Goal: Task Accomplishment & Management: Manage account settings

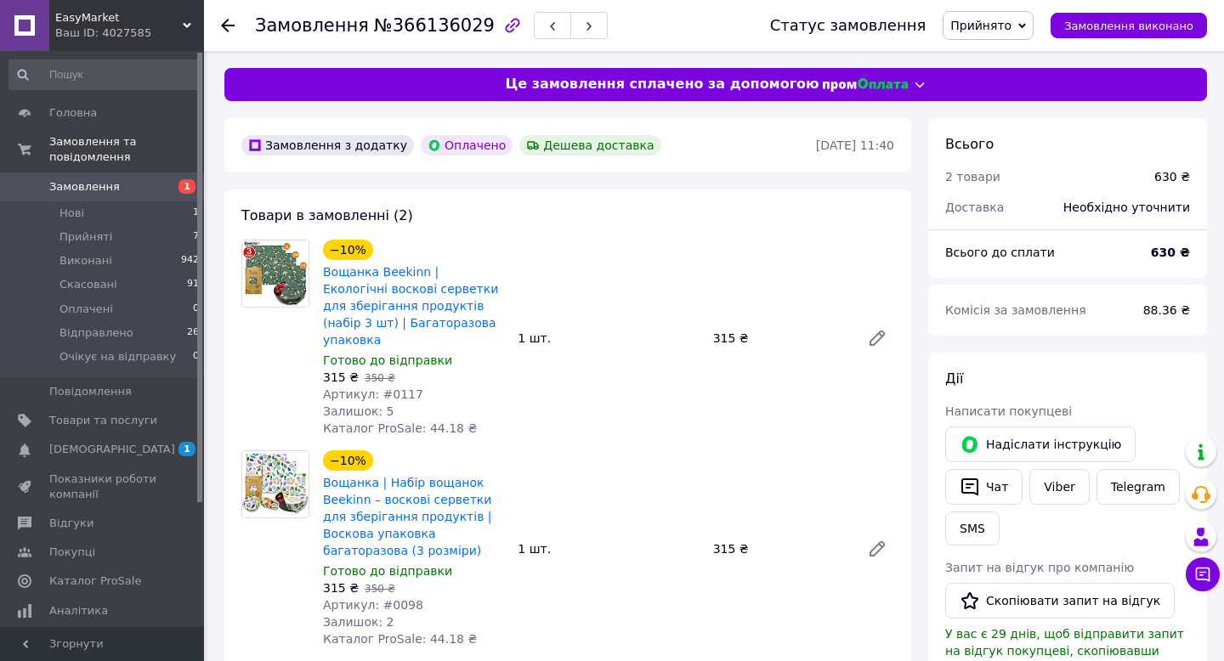
click at [1005, 26] on span "Прийнято" at bounding box center [980, 26] width 61 height 14
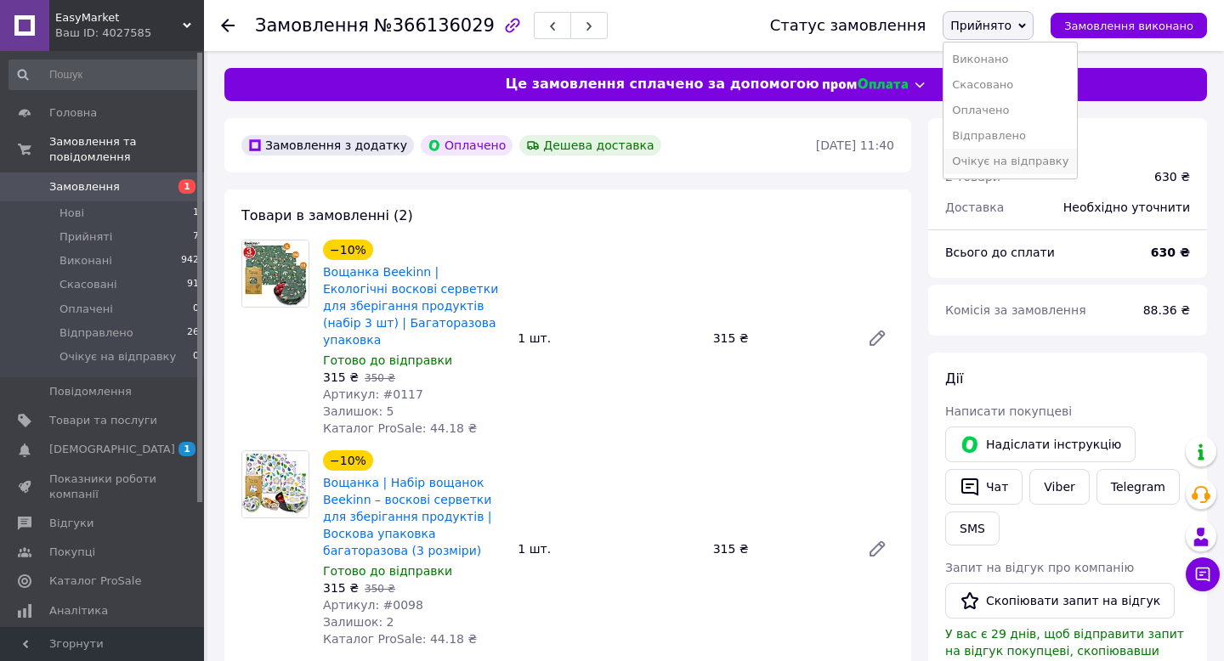
click at [998, 163] on li "Очікує на відправку" at bounding box center [1010, 162] width 133 height 26
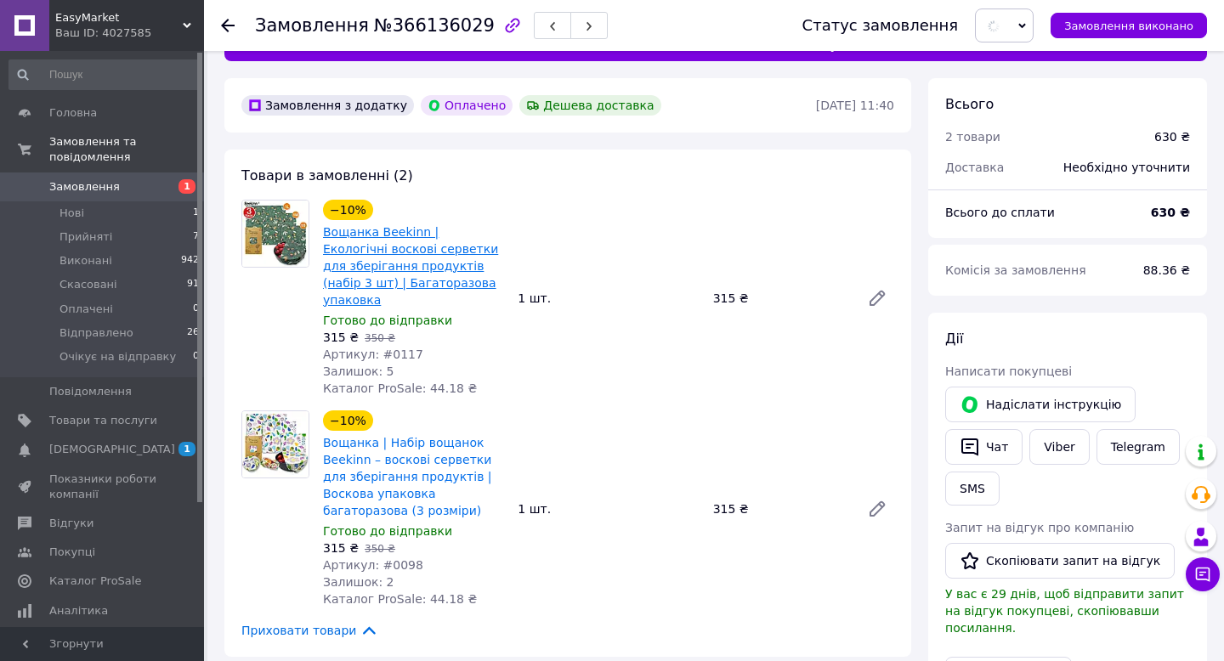
scroll to position [62, 0]
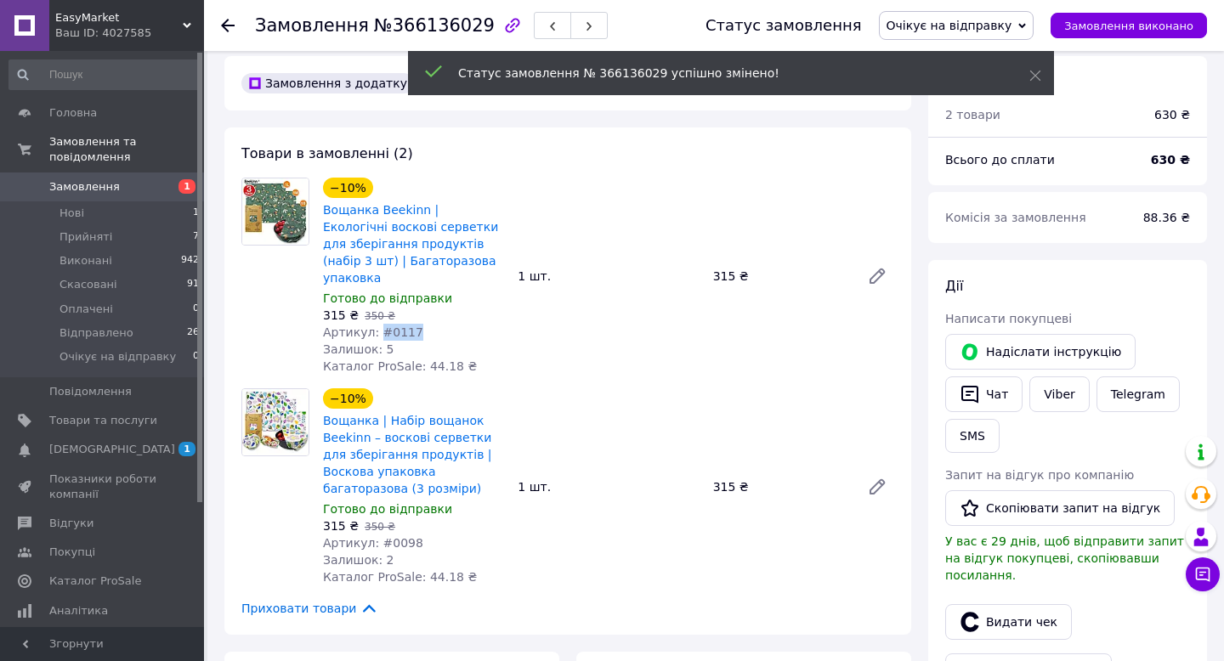
drag, startPoint x: 378, startPoint y: 316, endPoint x: 473, endPoint y: 316, distance: 95.2
click at [473, 324] on div "Артикул: #0117" at bounding box center [413, 332] width 181 height 17
copy span "#0117"
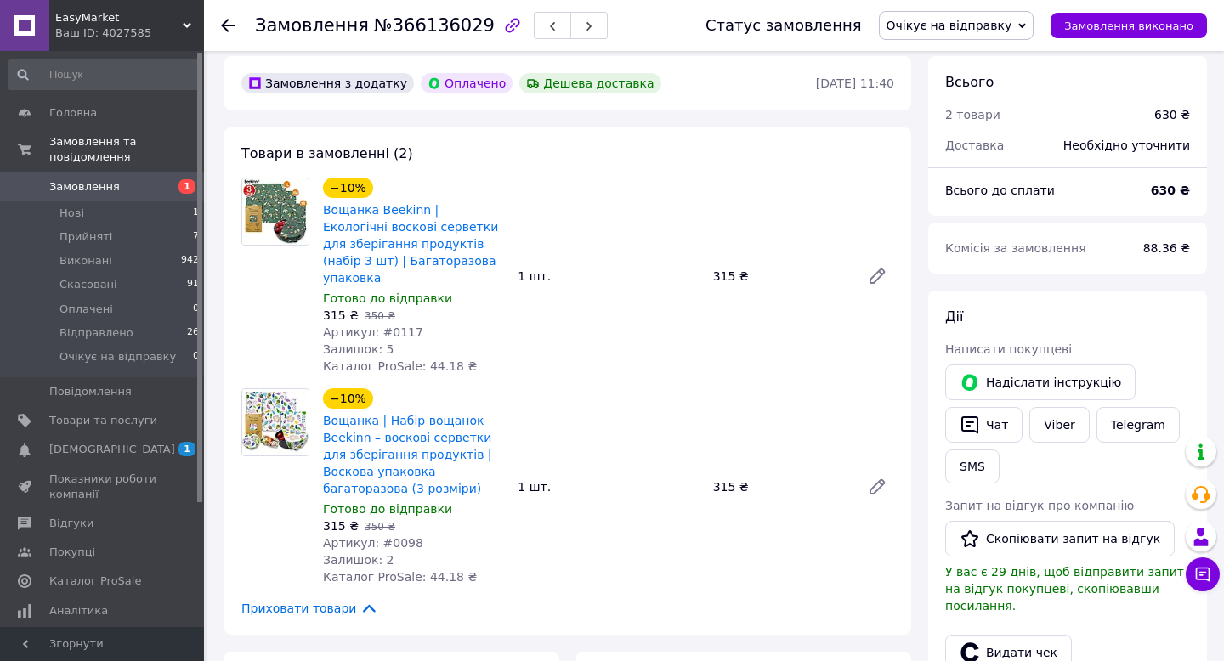
click at [303, 332] on div at bounding box center [276, 276] width 82 height 197
drag, startPoint x: 378, startPoint y: 528, endPoint x: 480, endPoint y: 528, distance: 102.0
click at [480, 535] on div "Артикул: #0098" at bounding box center [413, 543] width 181 height 17
copy span "#0098"
drag, startPoint x: 376, startPoint y: 315, endPoint x: 453, endPoint y: 314, distance: 77.4
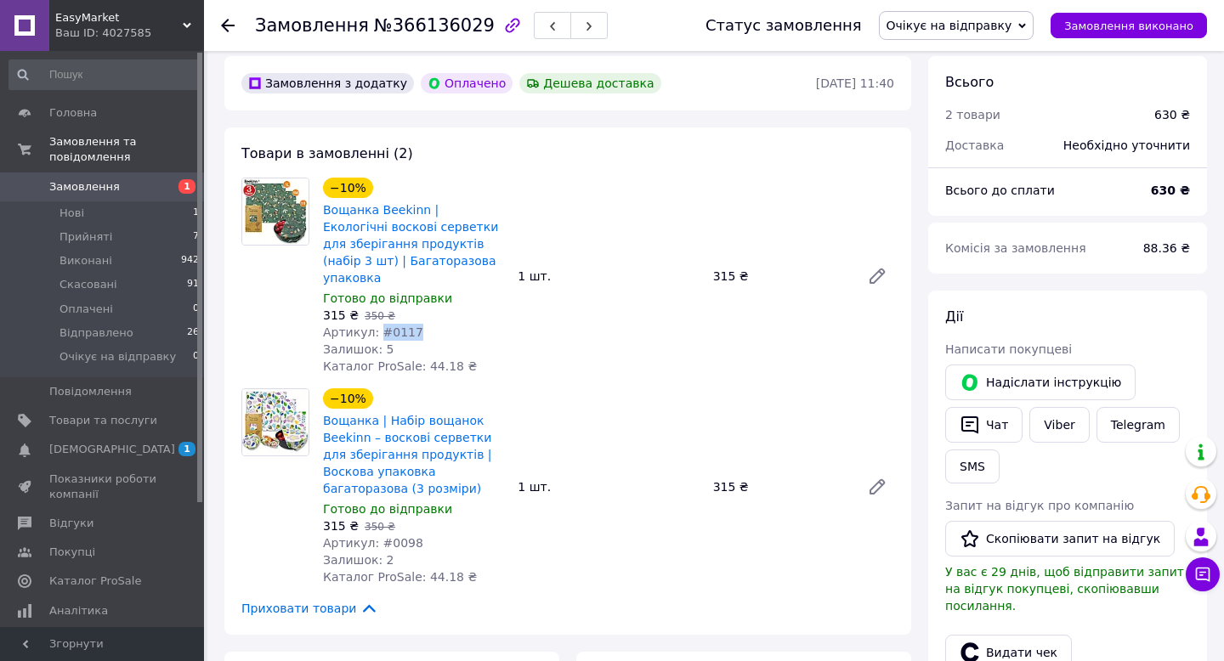
click at [454, 324] on div "Артикул: #0117" at bounding box center [413, 332] width 181 height 17
copy span "#0117"
click at [560, 327] on div "−10% Вощанка Beekinn | Екологічні воскові серветки для зберігання продуктів (на…" at bounding box center [608, 276] width 585 height 204
click at [106, 418] on span "Товари та послуги" at bounding box center [103, 420] width 108 height 15
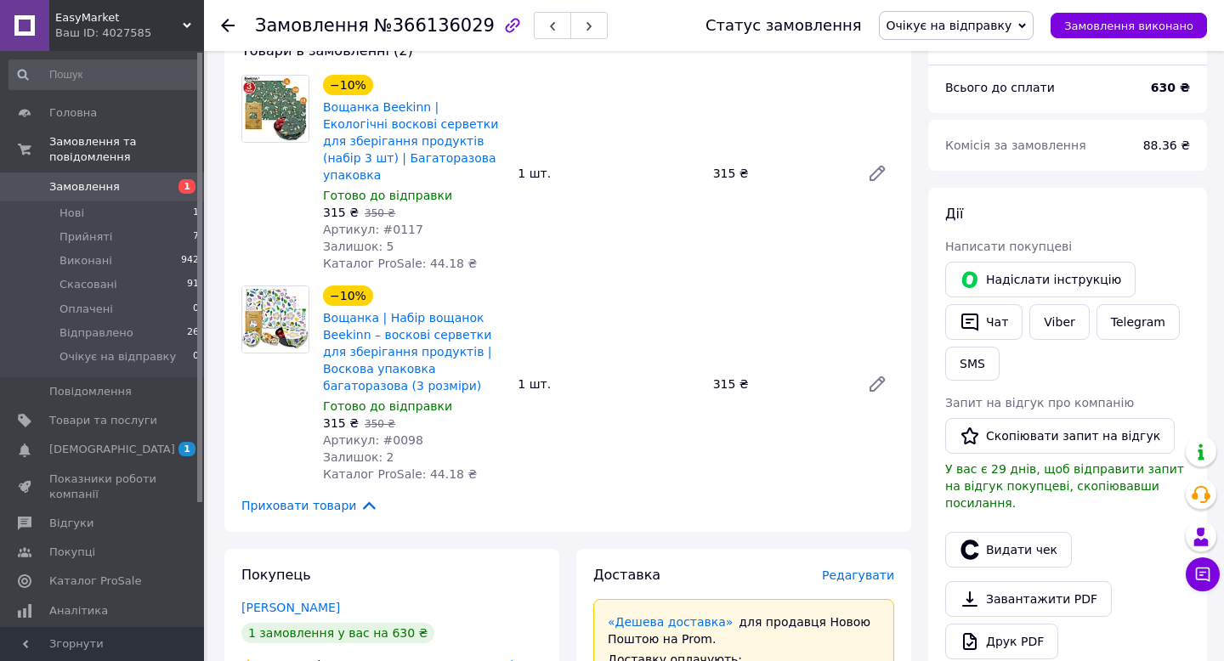
scroll to position [169, 0]
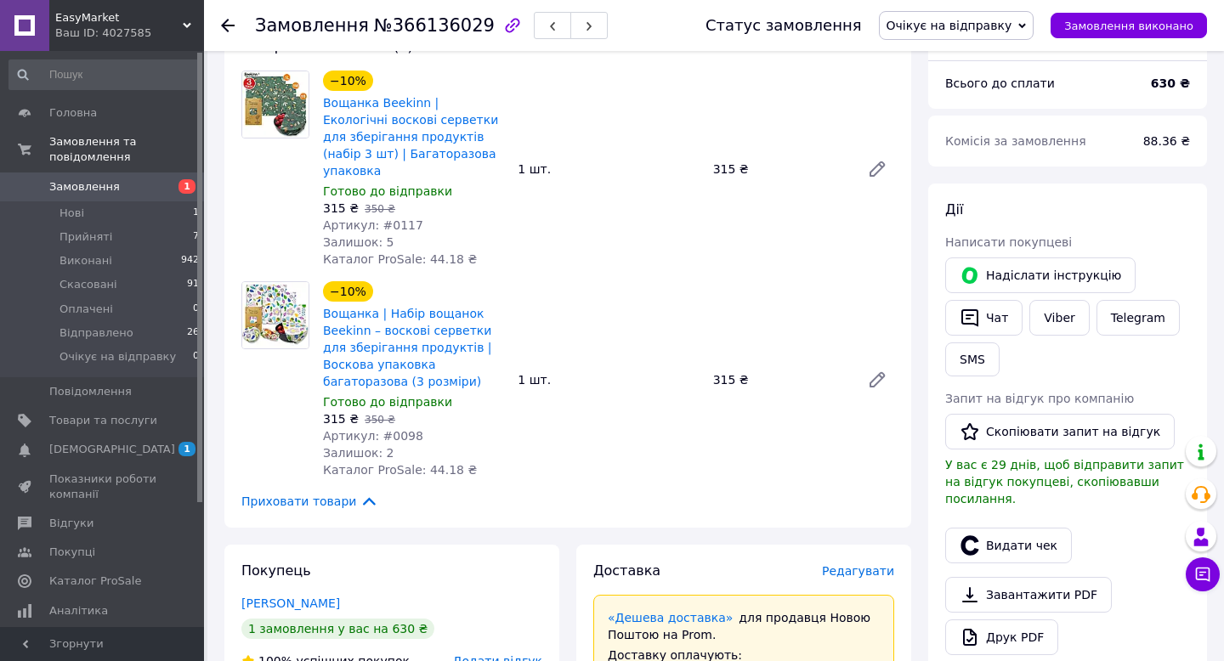
click at [426, 21] on span "№366136029" at bounding box center [434, 25] width 121 height 20
copy span "366136029"
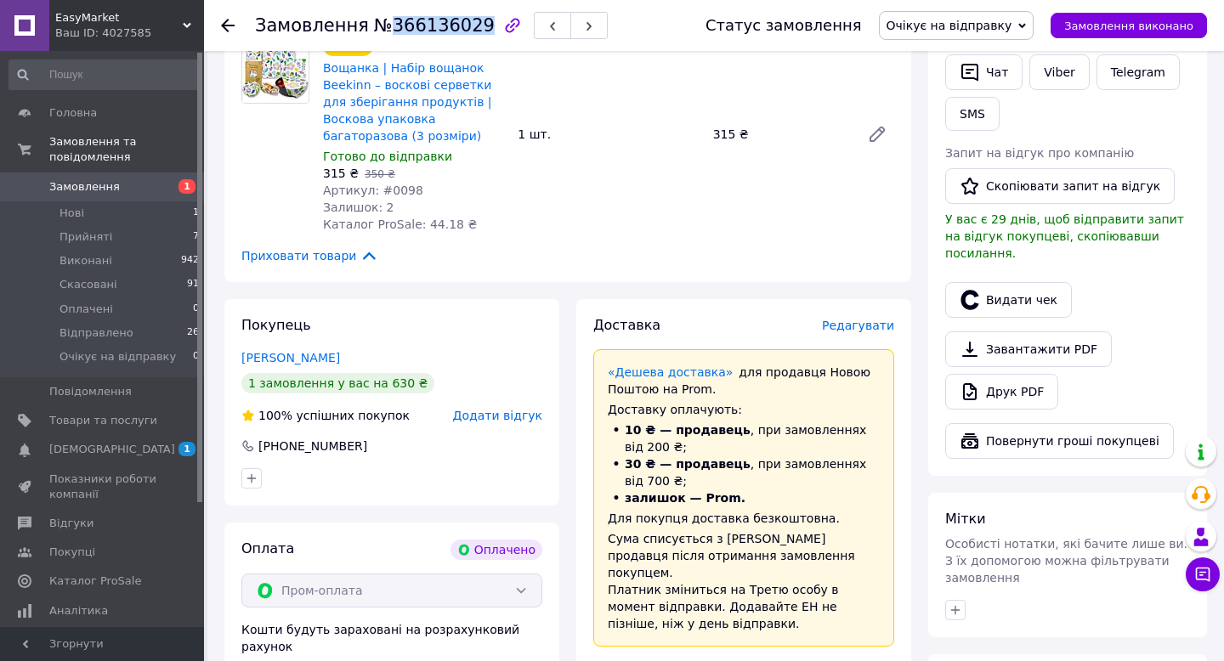
scroll to position [461, 0]
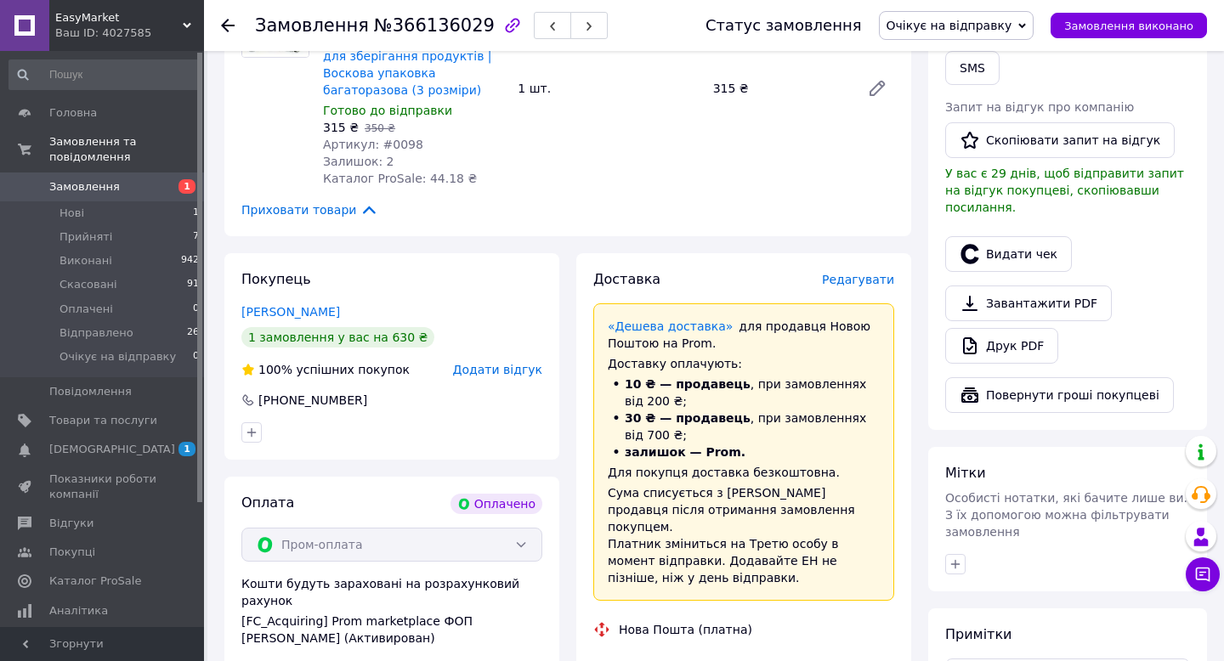
click at [857, 273] on span "Редагувати" at bounding box center [858, 280] width 72 height 14
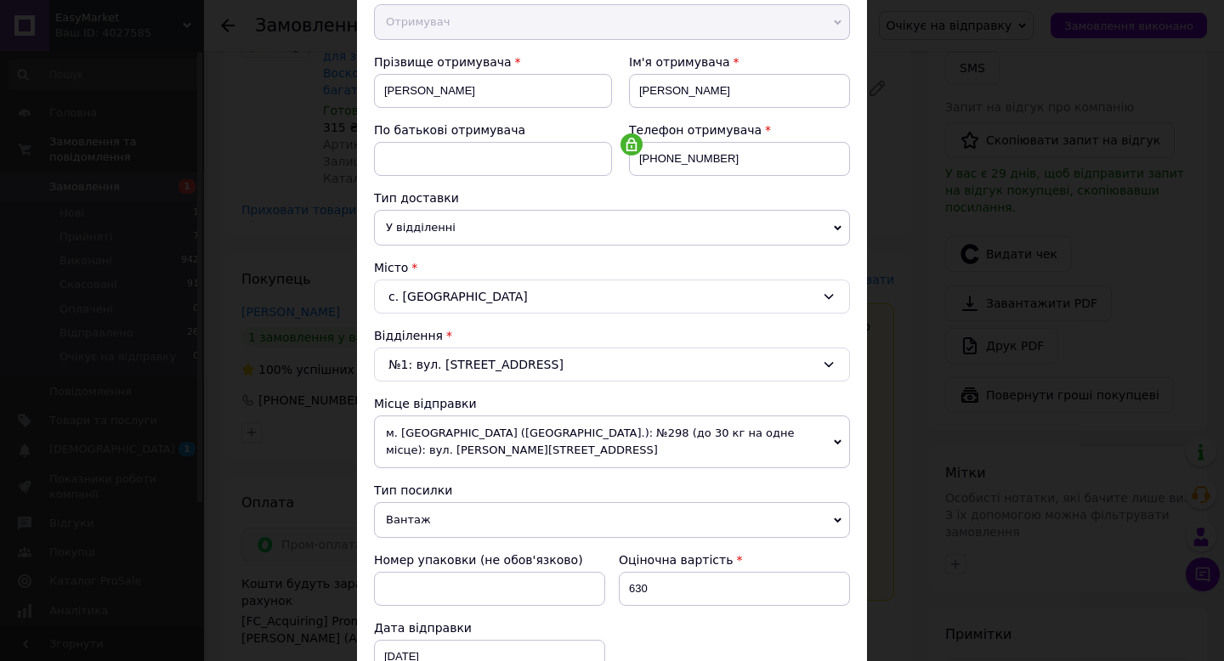
click at [426, 442] on span "м. [GEOGRAPHIC_DATA] ([GEOGRAPHIC_DATA].): №298 (до 30 кг на одне місце): вул. …" at bounding box center [612, 442] width 476 height 53
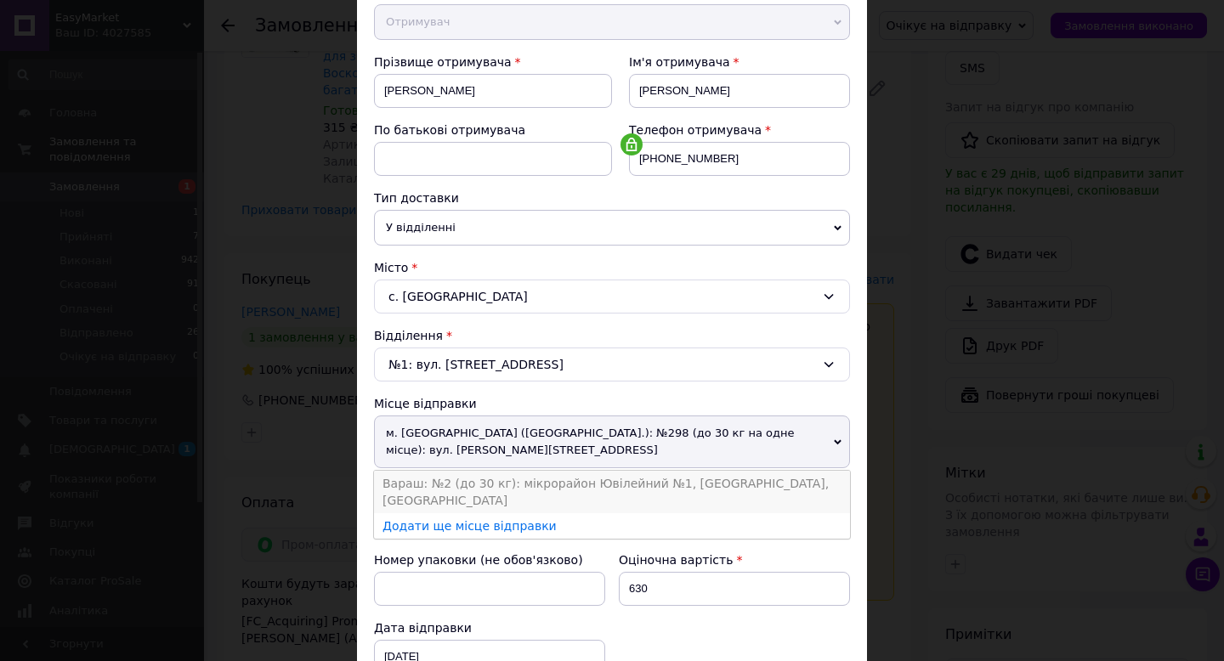
click at [426, 472] on li "Вараш: №2 (до 30 кг): мікрорайон Ювілейний №1, [GEOGRAPHIC_DATA], [GEOGRAPHIC_D…" at bounding box center [612, 492] width 476 height 43
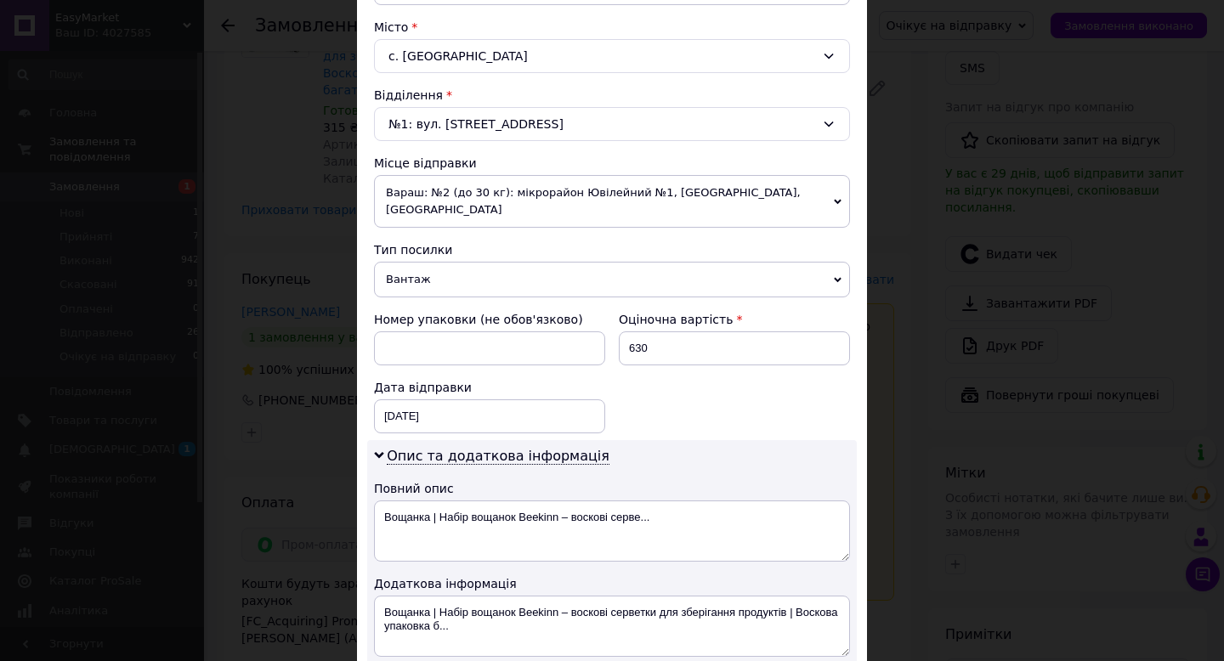
scroll to position [496, 0]
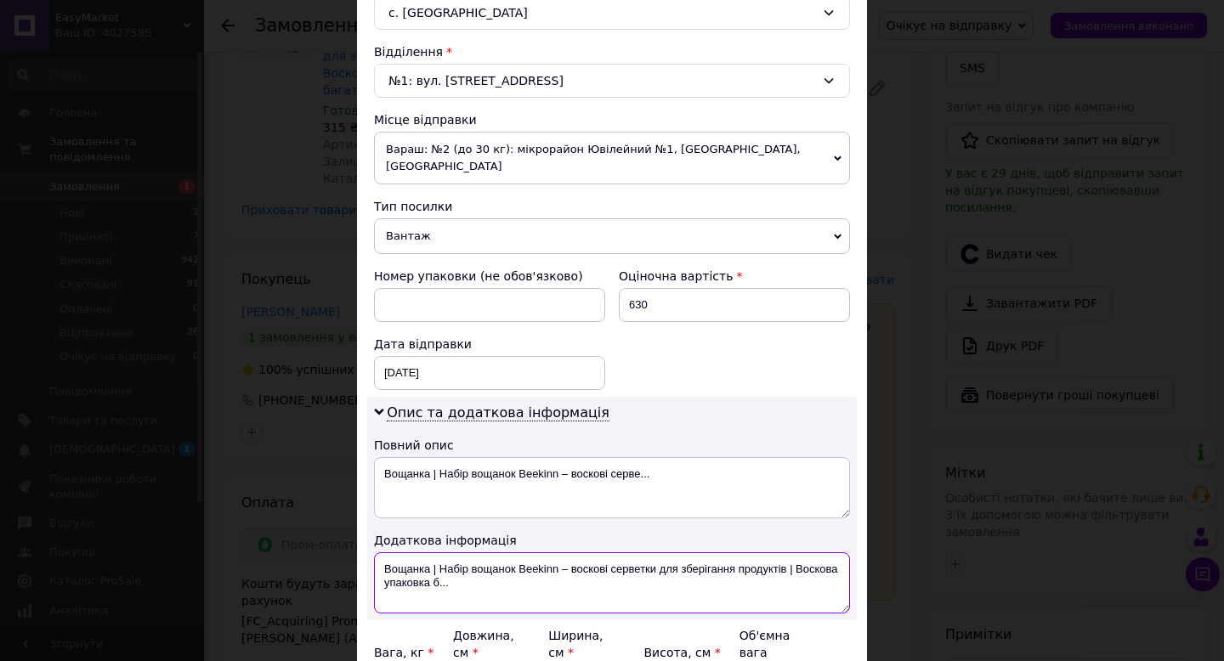
click at [427, 575] on textarea "Вощанка | Набір вощанок Beekinn – воскові серветки для зберігання продуктів | В…" at bounding box center [612, 583] width 476 height 61
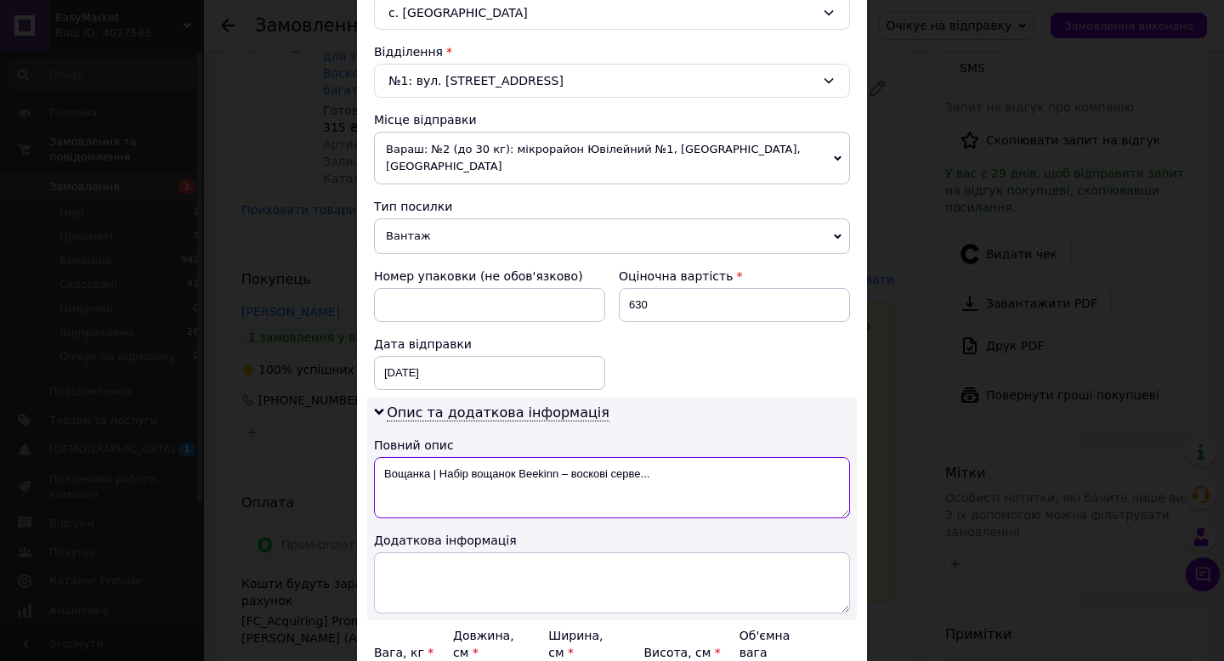
drag, startPoint x: 428, startPoint y: 457, endPoint x: 766, endPoint y: 456, distance: 337.5
click at [766, 457] on textarea "Вощанка | Набір вощанок Beekinn – воскові серве..." at bounding box center [612, 487] width 476 height 61
type textarea "Вощанка"
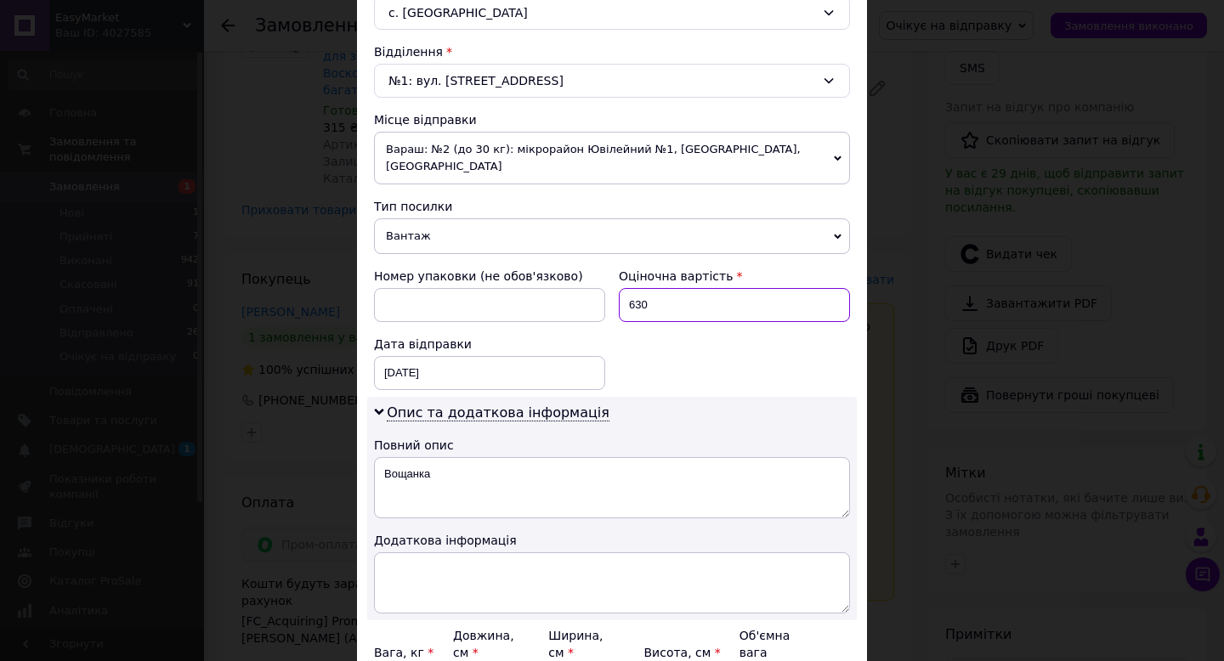
click at [717, 293] on input "630" at bounding box center [734, 305] width 231 height 34
type input "500"
click at [631, 437] on div "Повний опис" at bounding box center [612, 445] width 476 height 17
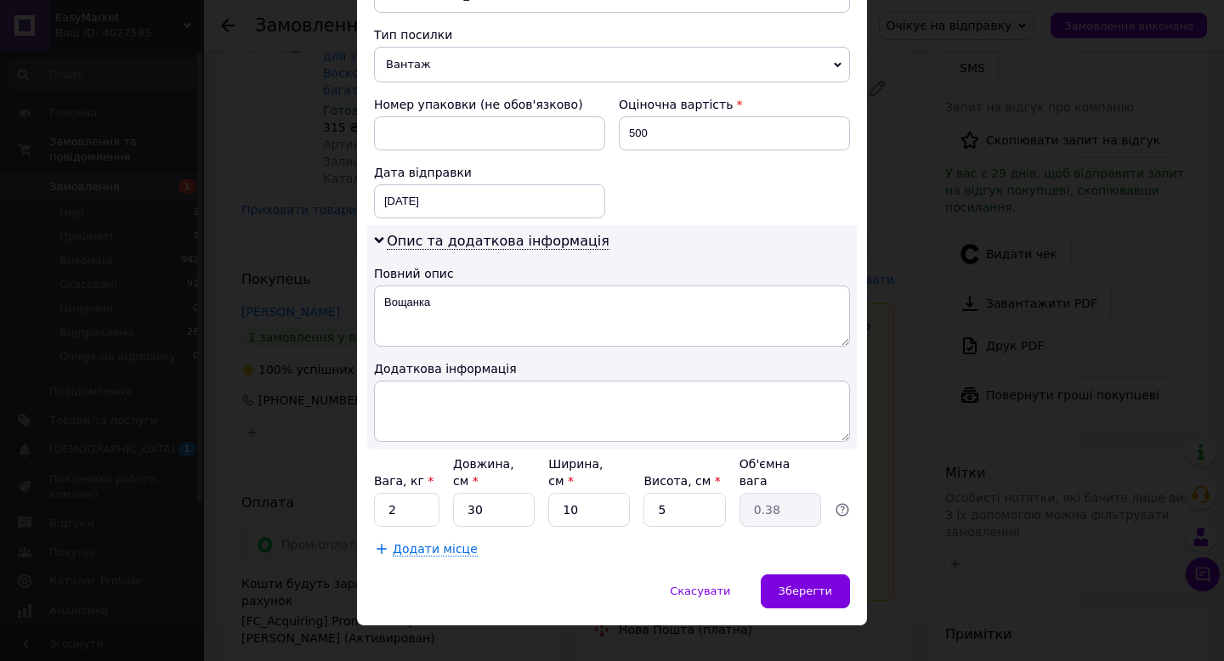
scroll to position [675, 0]
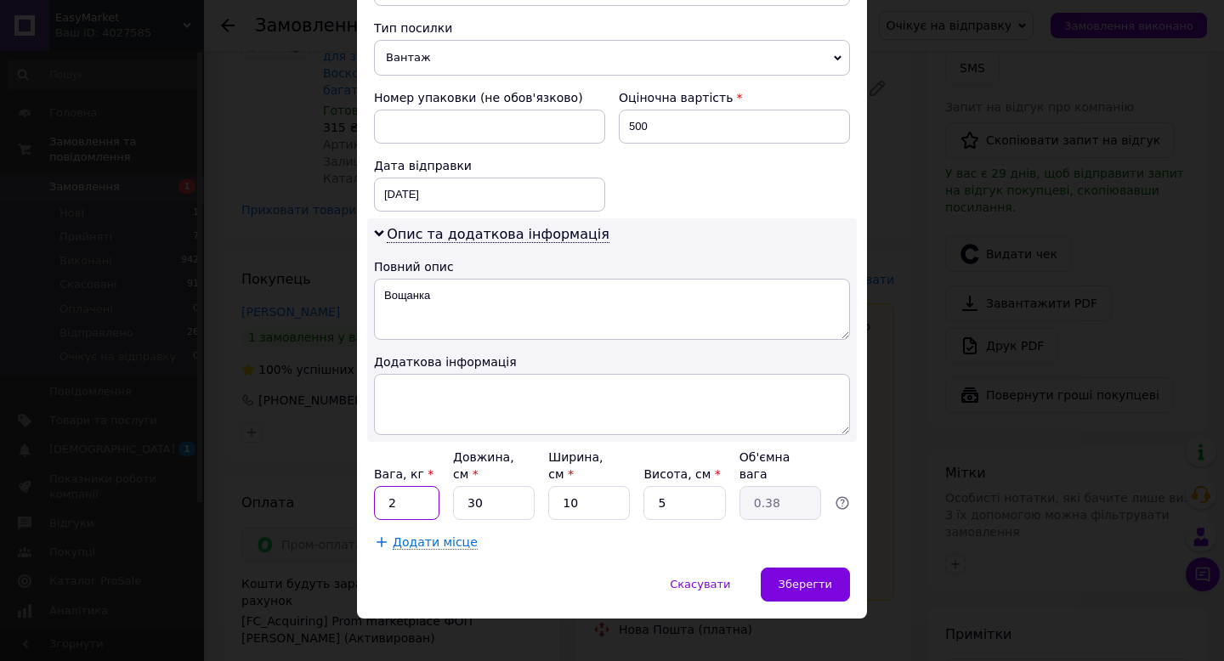
click at [417, 488] on input "2" at bounding box center [406, 503] width 65 height 34
type input "1"
click at [592, 568] on div "Скасувати   Зберегти" at bounding box center [612, 593] width 510 height 51
click at [805, 578] on span "Зберегти" at bounding box center [806, 584] width 54 height 13
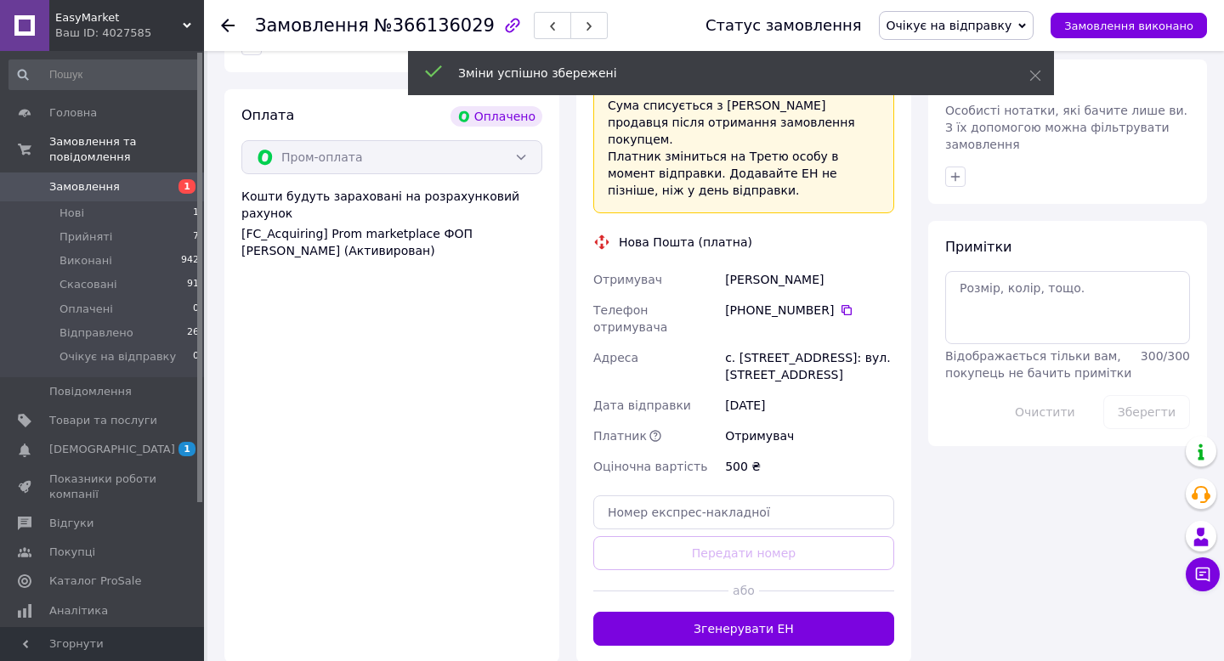
scroll to position [921, 0]
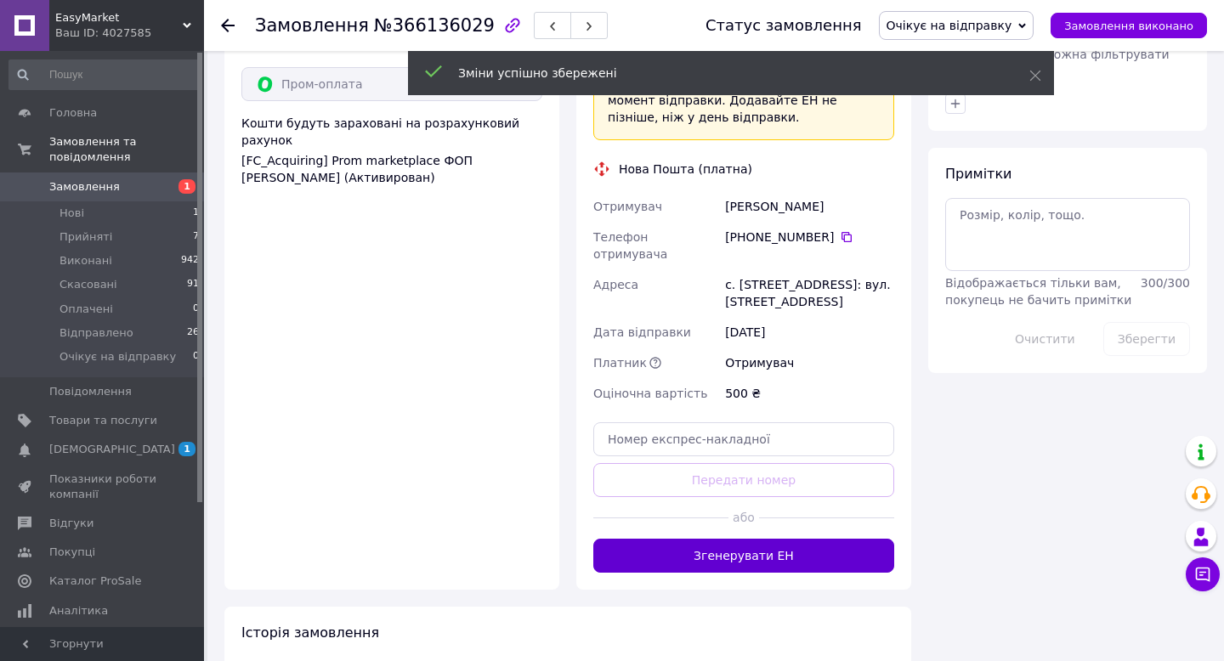
click at [677, 539] on button "Згенерувати ЕН" at bounding box center [743, 556] width 301 height 34
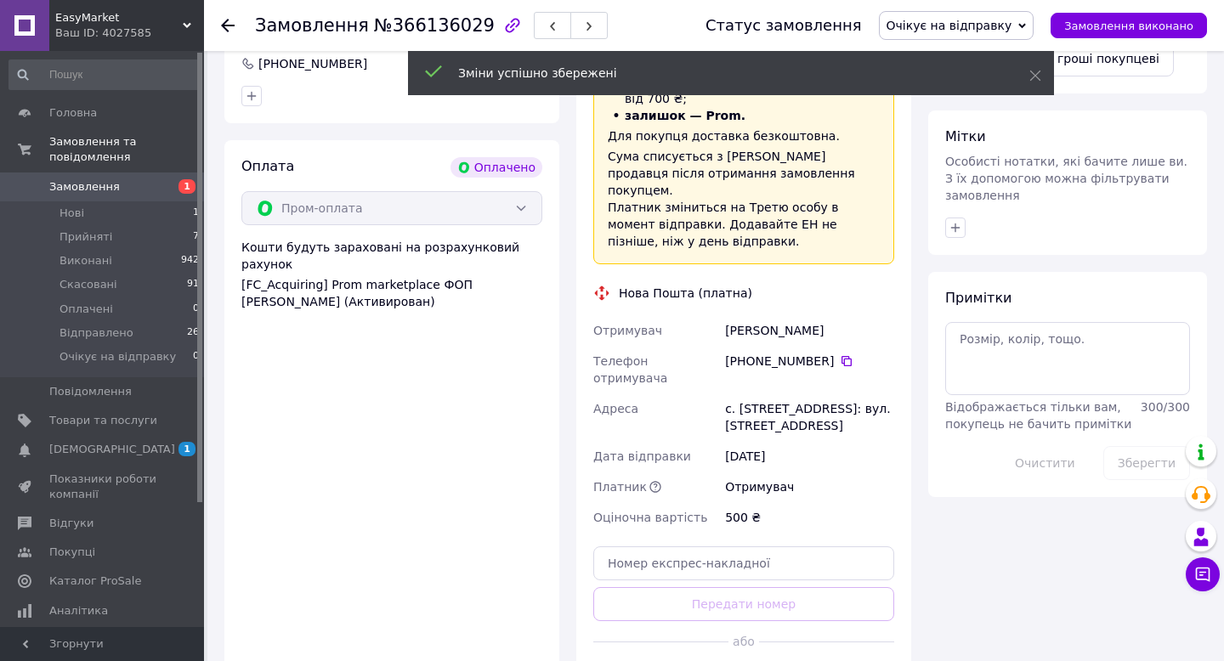
scroll to position [798, 0]
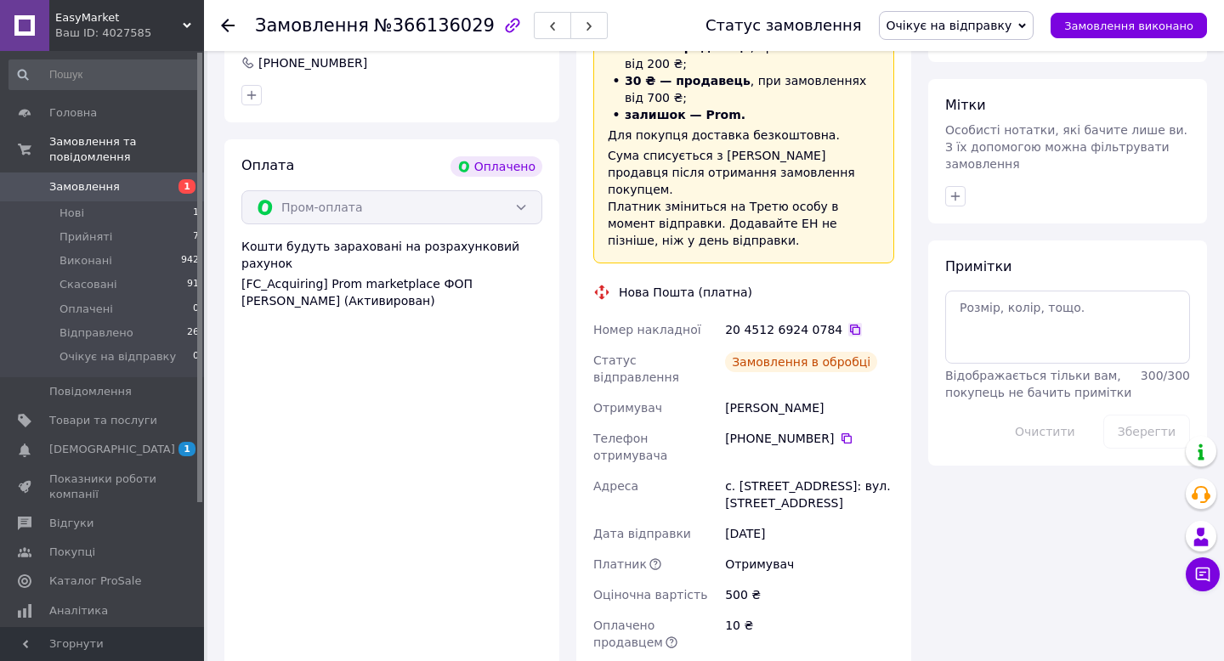
click at [848, 323] on icon at bounding box center [855, 330] width 14 height 14
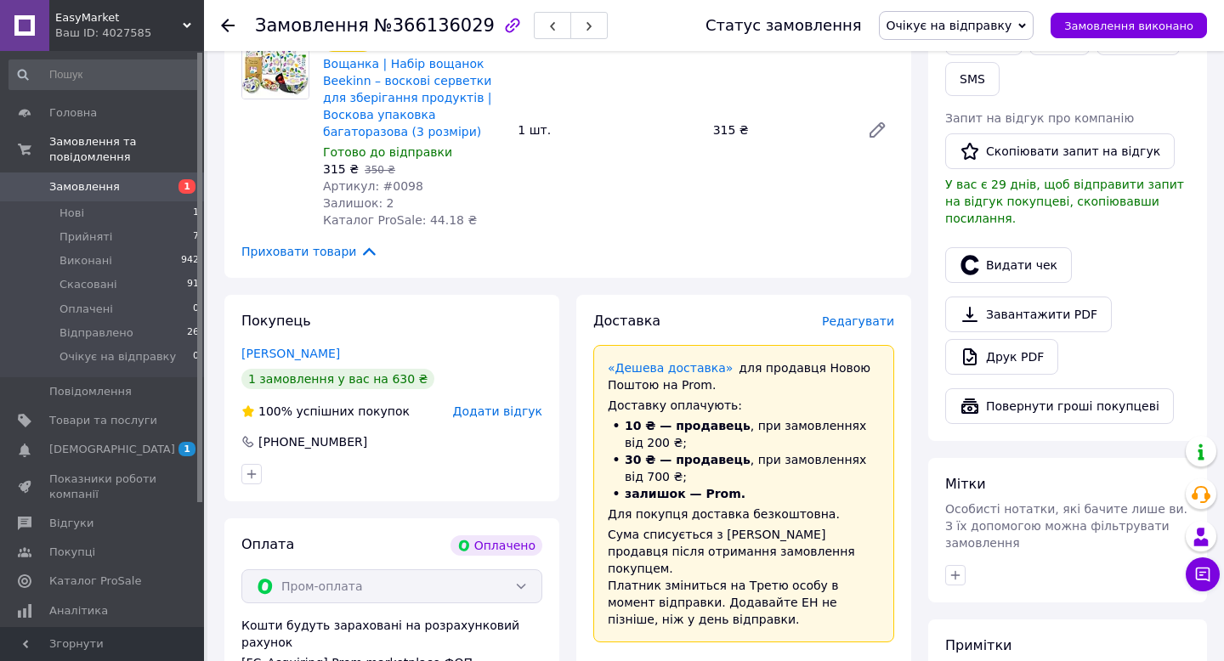
scroll to position [411, 0]
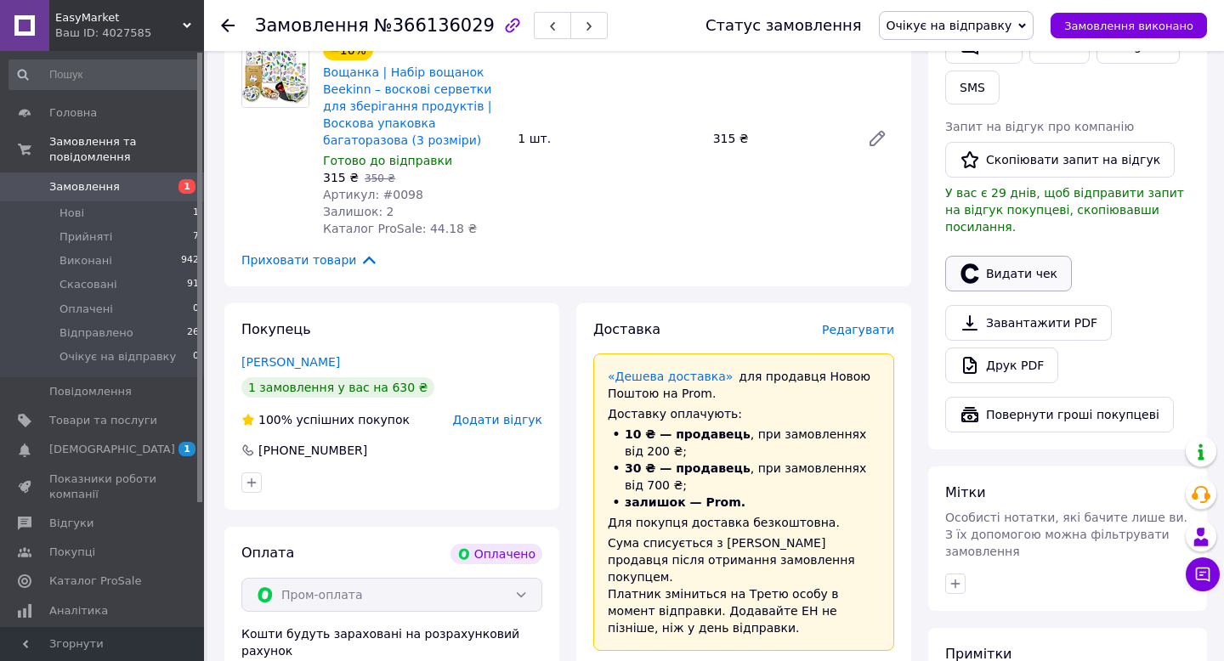
click at [998, 256] on button "Видати чек" at bounding box center [1008, 274] width 127 height 36
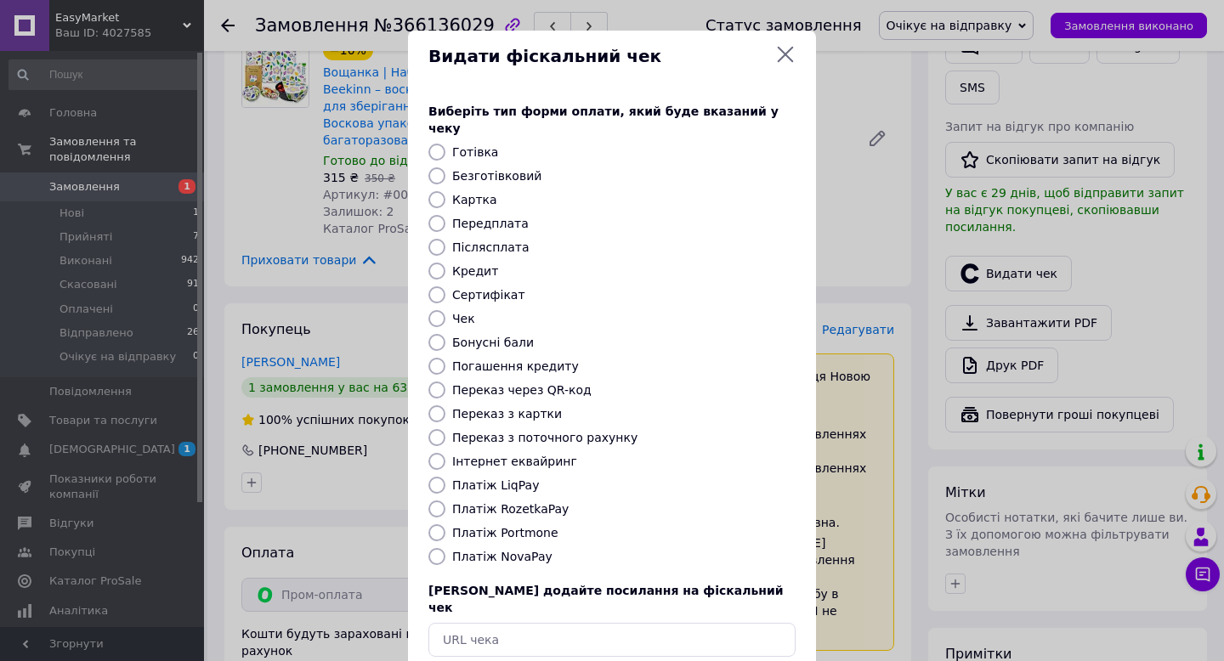
click at [438, 167] on input "Безготівковий" at bounding box center [436, 175] width 17 height 17
radio input "true"
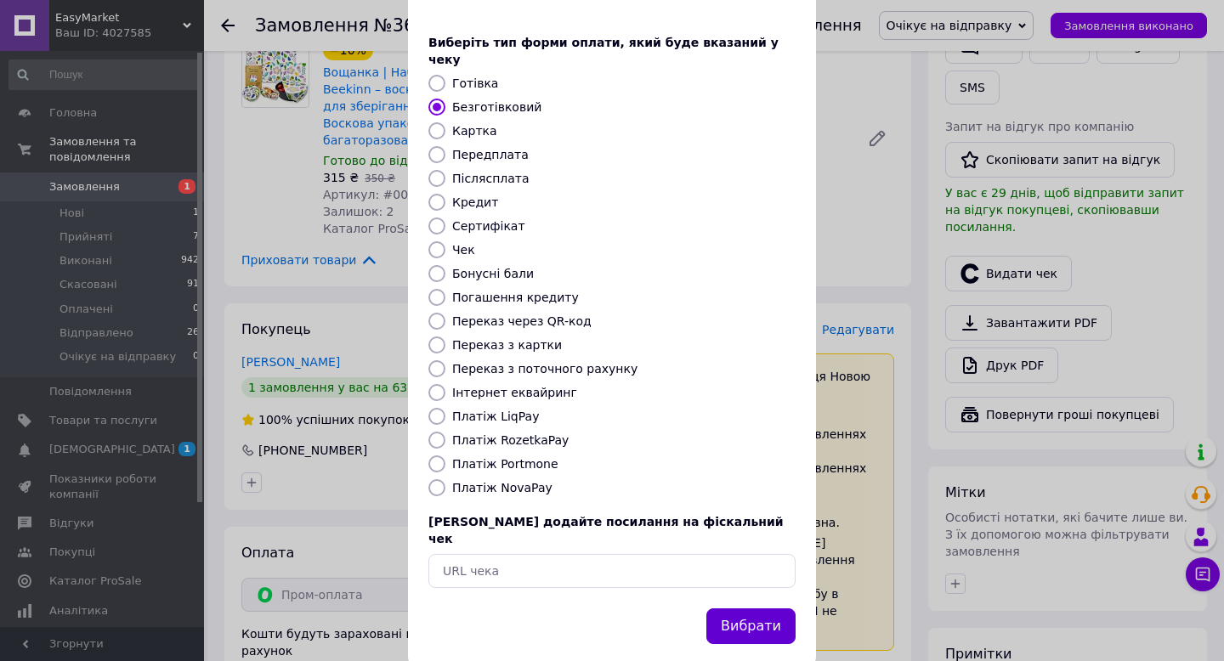
click at [745, 609] on button "Вибрати" at bounding box center [750, 627] width 89 height 37
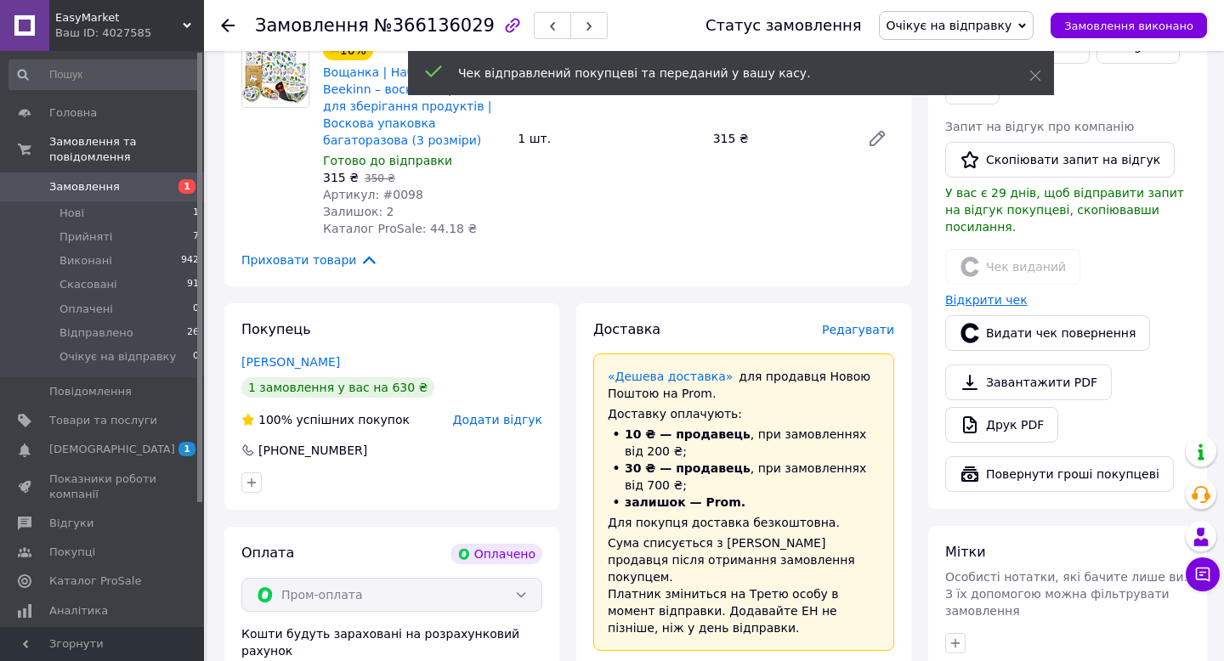
click at [977, 293] on link "Відкрити чек" at bounding box center [986, 300] width 82 height 14
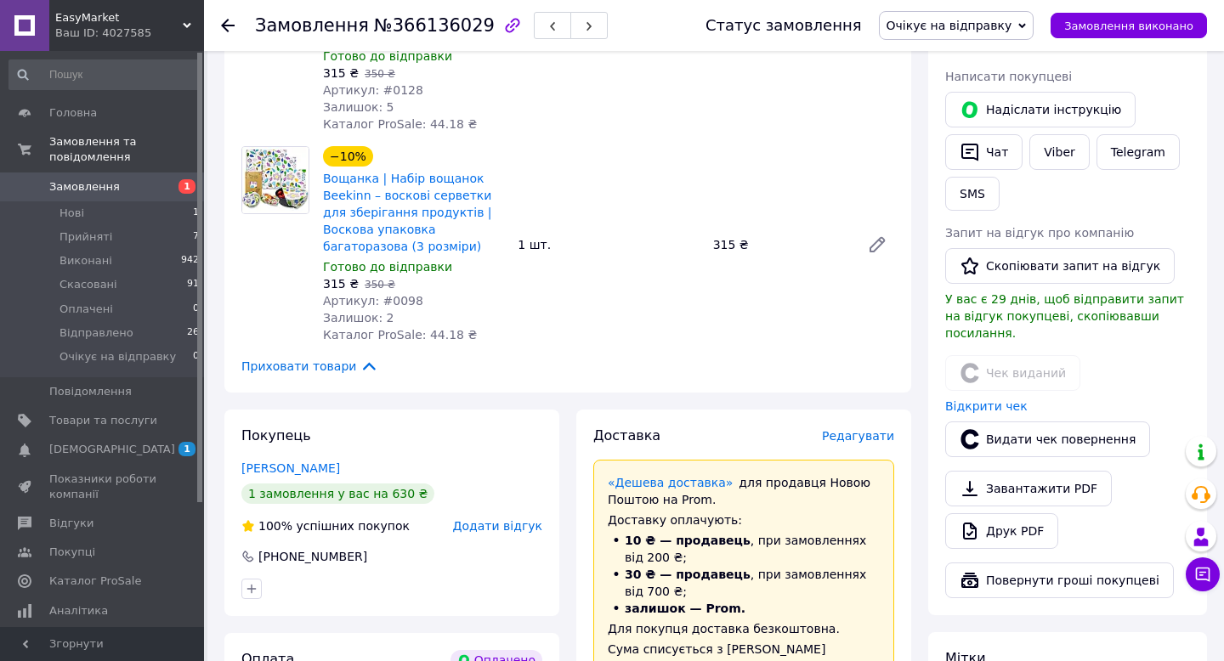
scroll to position [306, 0]
click at [1046, 151] on link "Viber" at bounding box center [1059, 151] width 60 height 36
click at [1079, 145] on link "Viber" at bounding box center [1059, 151] width 60 height 36
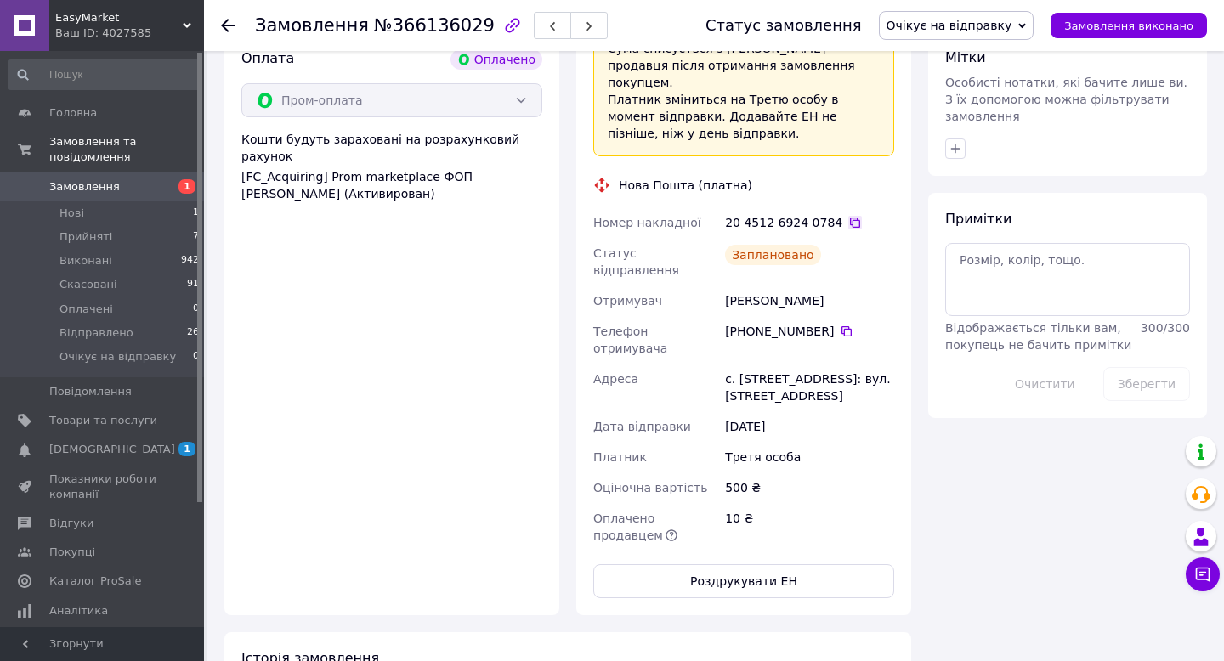
click at [848, 216] on icon at bounding box center [855, 223] width 14 height 14
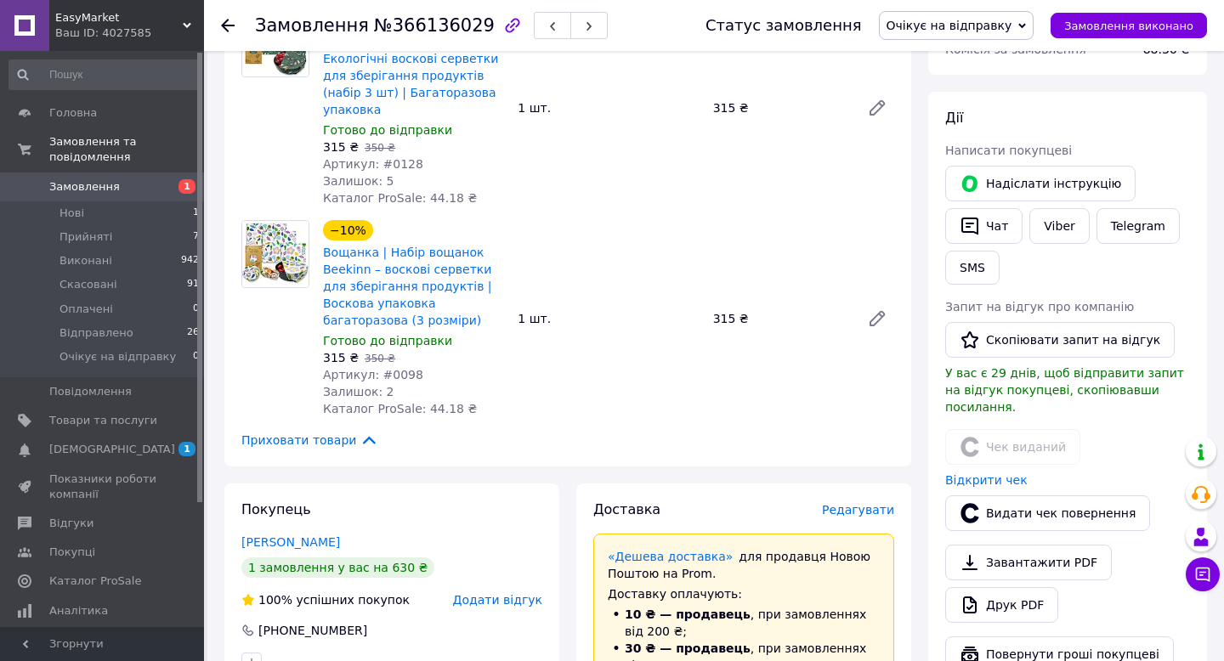
scroll to position [43, 0]
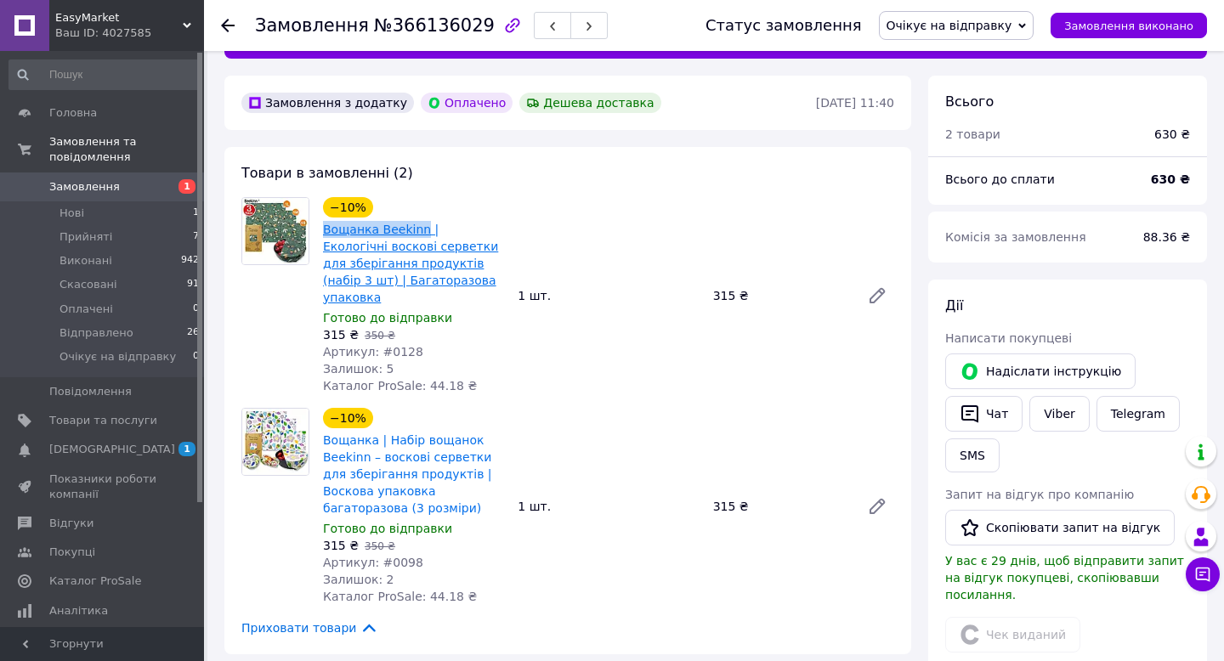
drag, startPoint x: 320, startPoint y: 230, endPoint x: 422, endPoint y: 232, distance: 101.2
click at [422, 232] on div "−10% Вощанка Beekinn | Екологічні воскові серветки для зберігання продуктів (на…" at bounding box center [413, 296] width 195 height 204
copy link "Вощанка Beekinn"
click at [508, 242] on div "−10% Вощанка Beekinn | Екологічні воскові серветки для зберігання продуктів (на…" at bounding box center [413, 296] width 195 height 204
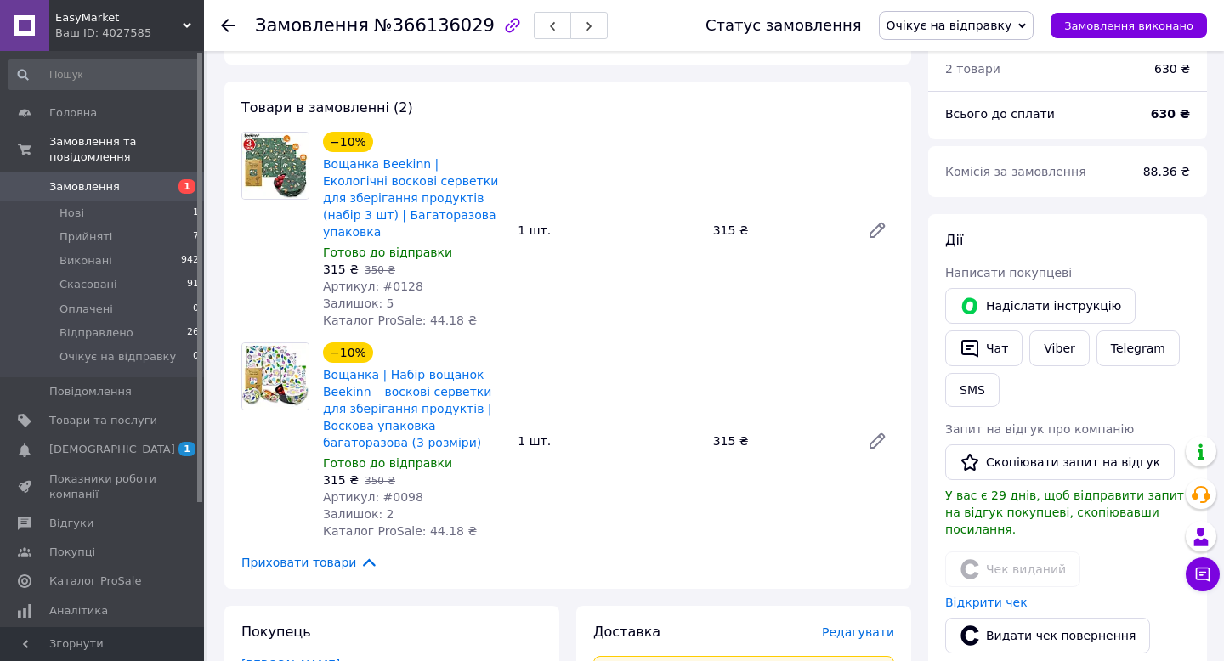
scroll to position [112, 0]
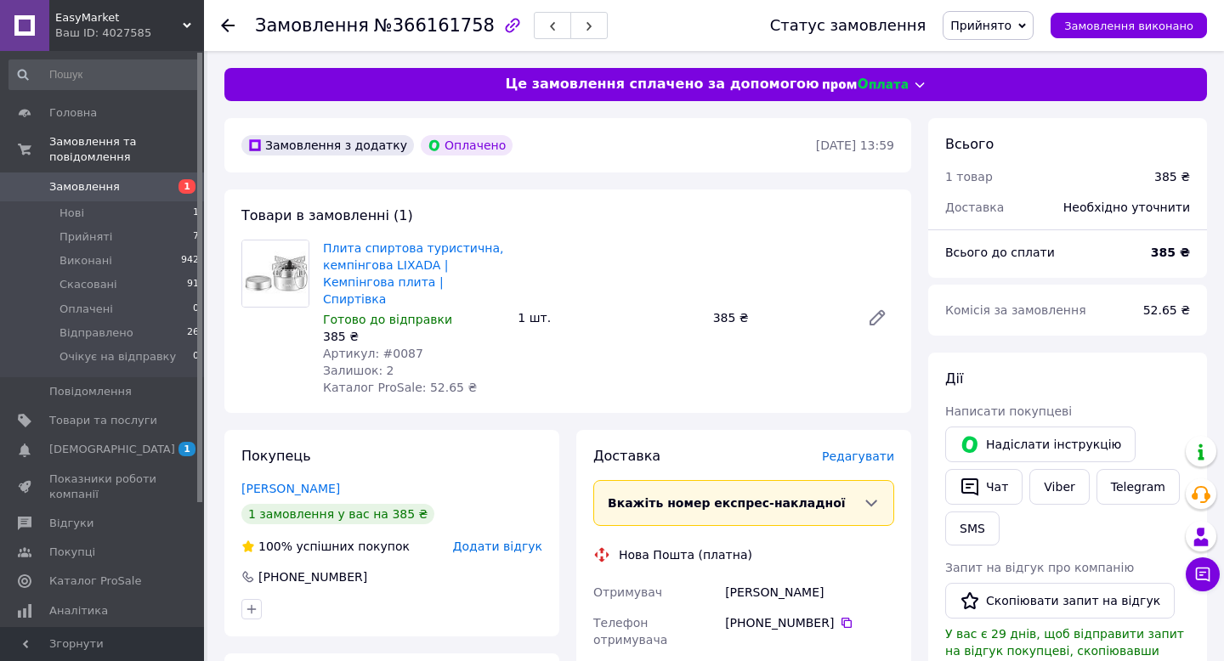
click at [1012, 27] on span "Прийнято" at bounding box center [980, 26] width 61 height 14
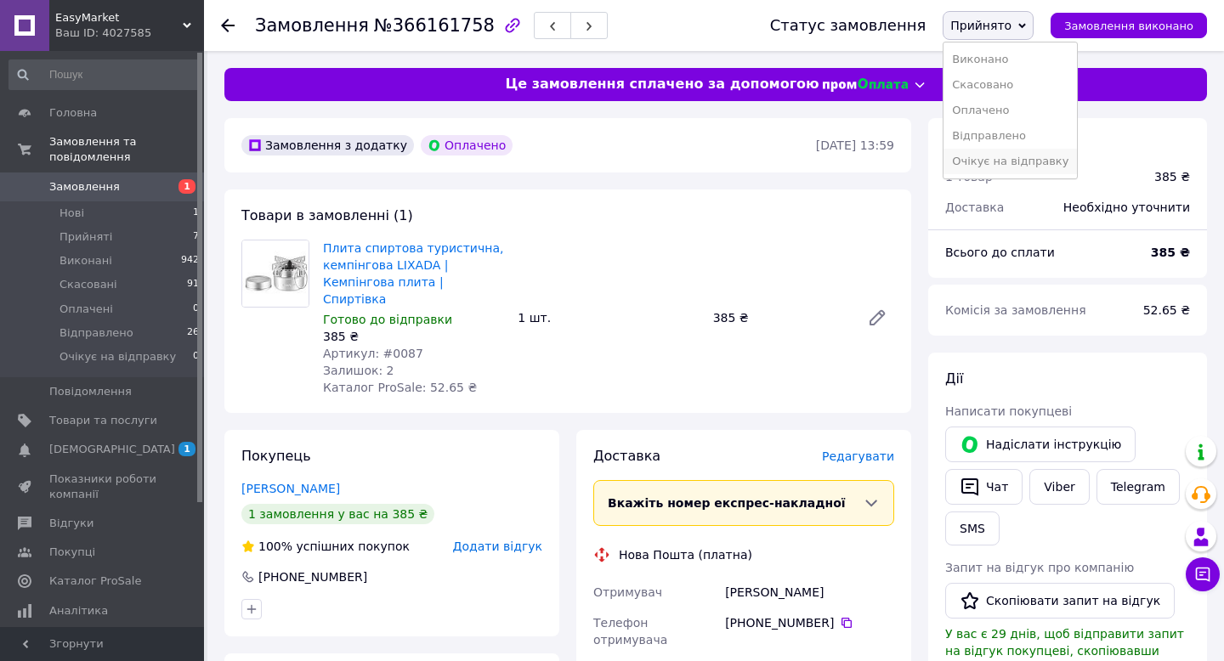
click at [981, 156] on li "Очікує на відправку" at bounding box center [1010, 162] width 133 height 26
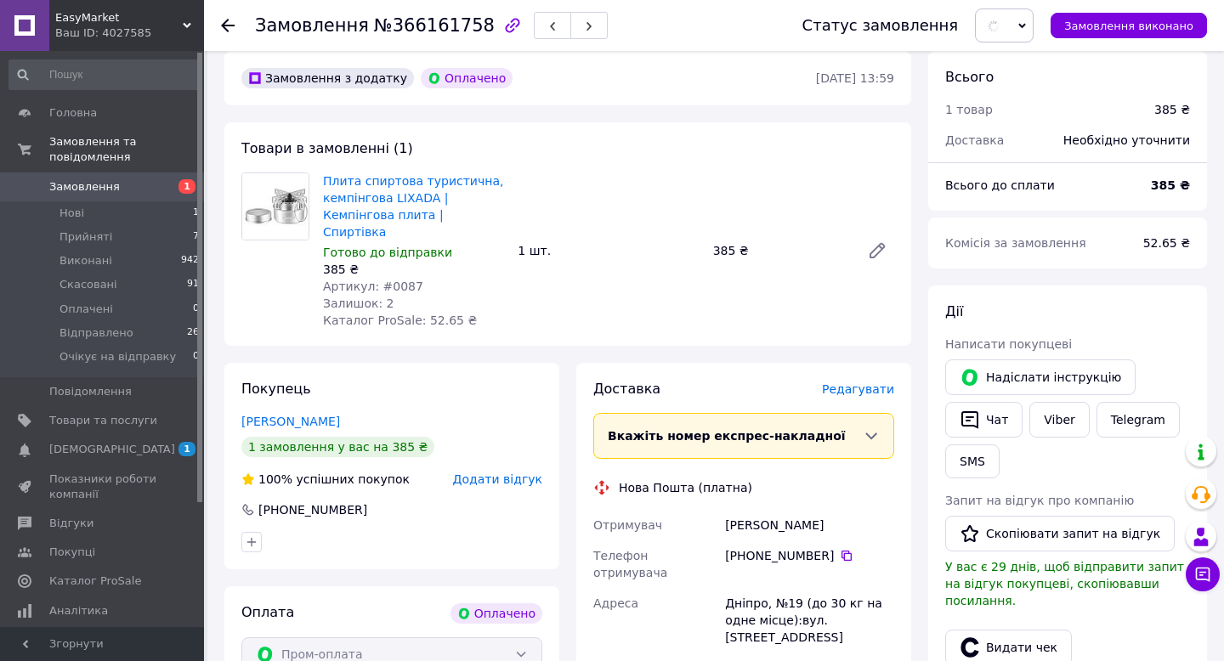
scroll to position [88, 0]
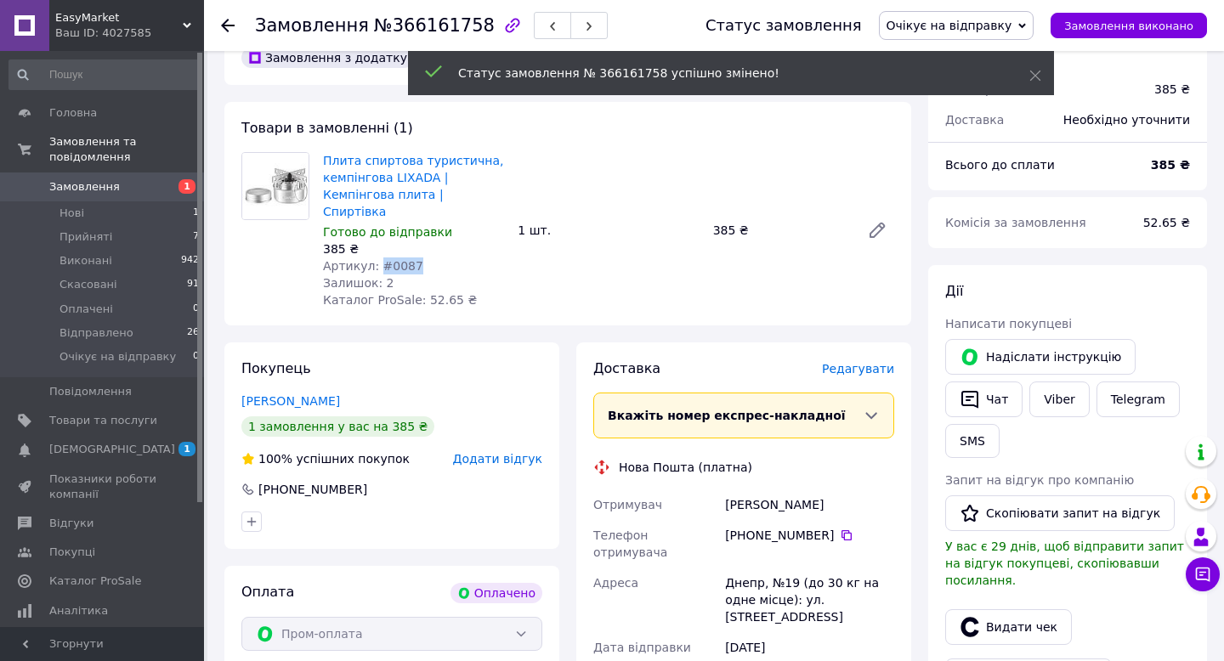
drag, startPoint x: 378, startPoint y: 250, endPoint x: 511, endPoint y: 250, distance: 132.6
click at [511, 250] on div "Плита спиртова туристична, кемпінгова LIXADA | Кемпінгова плита | Спиртівка Гот…" at bounding box center [608, 230] width 585 height 163
copy span "#0087"
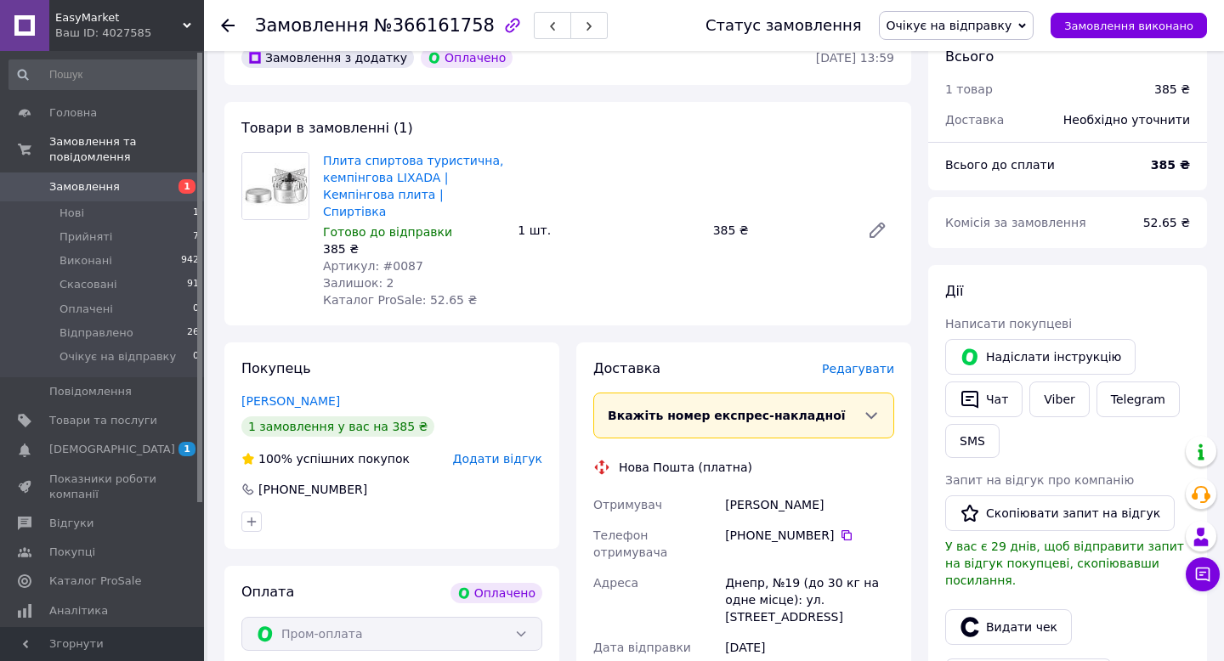
click at [545, 283] on div "Плита спиртова туристична, кемпінгова LIXADA | Кемпінгова плита | Спиртівка Гот…" at bounding box center [608, 230] width 585 height 163
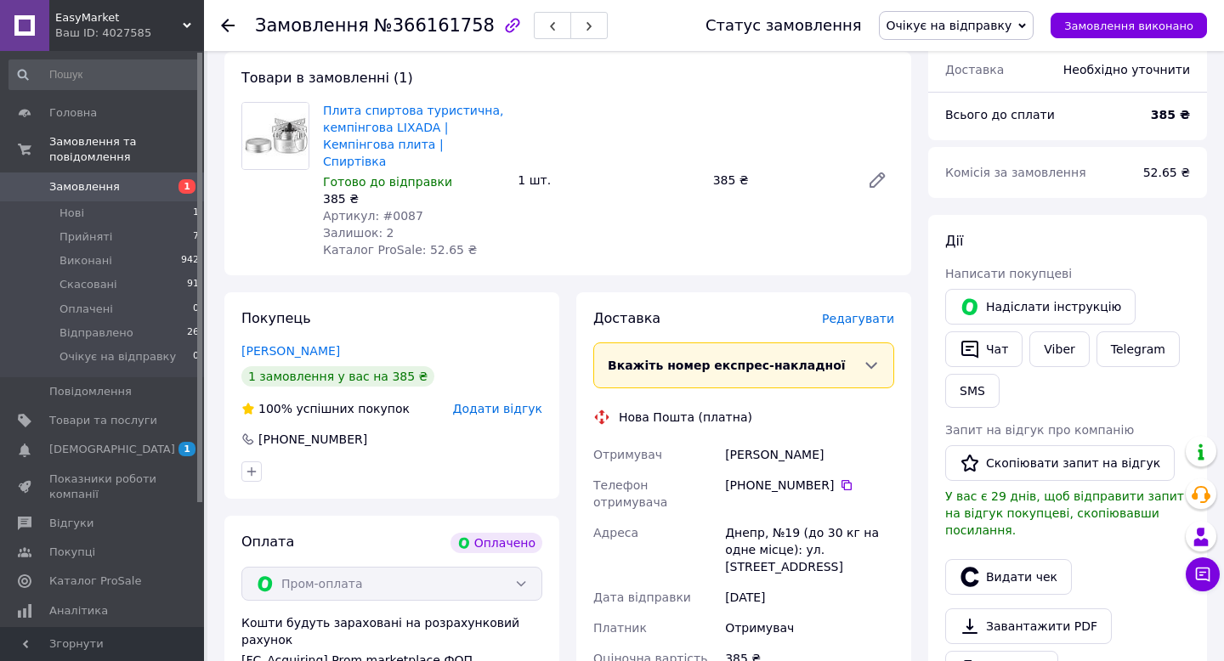
scroll to position [146, 0]
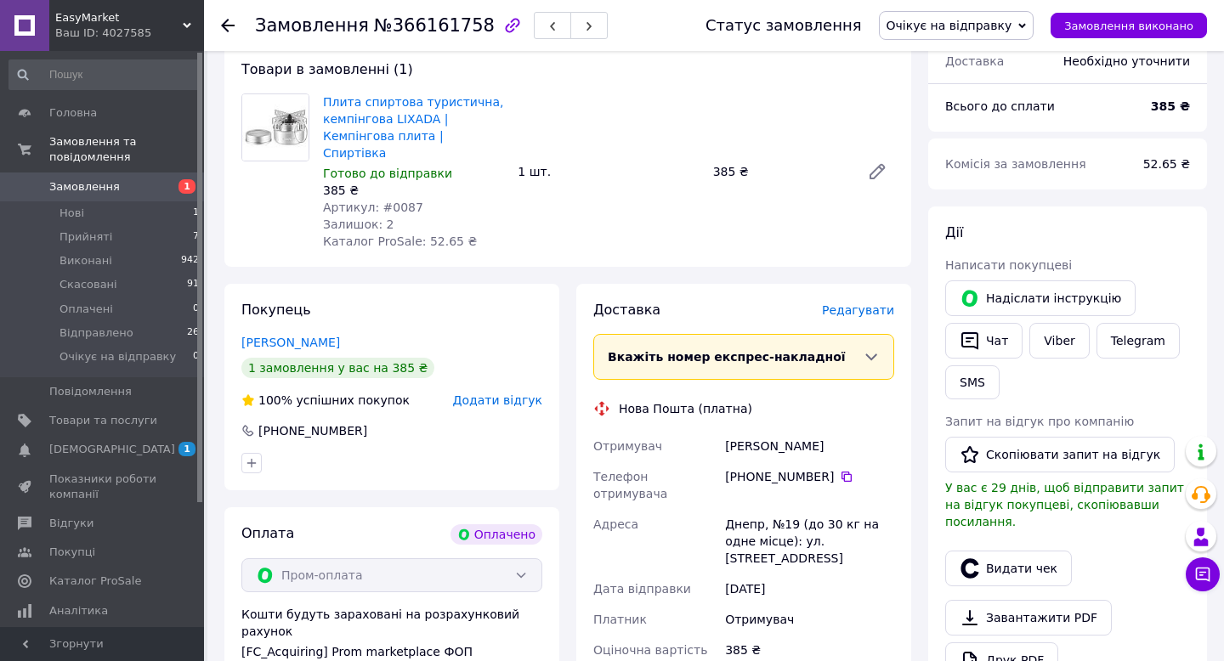
click at [423, 21] on span "№366161758" at bounding box center [434, 25] width 121 height 20
copy span "366161758"
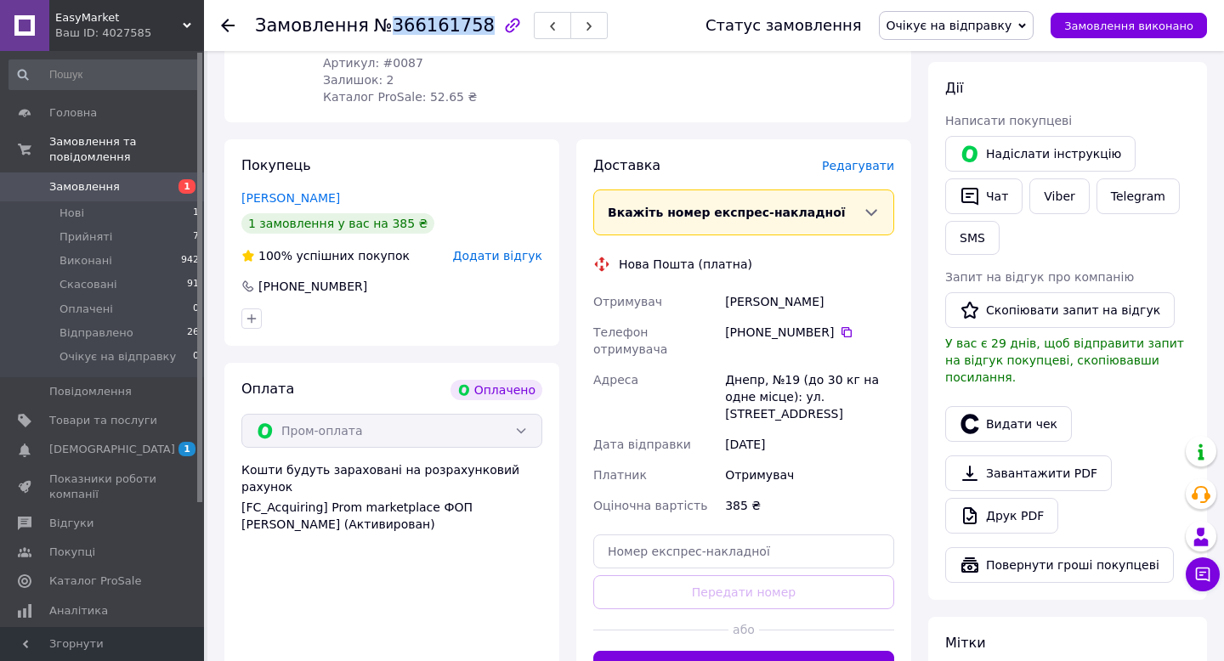
scroll to position [298, 0]
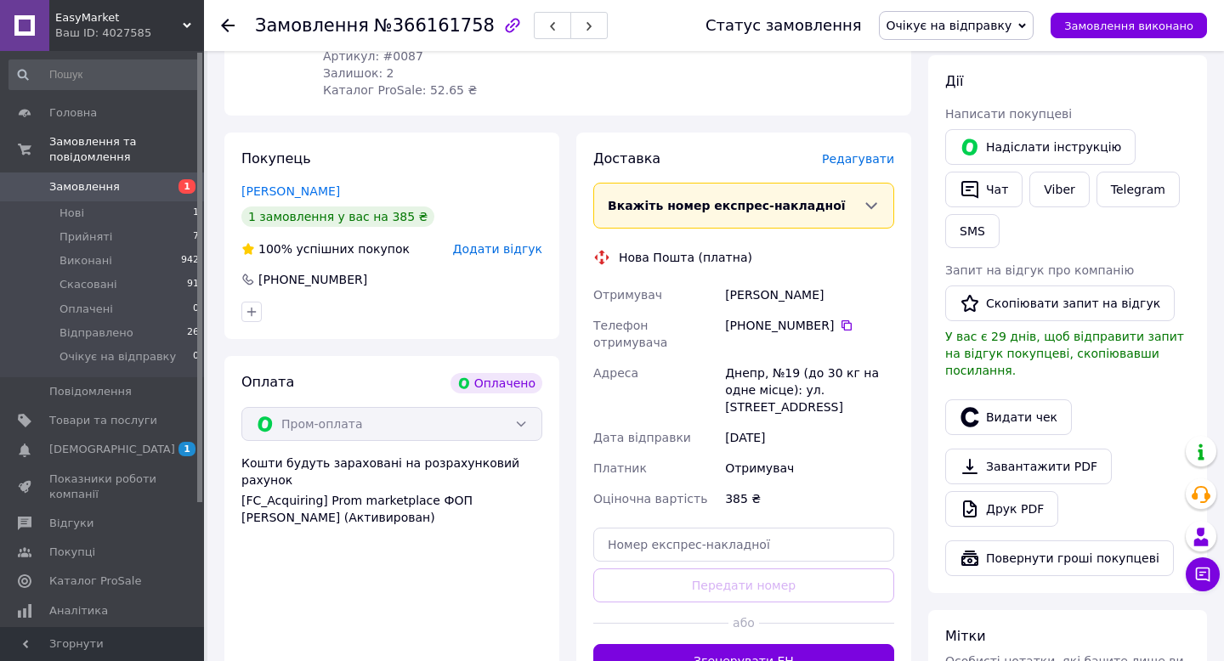
click at [847, 152] on span "Редагувати" at bounding box center [858, 159] width 72 height 14
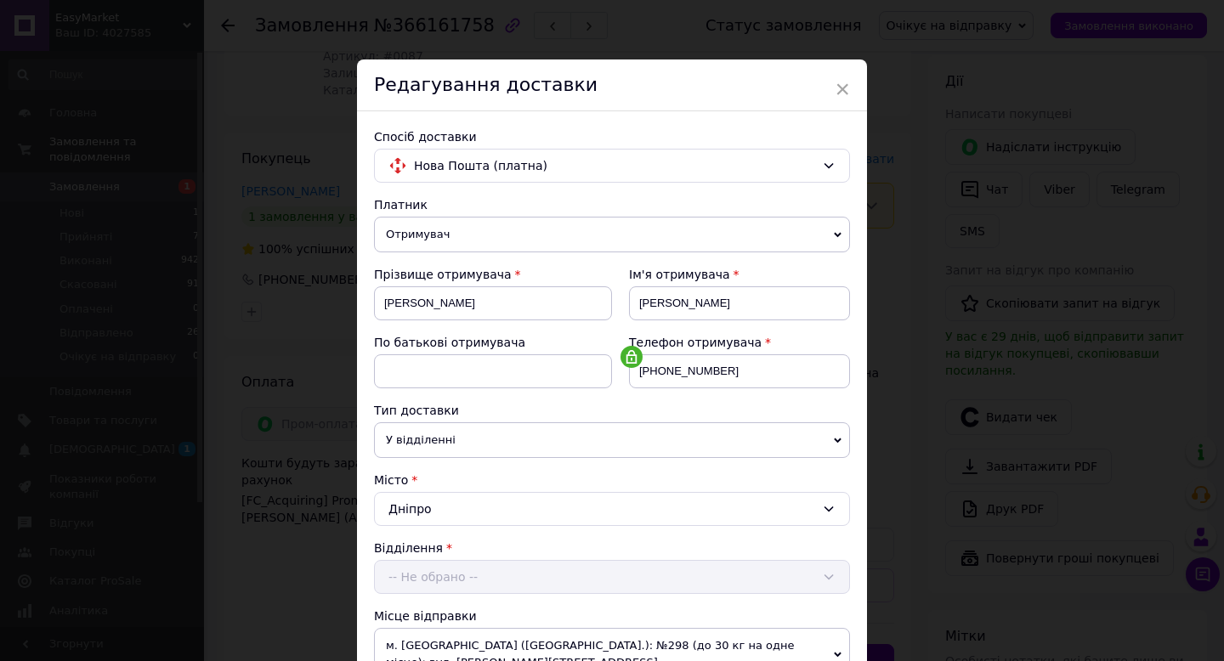
scroll to position [166, 0]
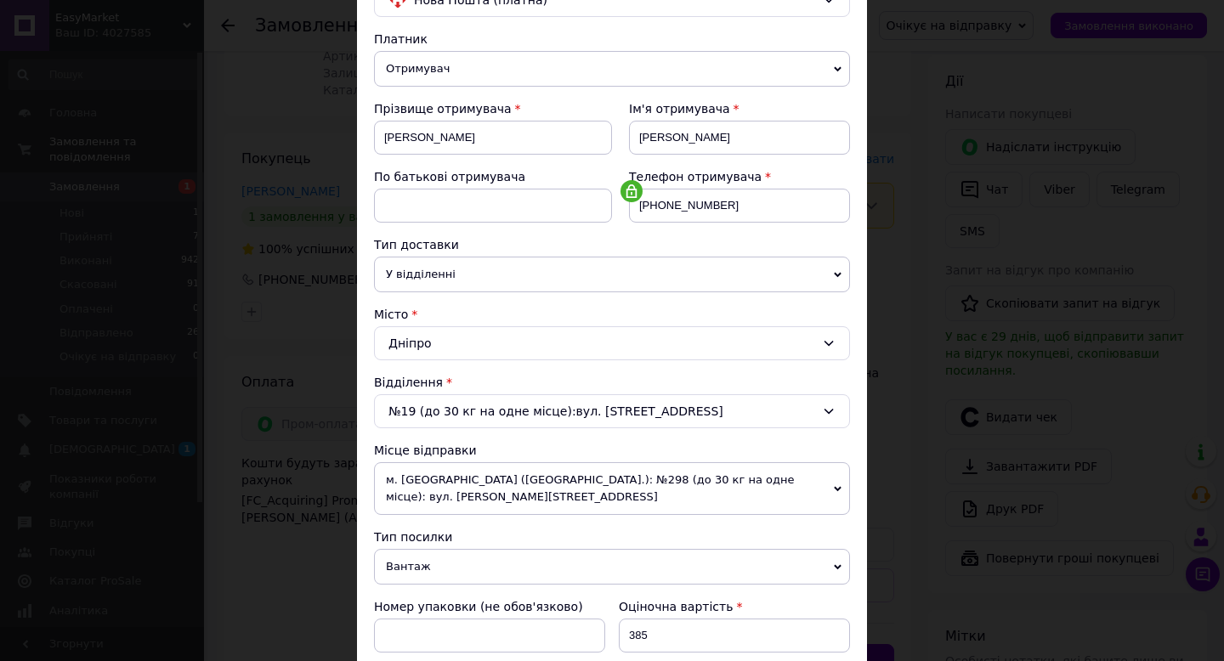
click at [485, 474] on span "м. [GEOGRAPHIC_DATA] ([GEOGRAPHIC_DATA].): №298 (до 30 кг на одне місце): вул. …" at bounding box center [612, 488] width 476 height 53
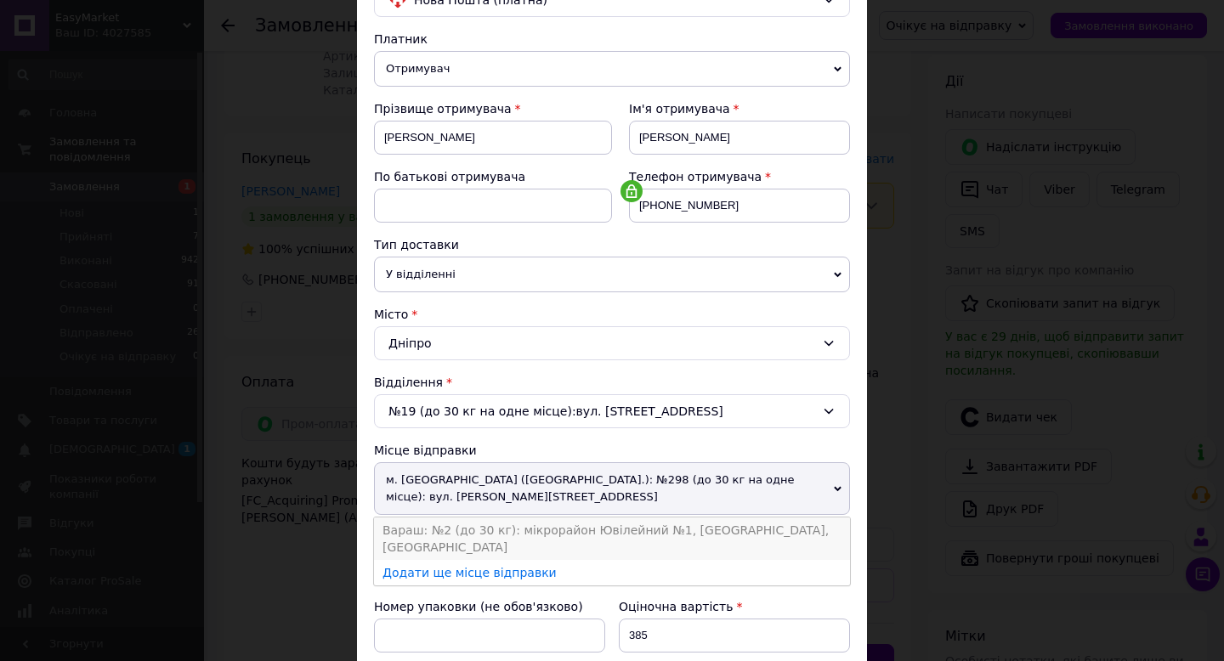
click at [485, 538] on li "Вараш: №2 (до 30 кг): мікрорайон Ювілейний №1, [GEOGRAPHIC_DATA], [GEOGRAPHIC_D…" at bounding box center [612, 539] width 476 height 43
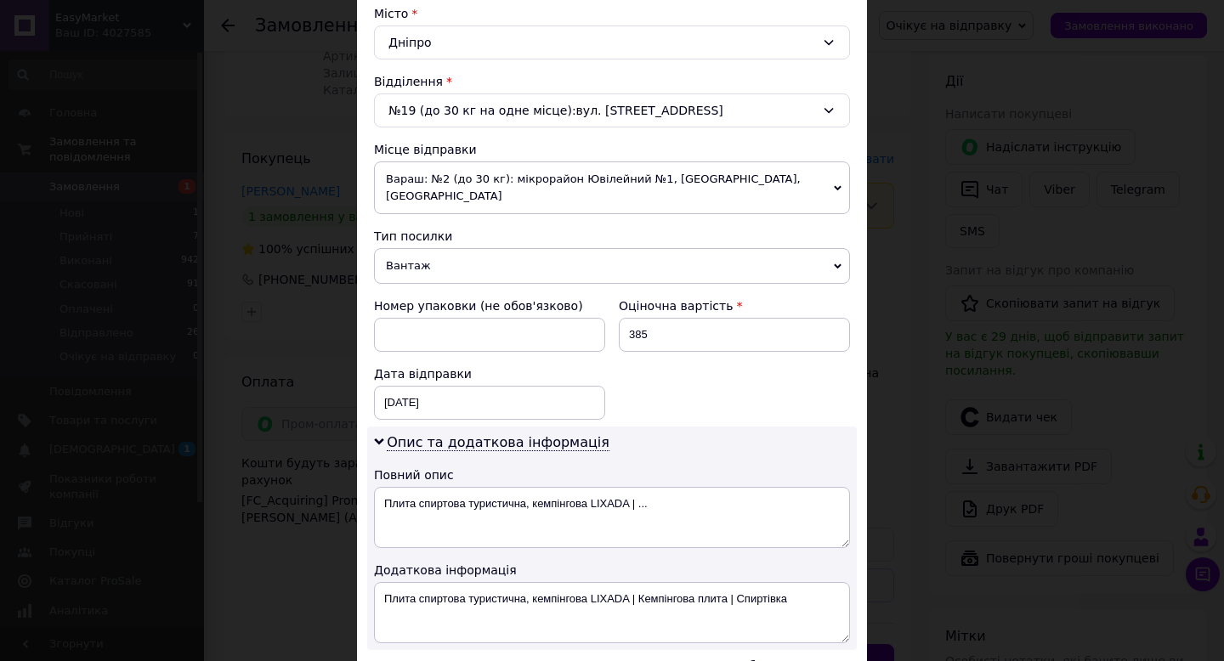
scroll to position [499, 0]
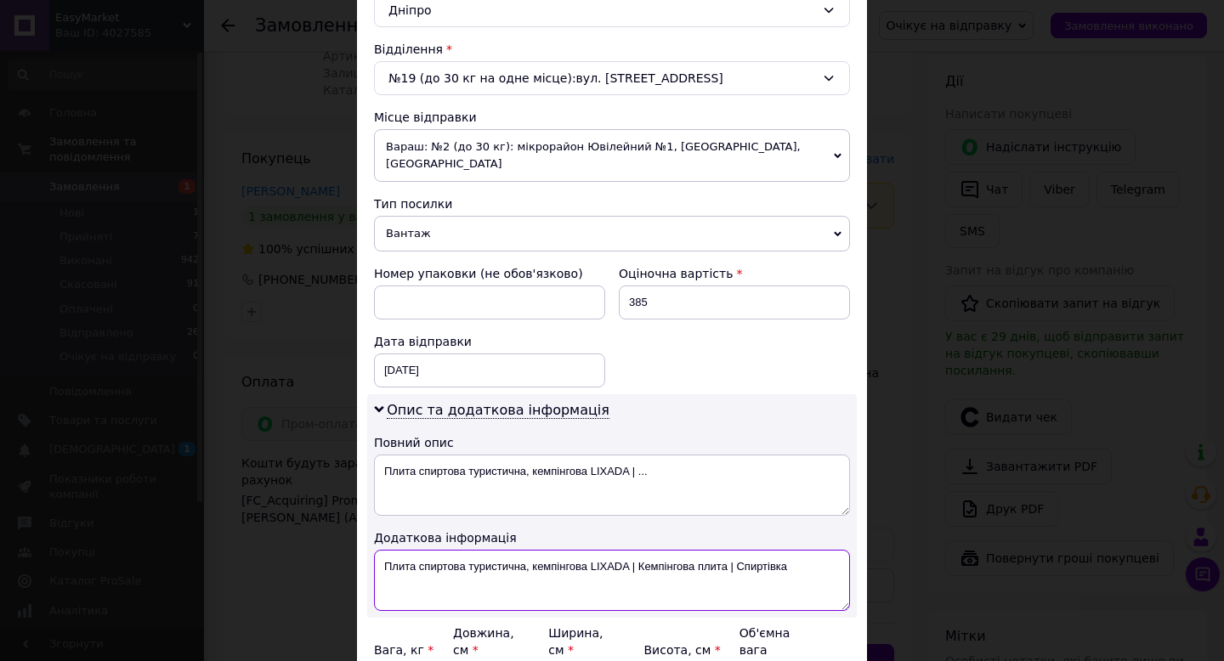
click at [456, 556] on textarea "Плита спиртова туристична, кемпінгова LIXADA | Кемпінгова плита | Спиртівка" at bounding box center [612, 580] width 476 height 61
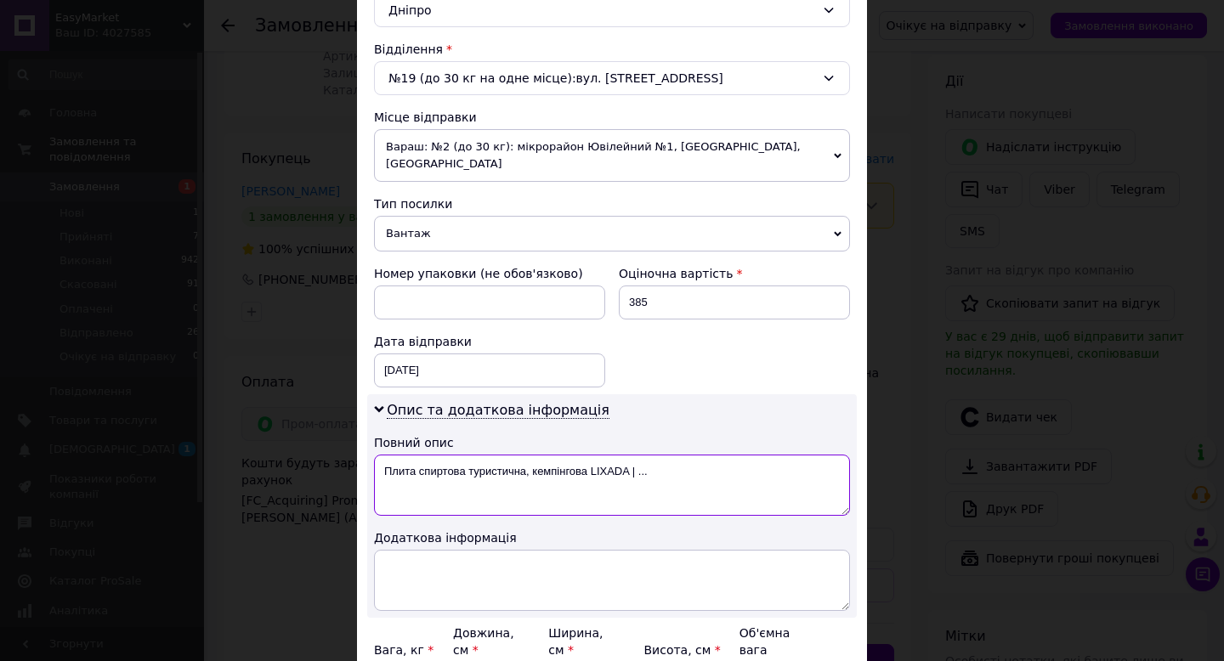
drag, startPoint x: 629, startPoint y: 456, endPoint x: 734, endPoint y: 456, distance: 105.4
click at [734, 456] on textarea "Плита спиртова туристична, кемпінгова LIXADA | ..." at bounding box center [612, 485] width 476 height 61
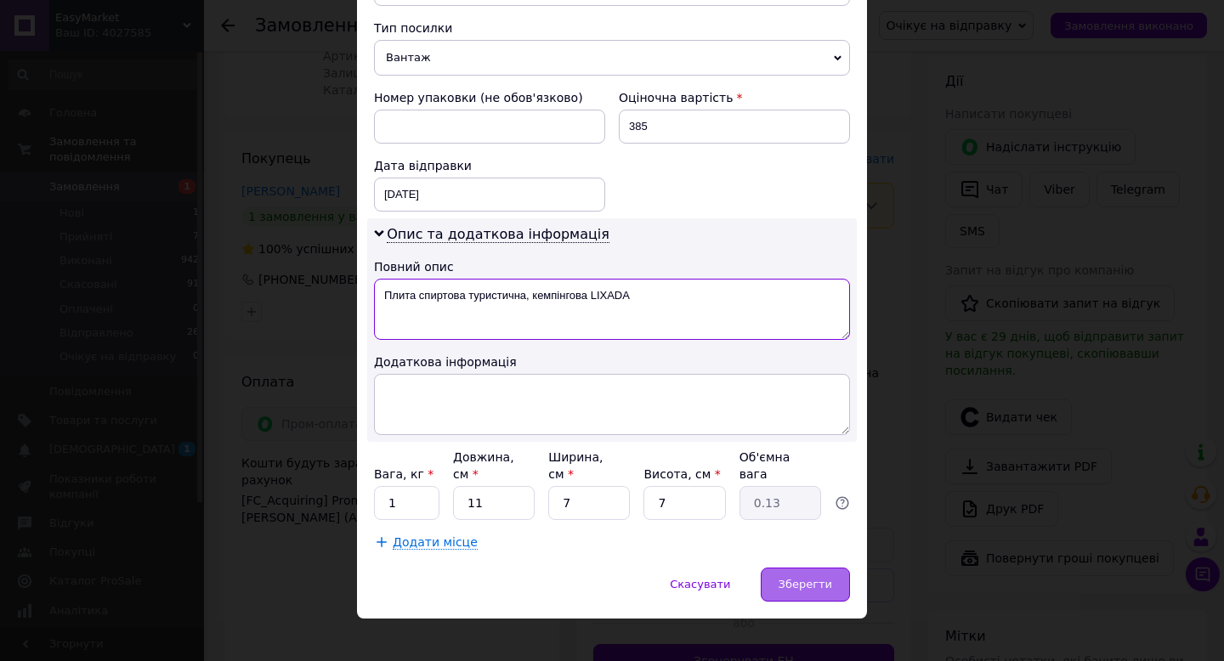
type textarea "Плита спиртова туристична, кемпінгова LIXADA"
click at [825, 578] on span "Зберегти" at bounding box center [806, 584] width 54 height 13
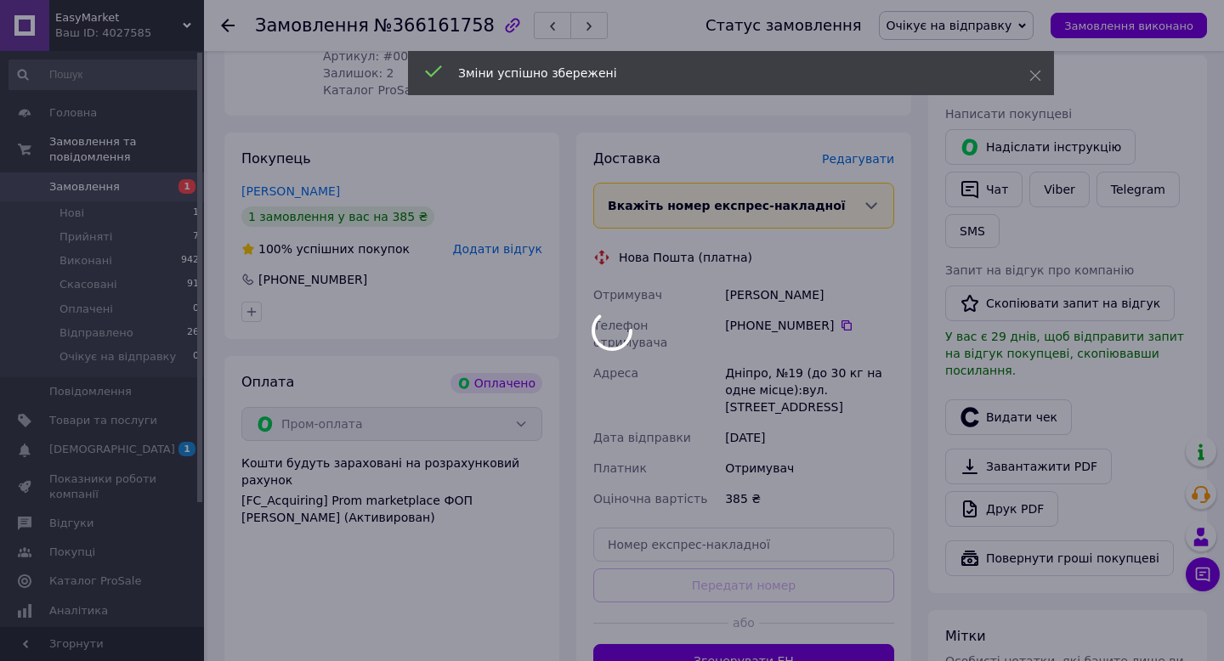
scroll to position [507, 0]
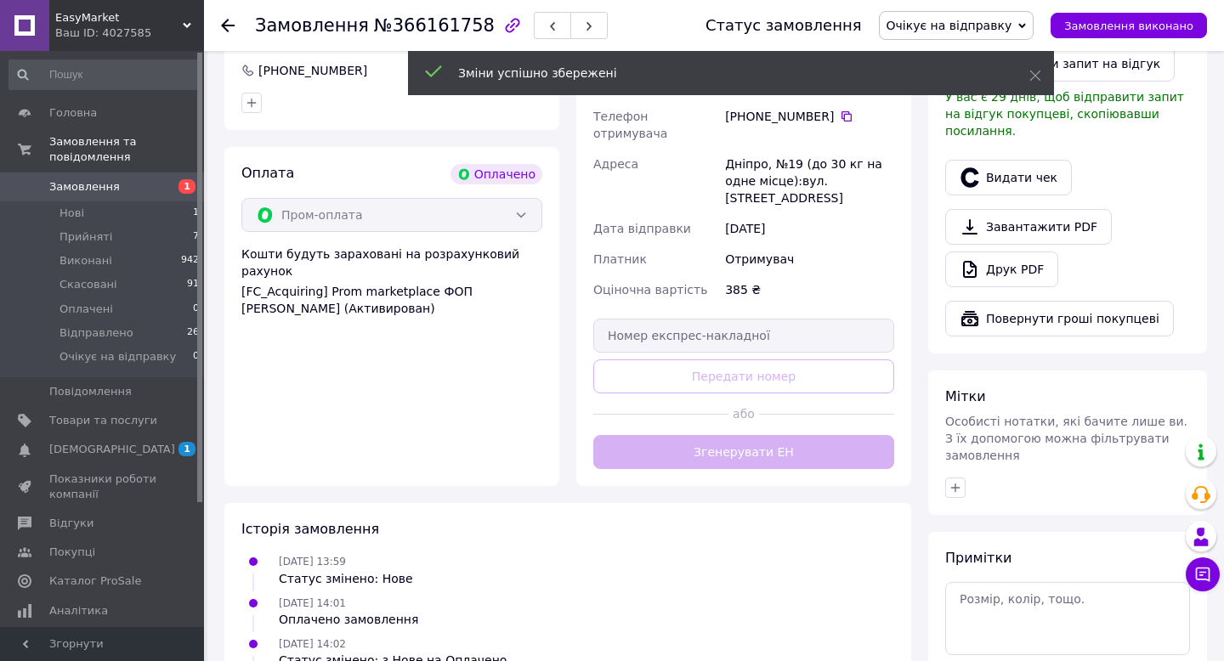
click at [704, 424] on div "Доставка Редагувати Вкажіть номер експрес-накладної Обов'язково введіть номер е…" at bounding box center [743, 204] width 301 height 529
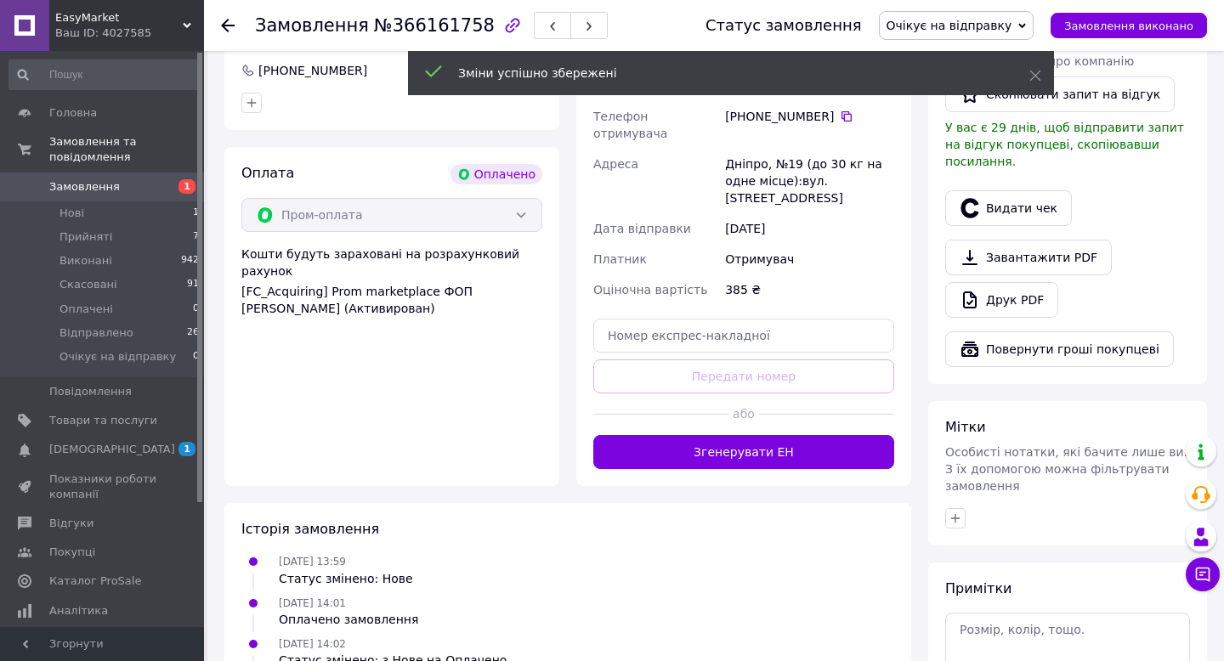
click at [704, 435] on button "Згенерувати ЕН" at bounding box center [743, 452] width 301 height 34
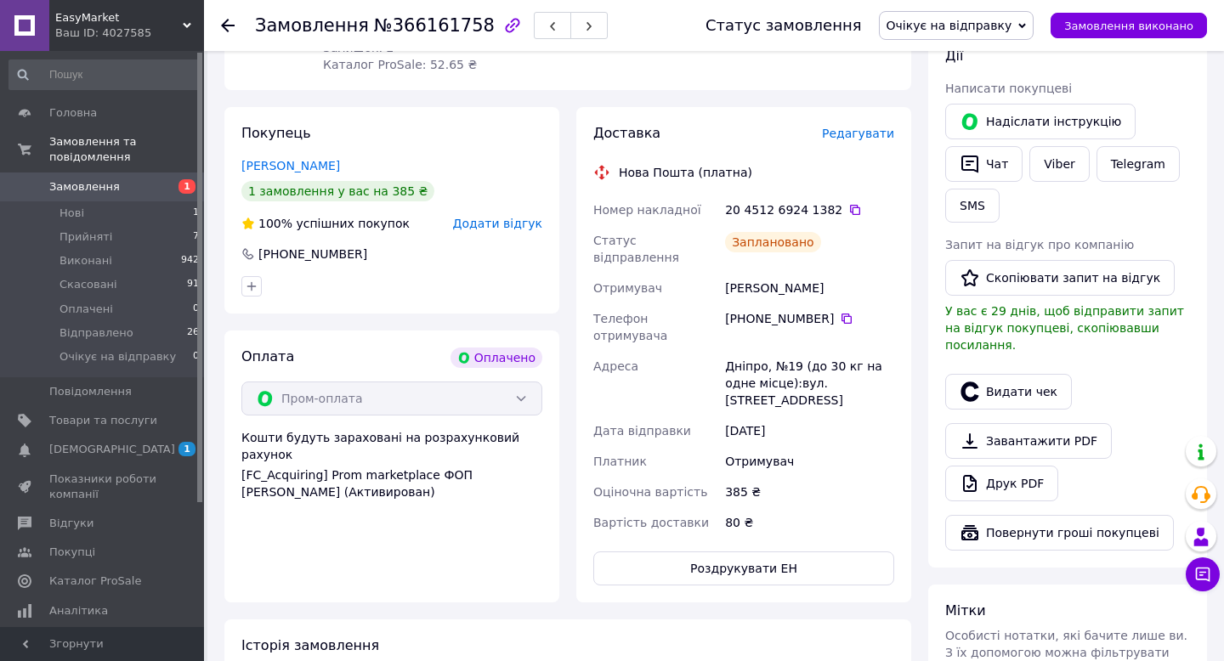
scroll to position [313, 0]
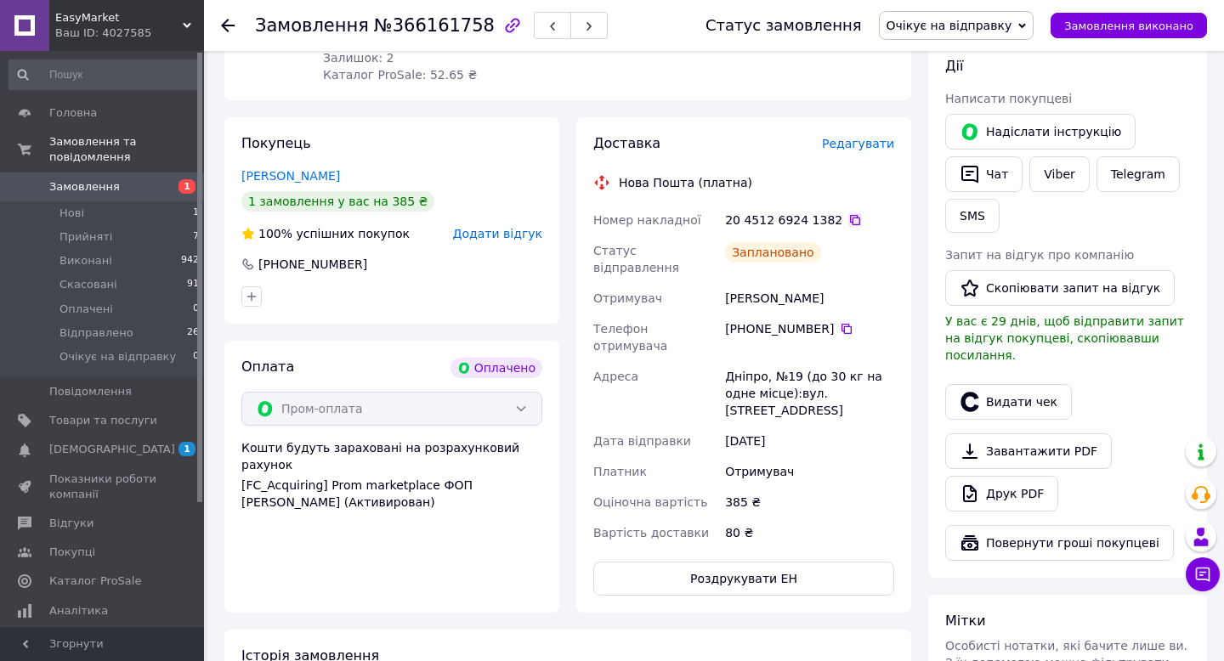
click at [850, 215] on icon at bounding box center [855, 220] width 10 height 10
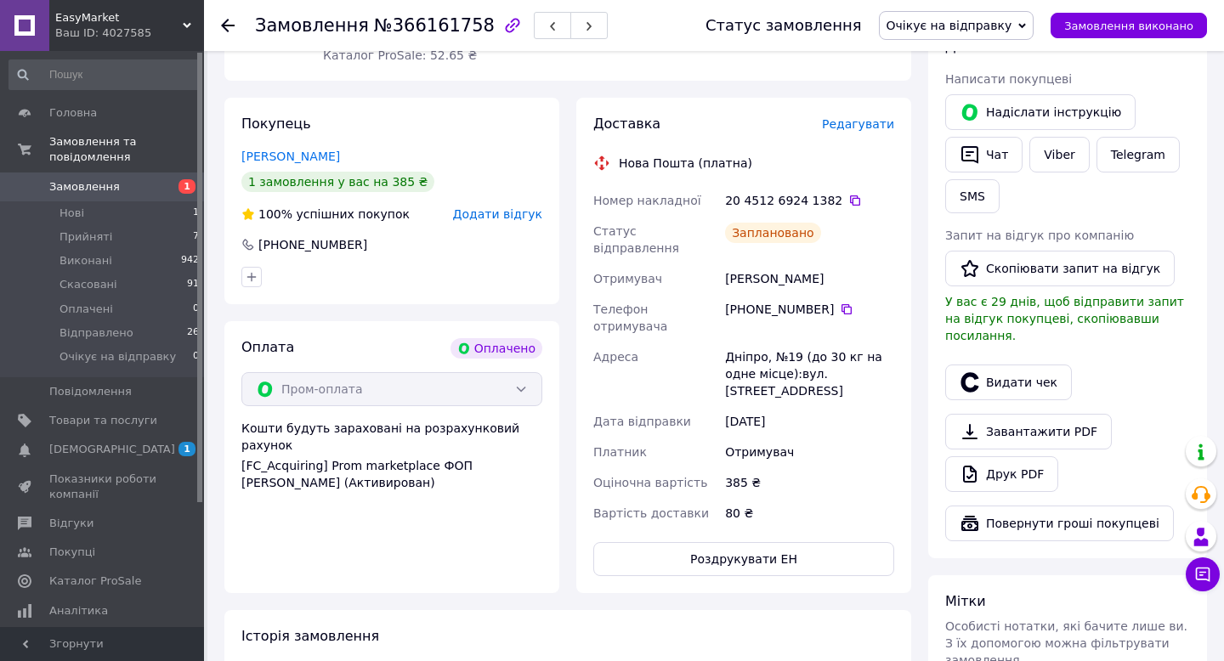
scroll to position [332, 0]
click at [991, 366] on button "Видати чек" at bounding box center [1008, 384] width 127 height 36
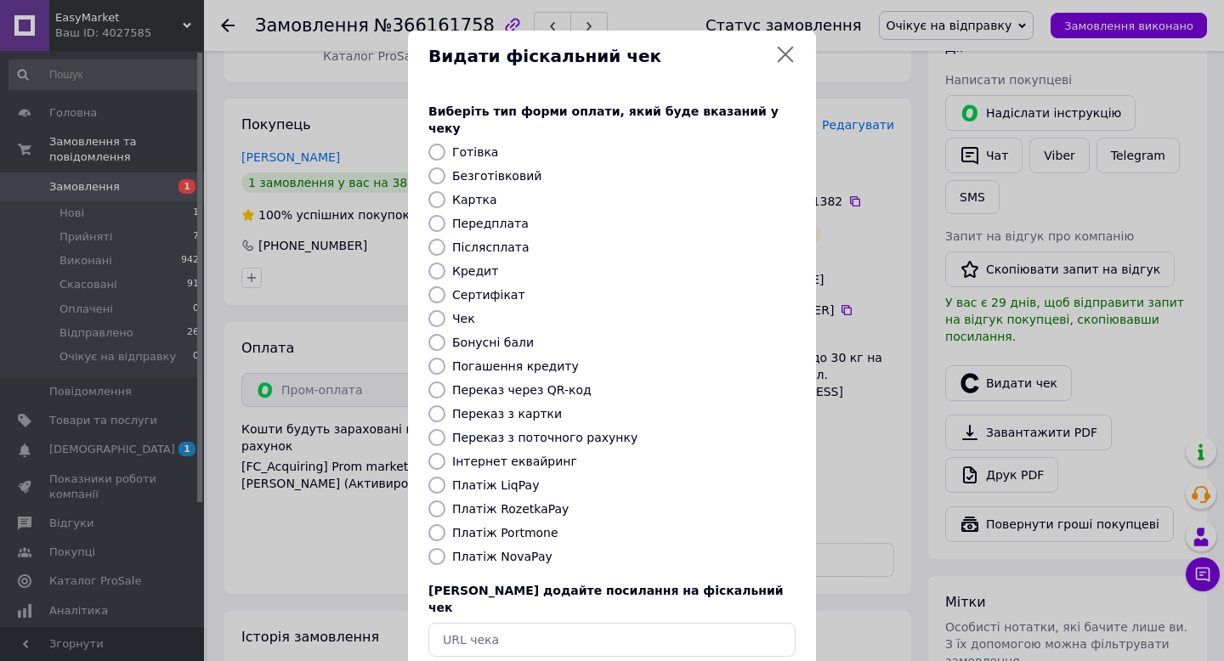
click at [529, 169] on label "Безготівковий" at bounding box center [496, 176] width 89 height 14
click at [445, 167] on input "Безготівковий" at bounding box center [436, 175] width 17 height 17
radio input "true"
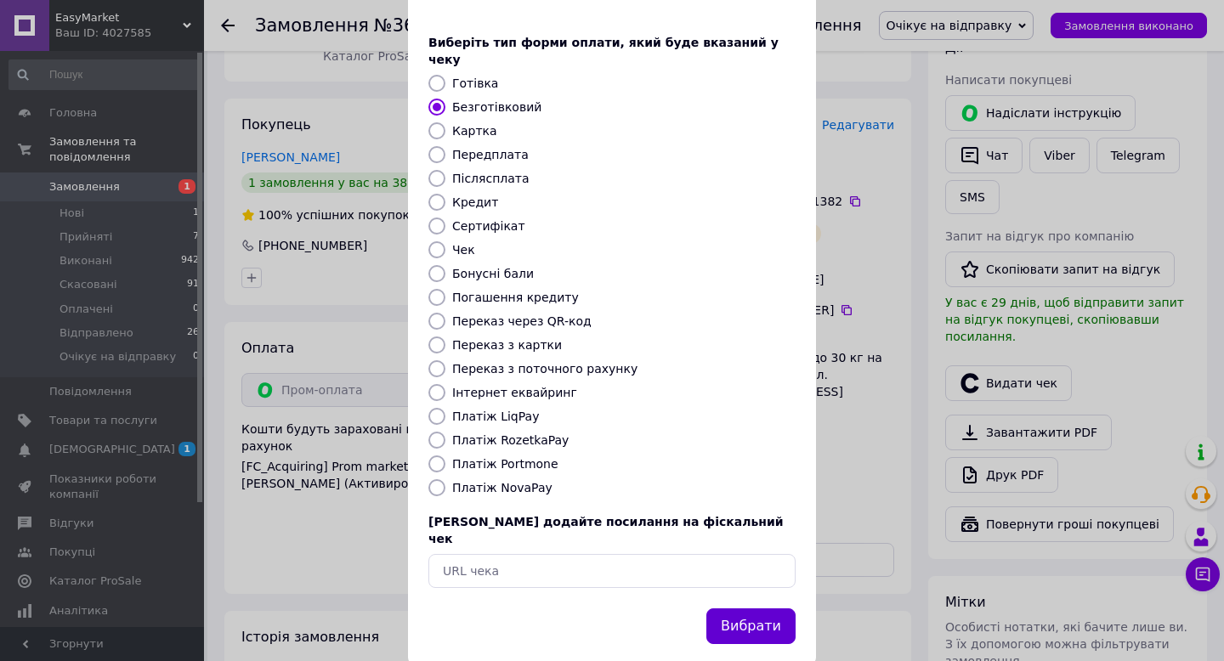
click at [764, 609] on button "Вибрати" at bounding box center [750, 627] width 89 height 37
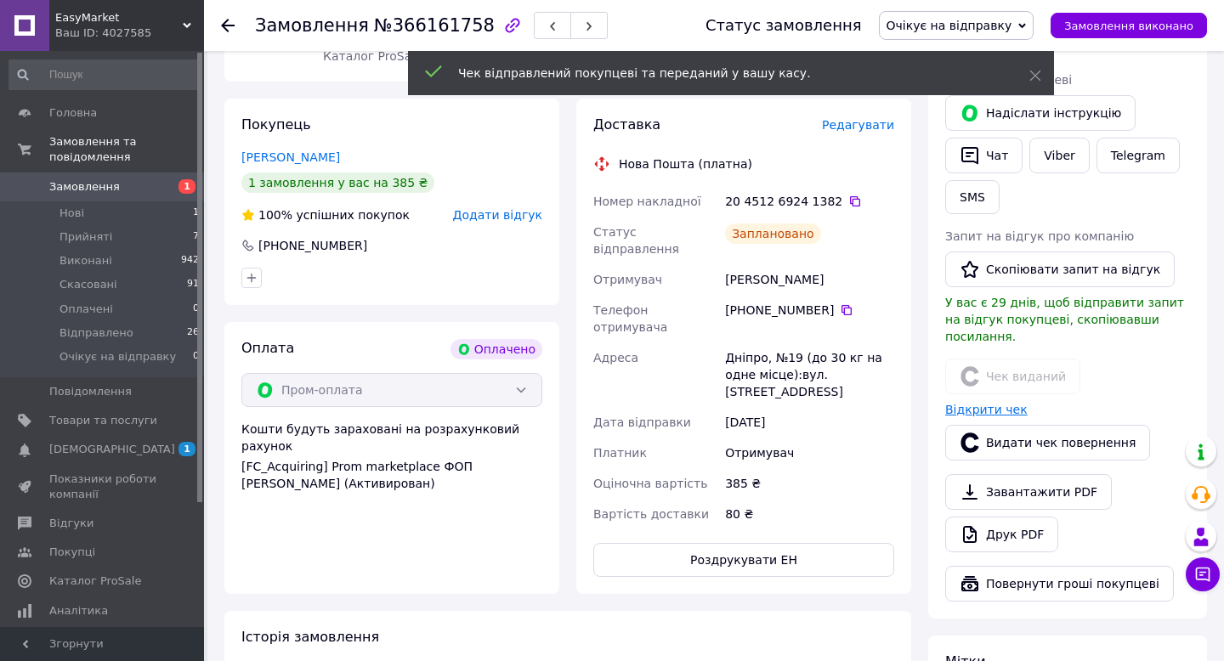
click at [961, 403] on link "Відкрити чек" at bounding box center [986, 410] width 82 height 14
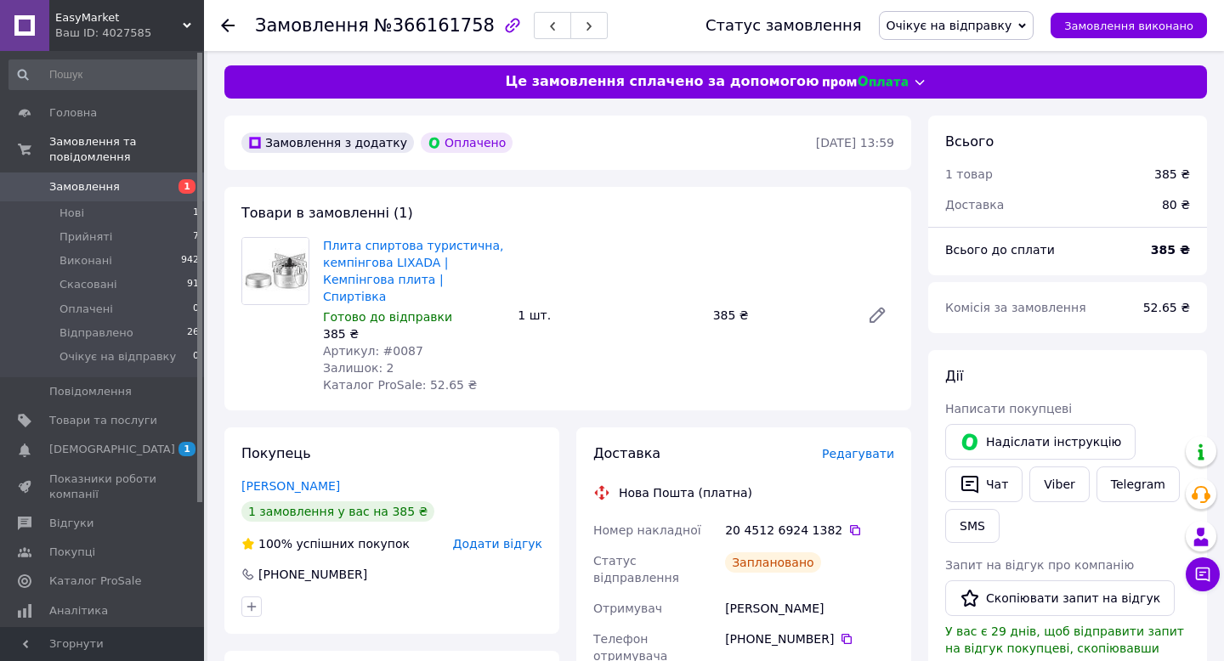
scroll to position [0, 0]
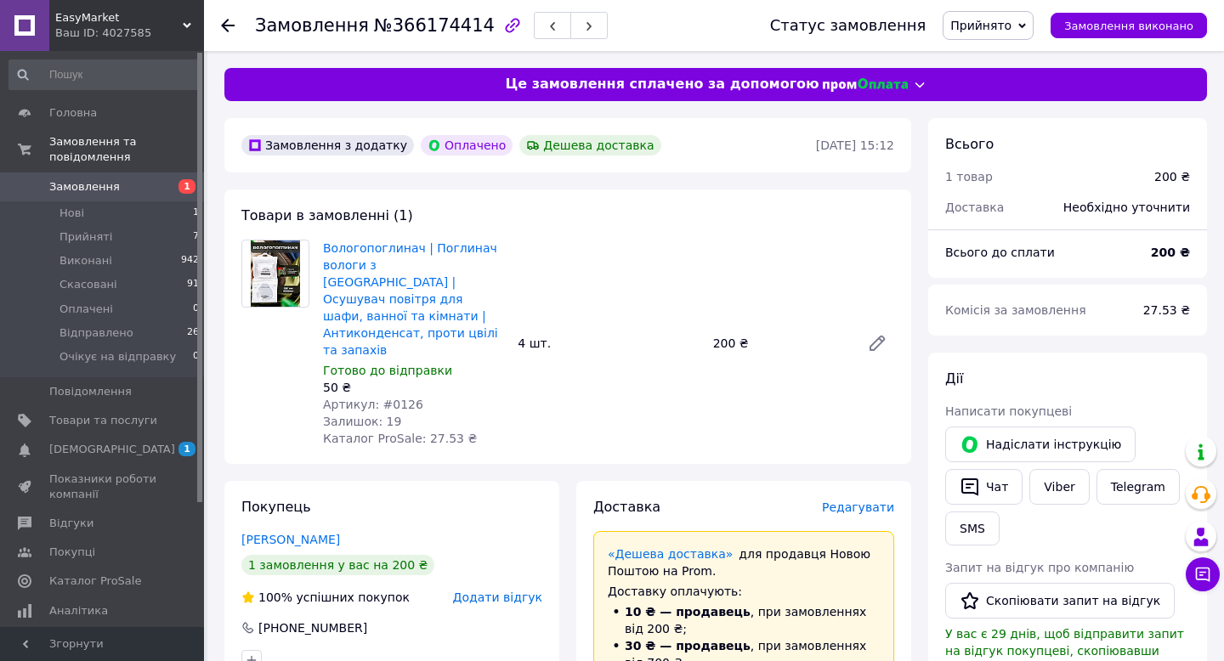
drag, startPoint x: 997, startPoint y: 25, endPoint x: 996, endPoint y: 71, distance: 46.8
click at [996, 25] on span "Прийнято" at bounding box center [980, 26] width 61 height 14
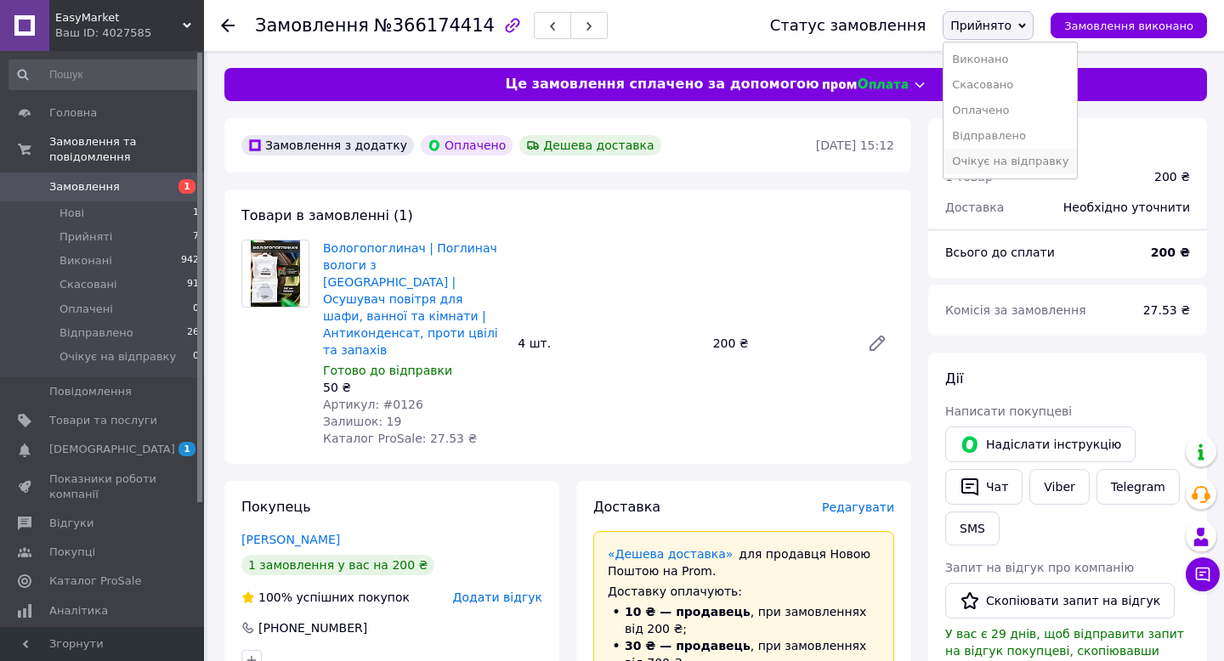
click at [986, 159] on li "Очікує на відправку" at bounding box center [1010, 162] width 133 height 26
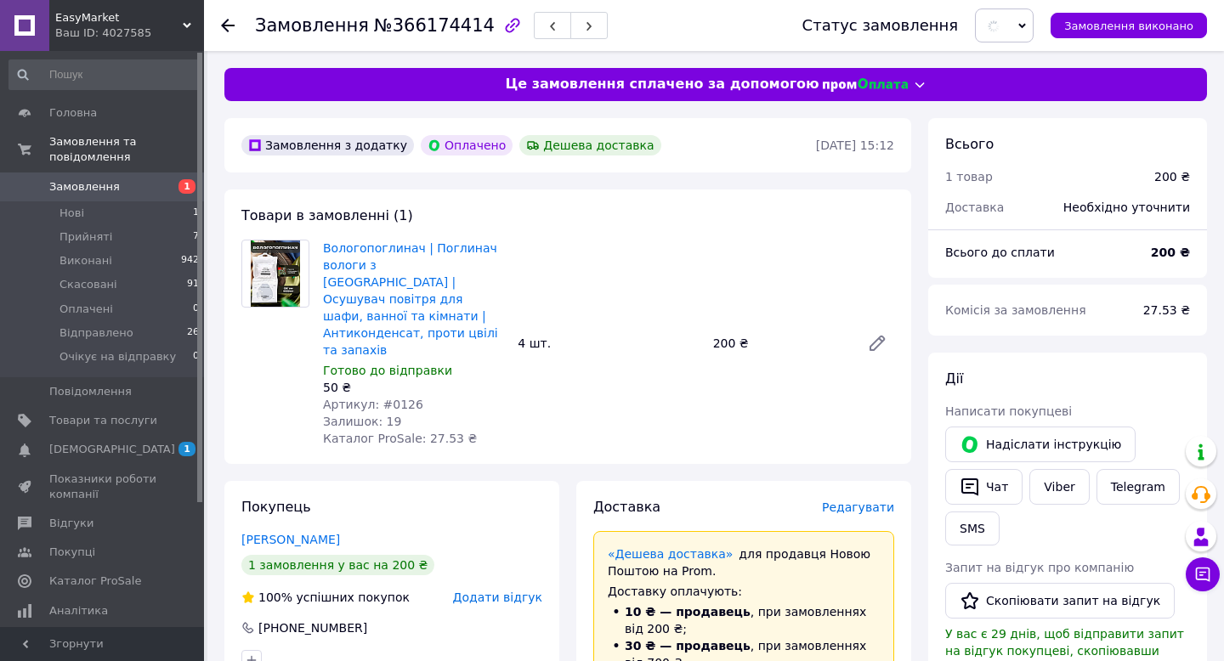
scroll to position [60, 0]
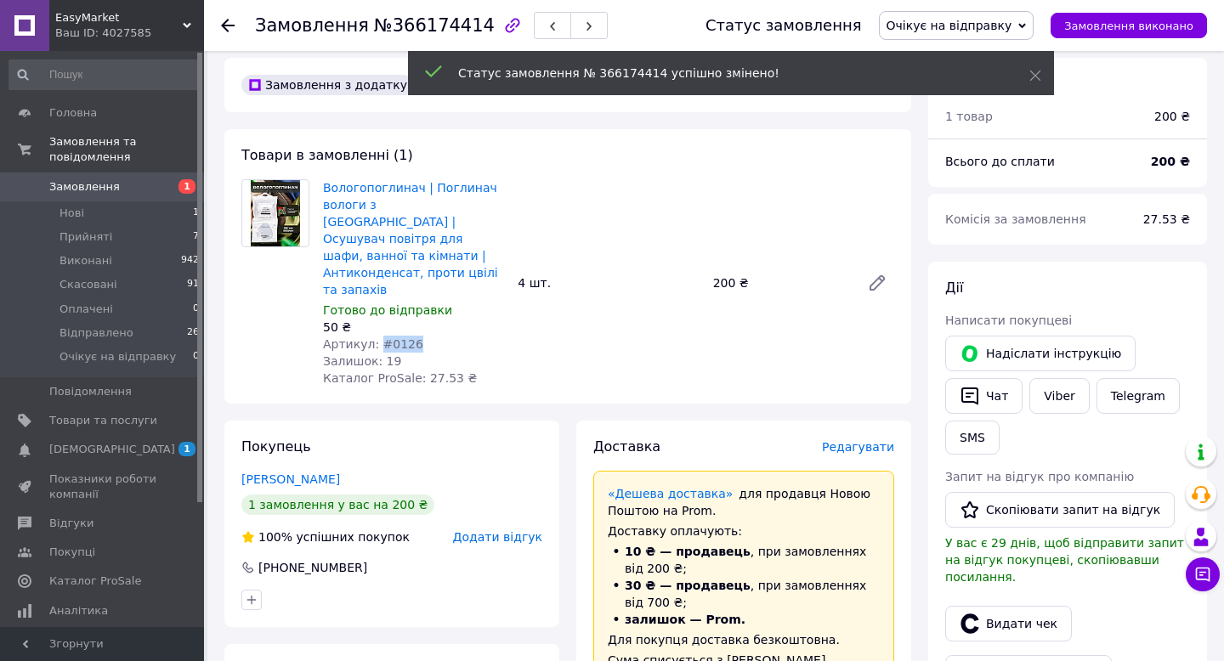
drag, startPoint x: 377, startPoint y: 310, endPoint x: 495, endPoint y: 310, distance: 117.3
click at [495, 336] on div "Артикул: #0126" at bounding box center [413, 344] width 181 height 17
copy span "#0126"
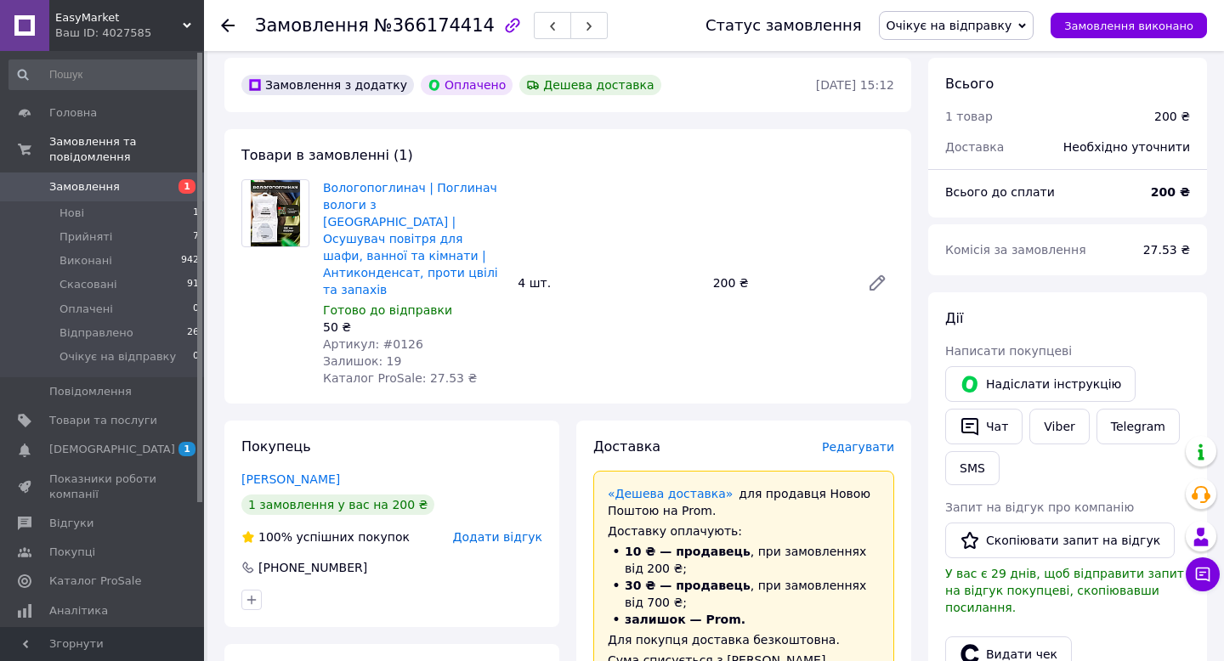
click at [609, 202] on div "Вологопоглинач | Поглинач вологи з гачком | Осушувач повітря для шафи, ванної т…" at bounding box center [608, 283] width 585 height 214
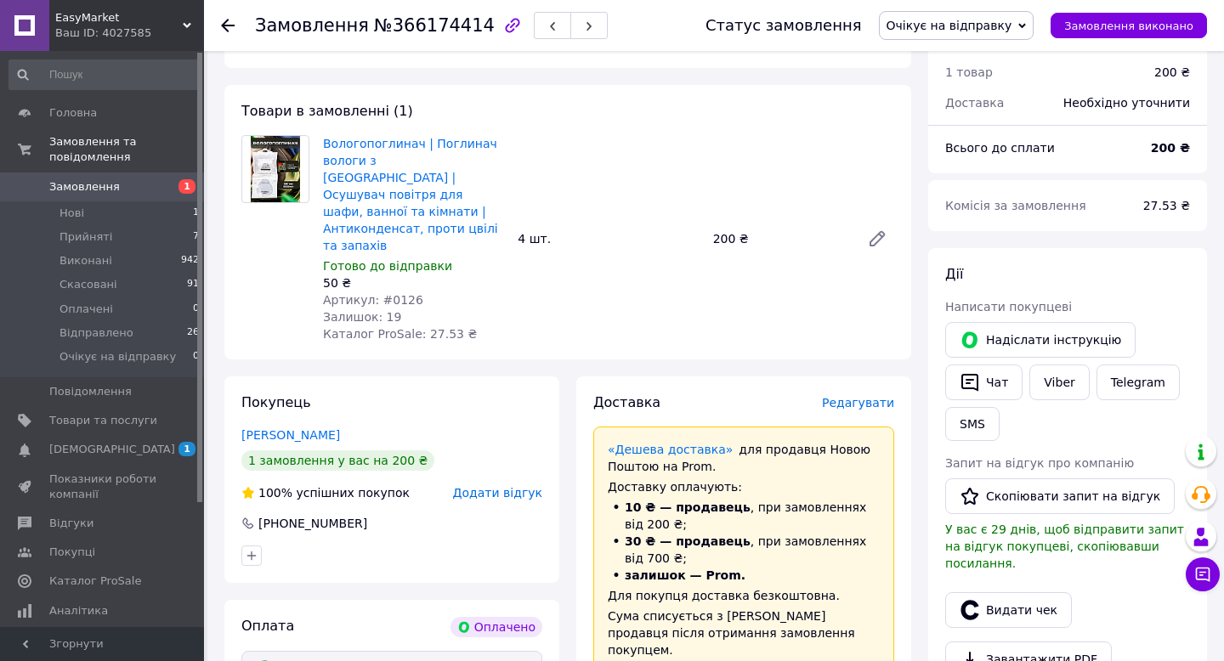
scroll to position [114, 0]
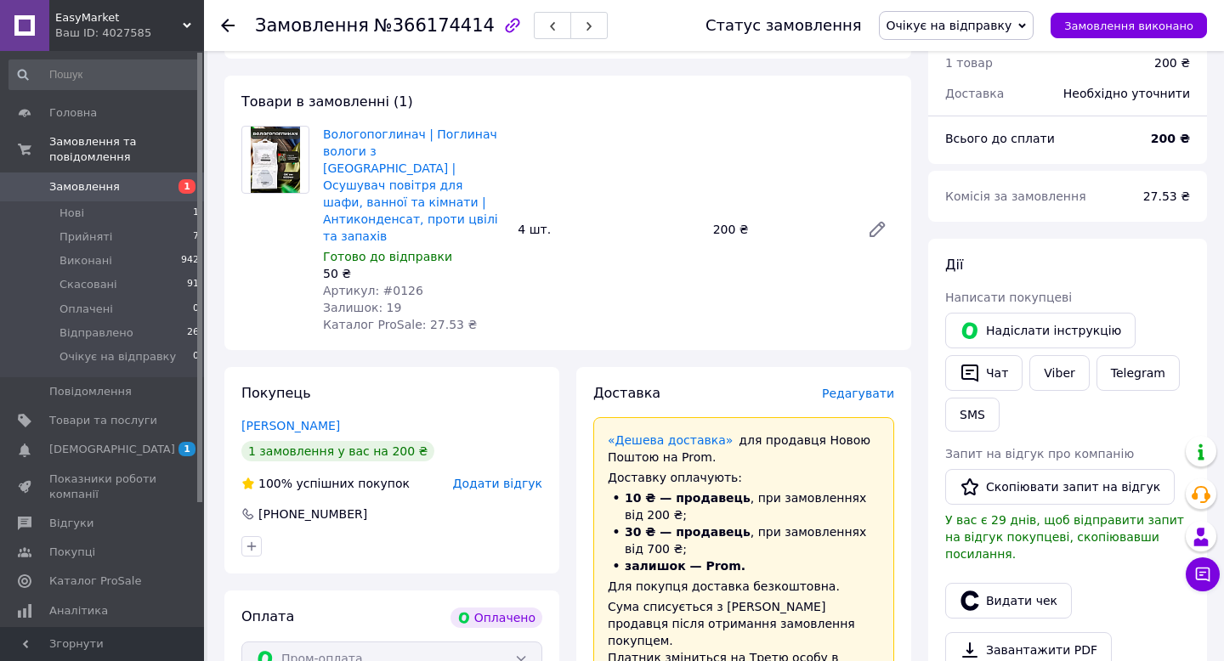
click at [422, 25] on span "№366174414" at bounding box center [434, 25] width 121 height 20
copy span "366174414"
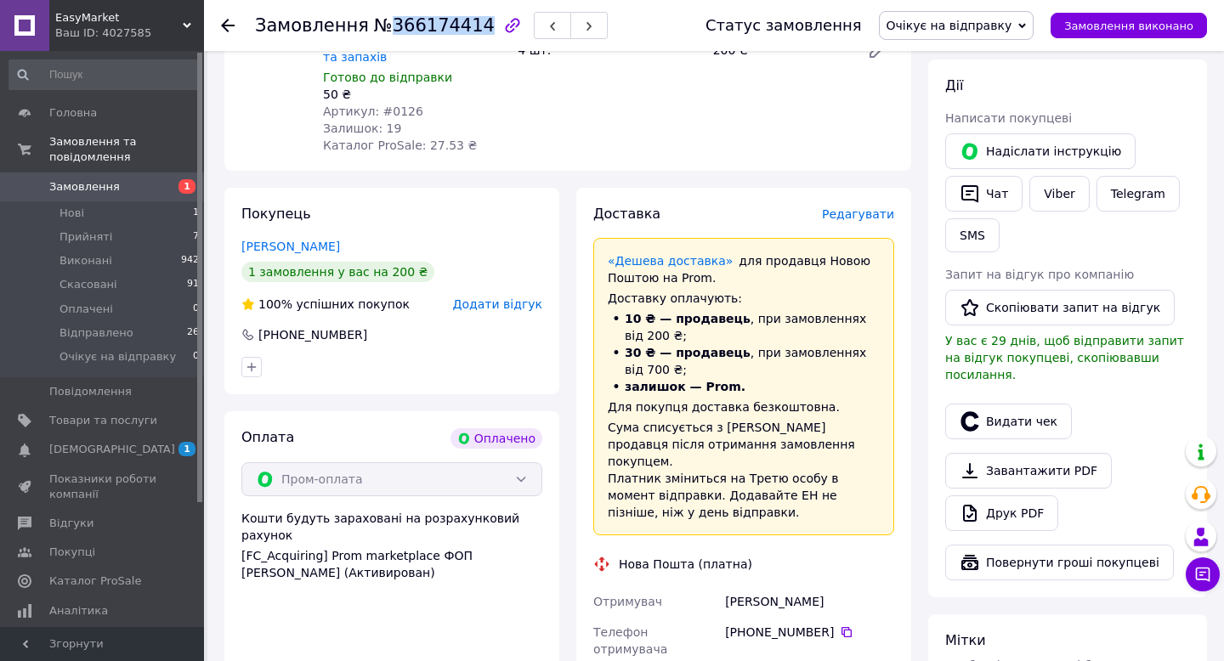
scroll to position [305, 0]
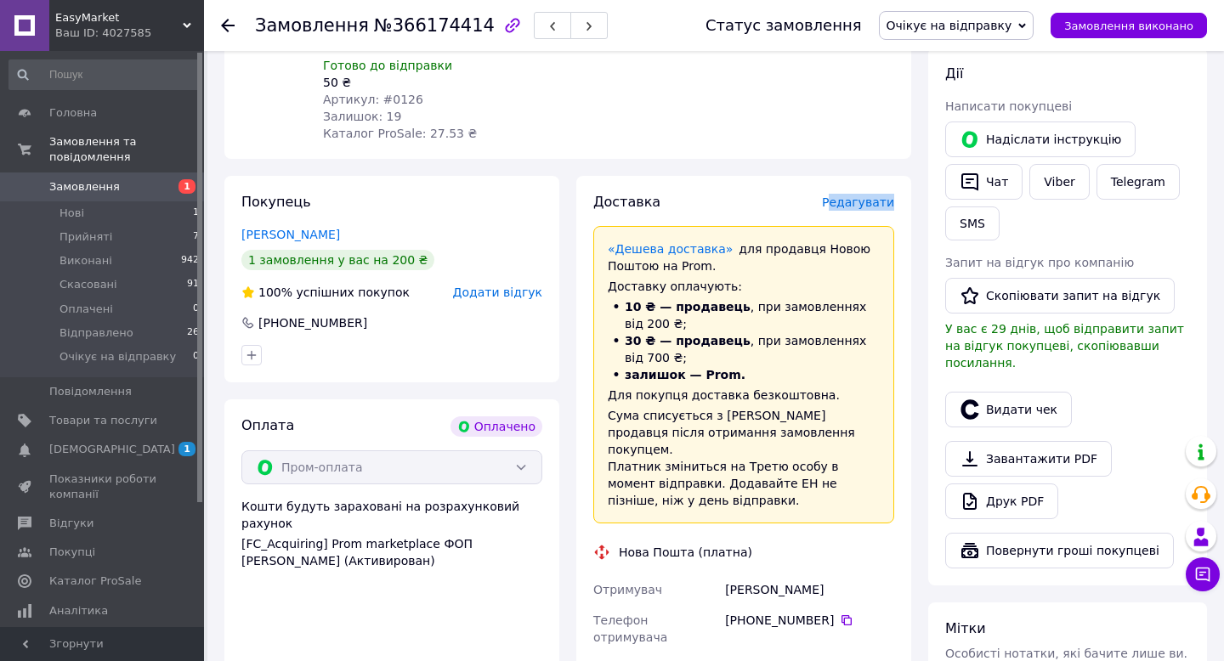
click at [836, 193] on div "Доставка Редагувати" at bounding box center [743, 203] width 301 height 20
click at [840, 196] on span "Редагувати" at bounding box center [858, 203] width 72 height 14
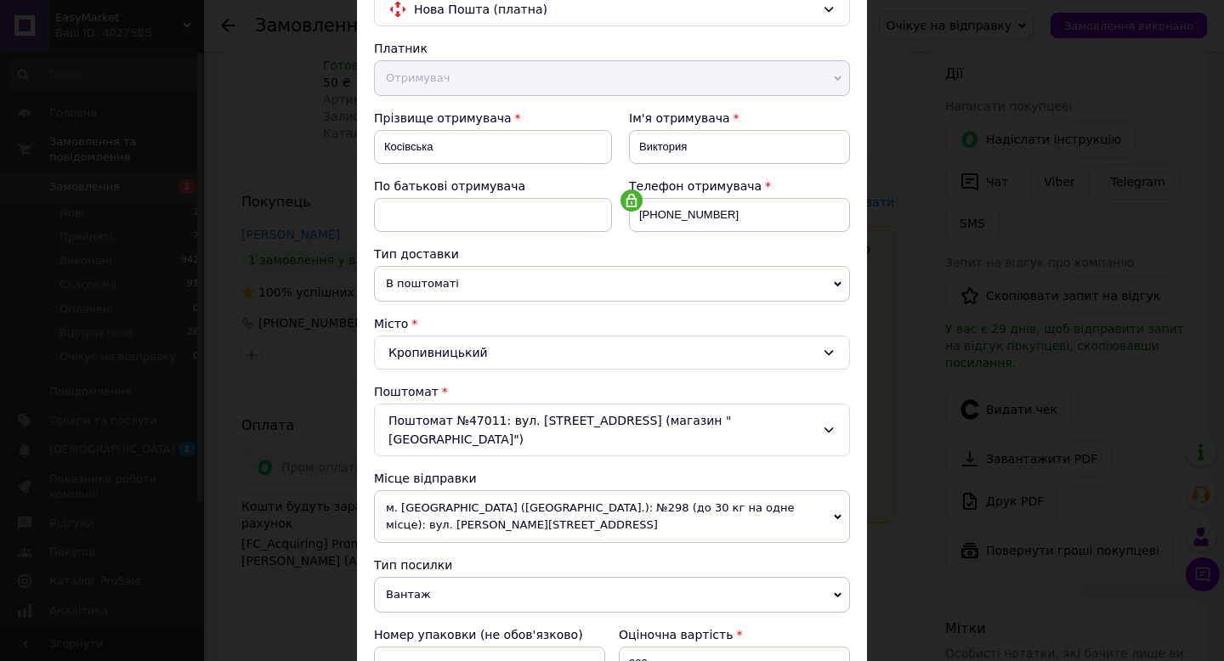
scroll to position [195, 0]
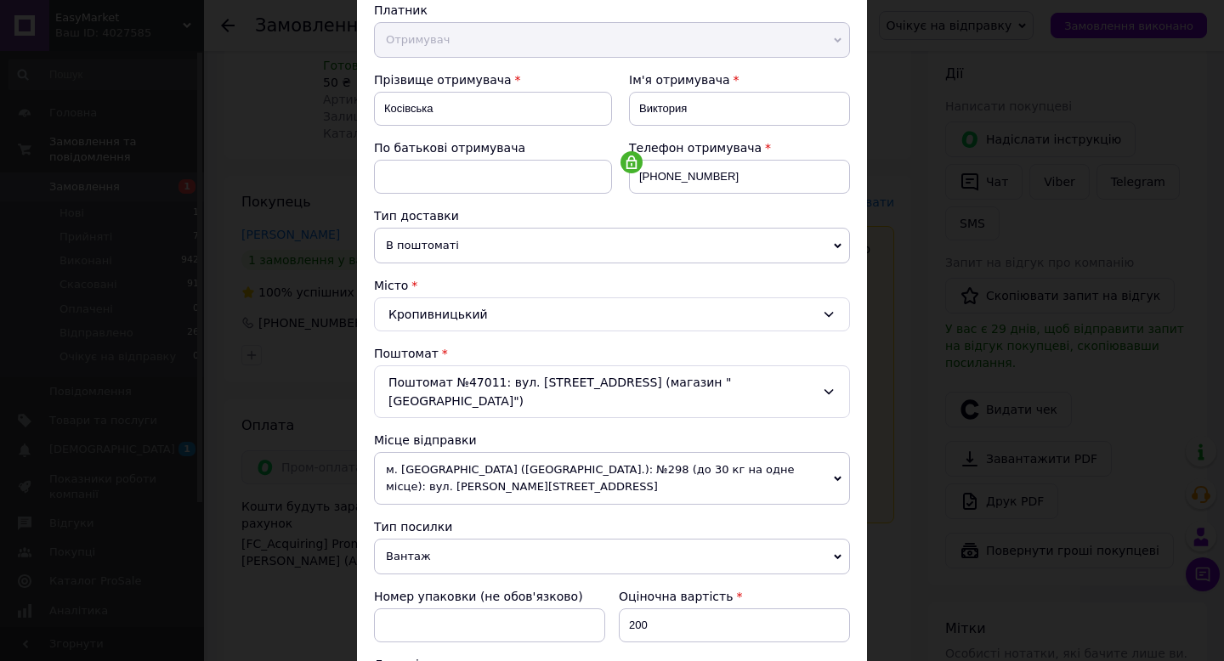
click at [447, 467] on span "м. [GEOGRAPHIC_DATA] ([GEOGRAPHIC_DATA].): №298 (до 30 кг на одне місце): вул. …" at bounding box center [612, 478] width 476 height 53
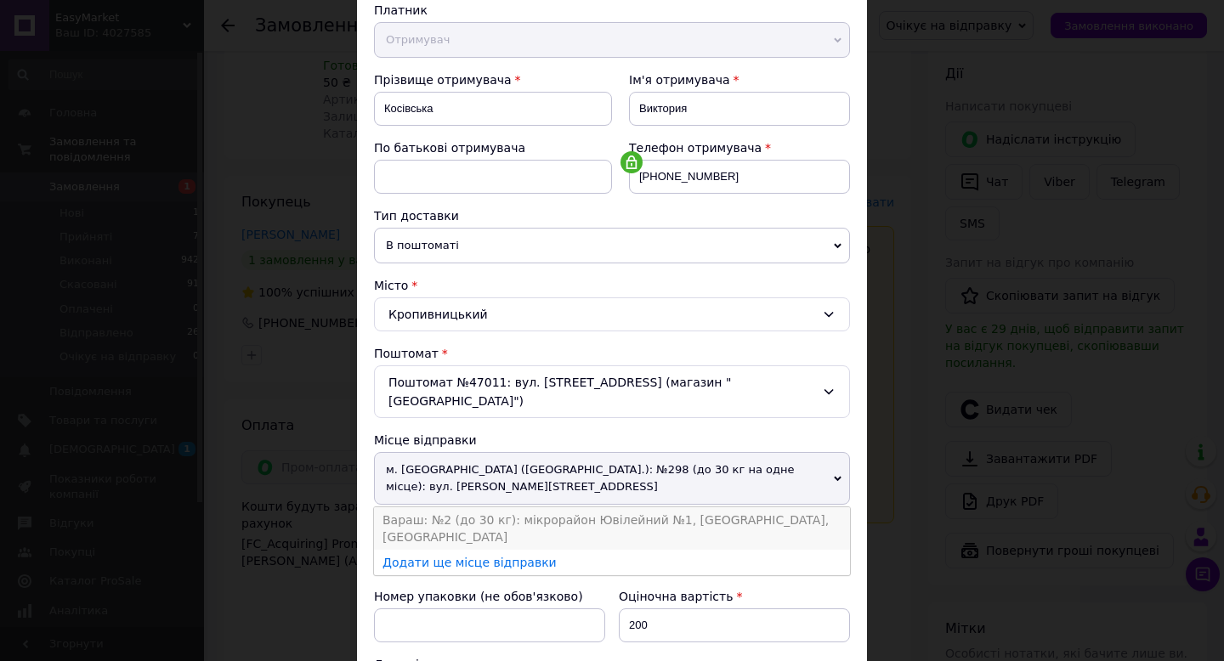
click at [441, 507] on li "Вараш: №2 (до 30 кг): мікрорайон Ювілейний №1, [GEOGRAPHIC_DATA], [GEOGRAPHIC_D…" at bounding box center [612, 528] width 476 height 43
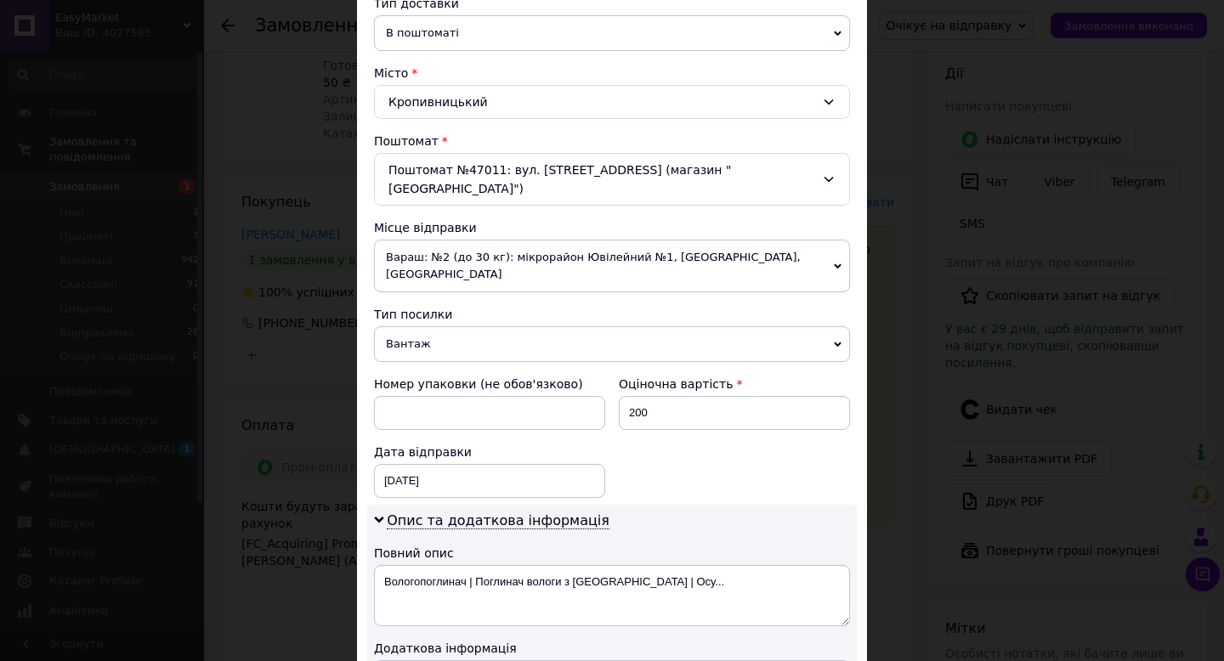
scroll to position [515, 0]
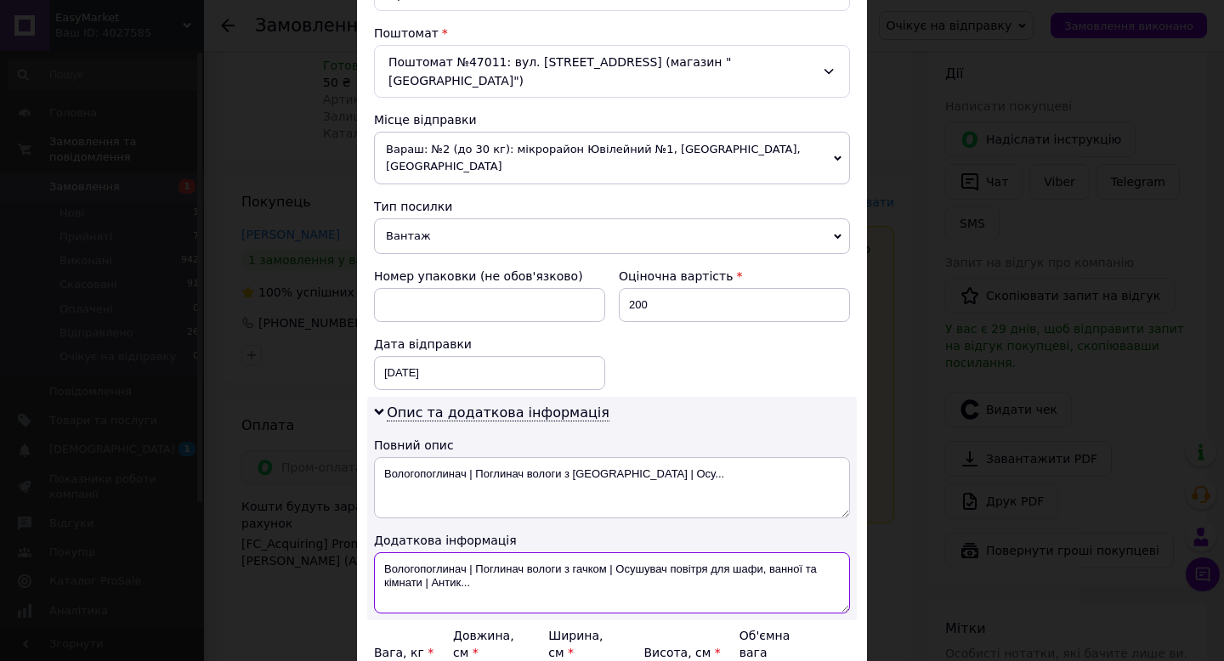
click at [437, 553] on textarea "Вологопоглинач | Поглинач вологи з гачком | Осушувач повітря для шафи, ванної т…" at bounding box center [612, 583] width 476 height 61
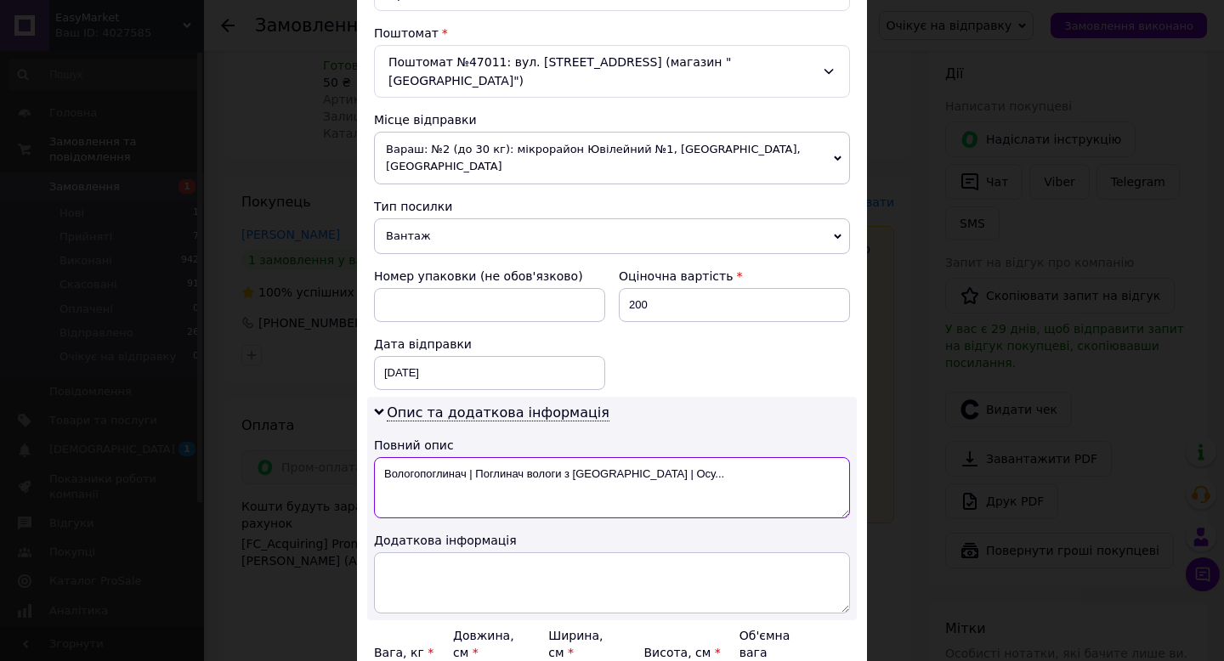
drag, startPoint x: 465, startPoint y: 439, endPoint x: 835, endPoint y: 438, distance: 369.8
click at [835, 457] on textarea "Вологопоглинач | Поглинач вологи з гачком | Осу..." at bounding box center [612, 487] width 476 height 61
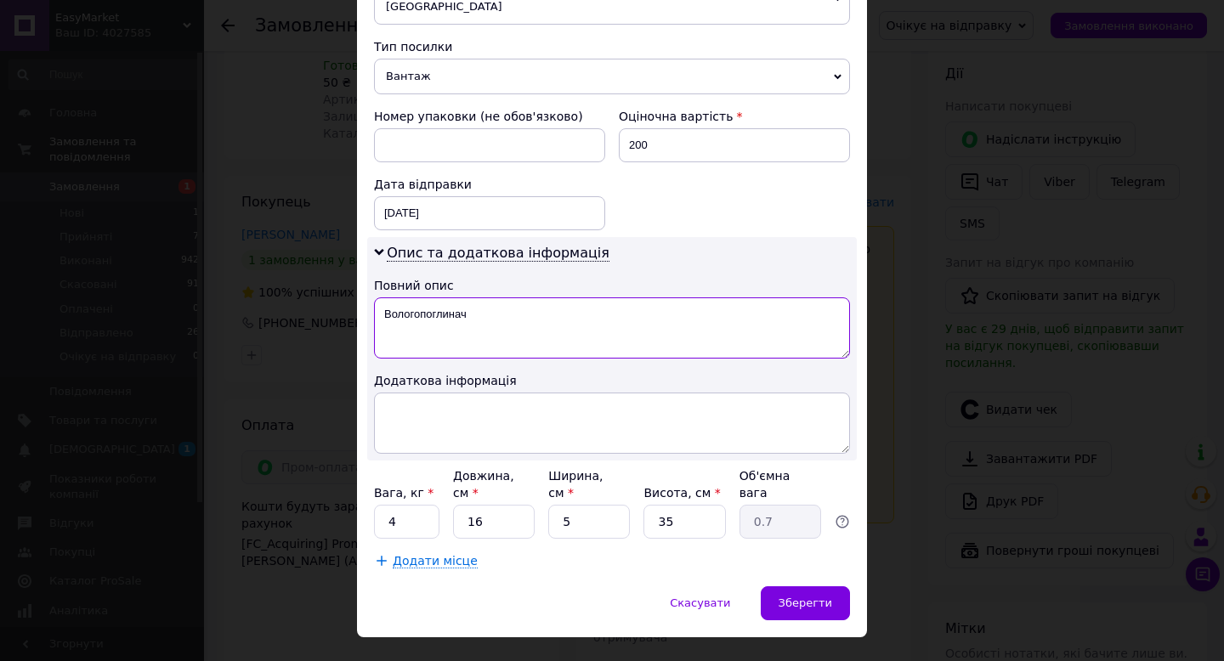
type textarea "Вологопоглинач"
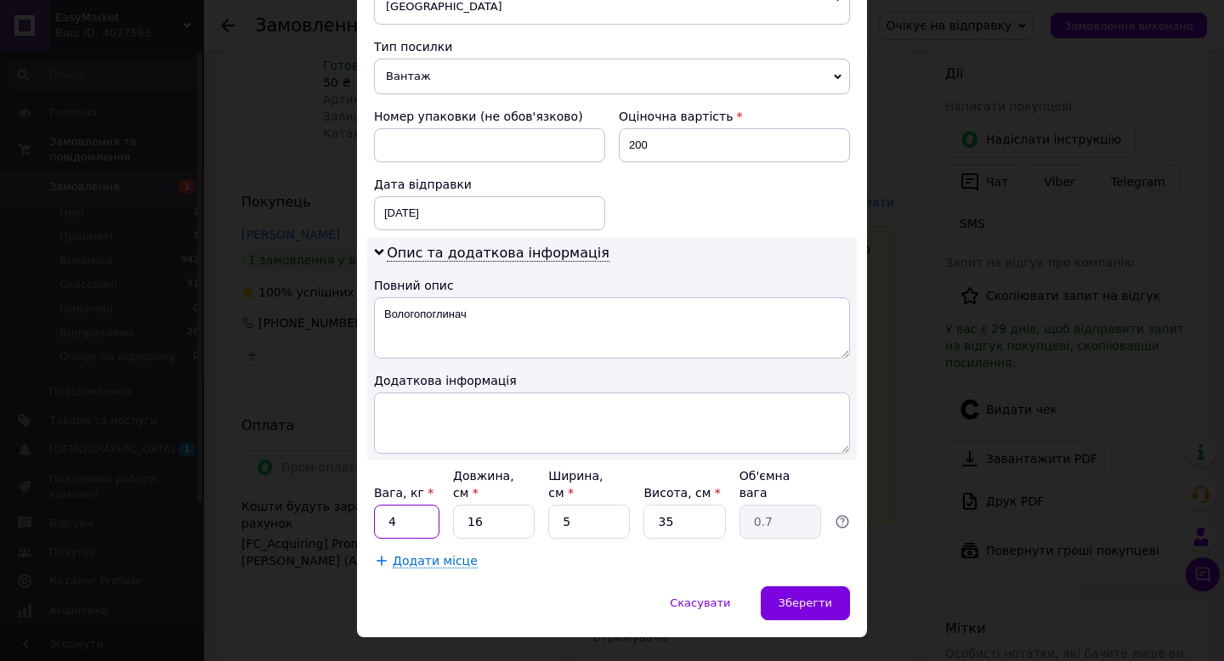
click at [412, 505] on input "4" at bounding box center [406, 522] width 65 height 34
type input "1"
click at [567, 587] on div "Скасувати   Зберегти" at bounding box center [612, 612] width 510 height 51
click at [813, 597] on span "Зберегти" at bounding box center [806, 603] width 54 height 13
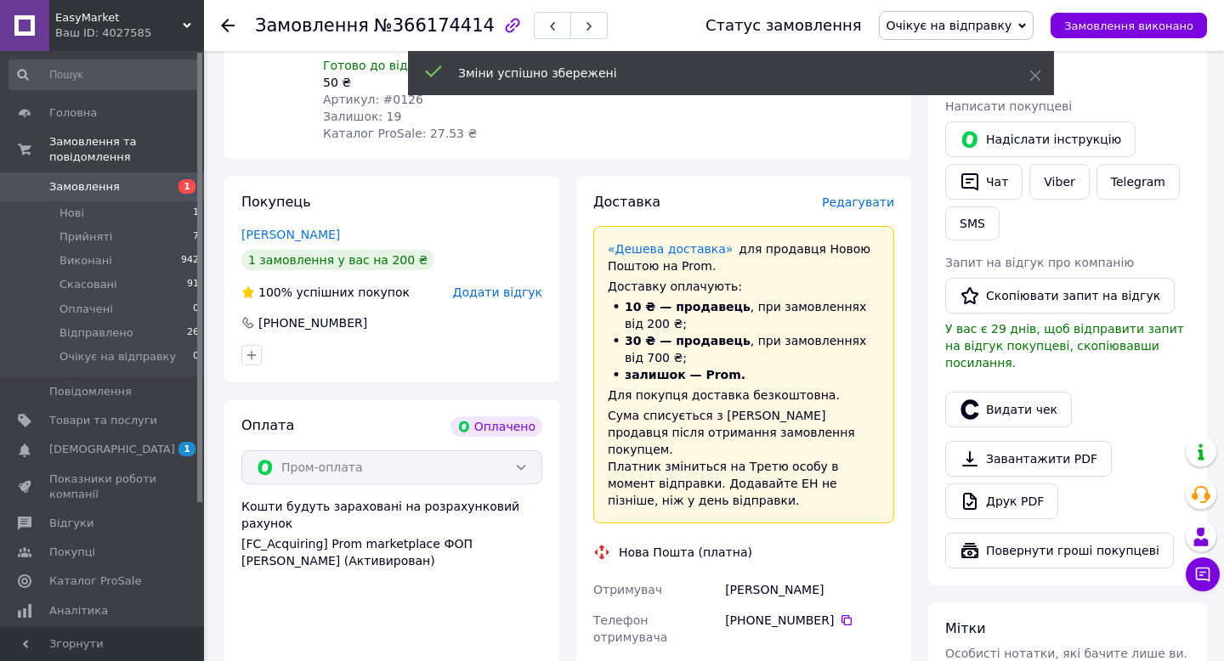
scroll to position [783, 0]
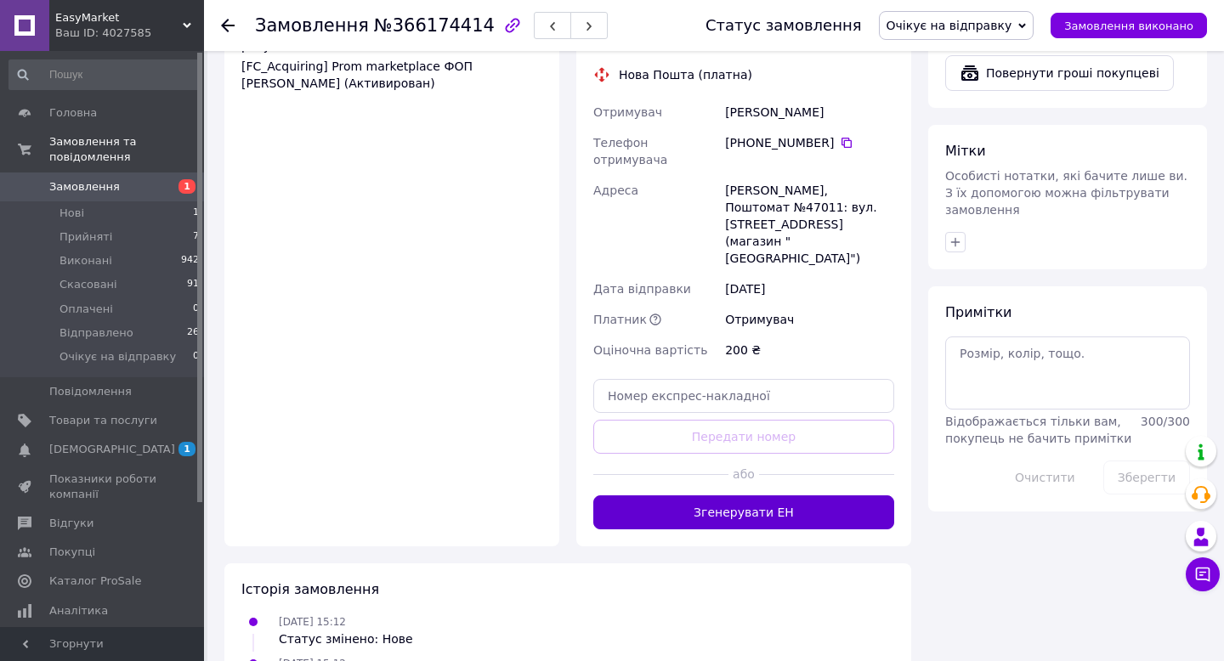
click at [690, 496] on button "Згенерувати ЕН" at bounding box center [743, 513] width 301 height 34
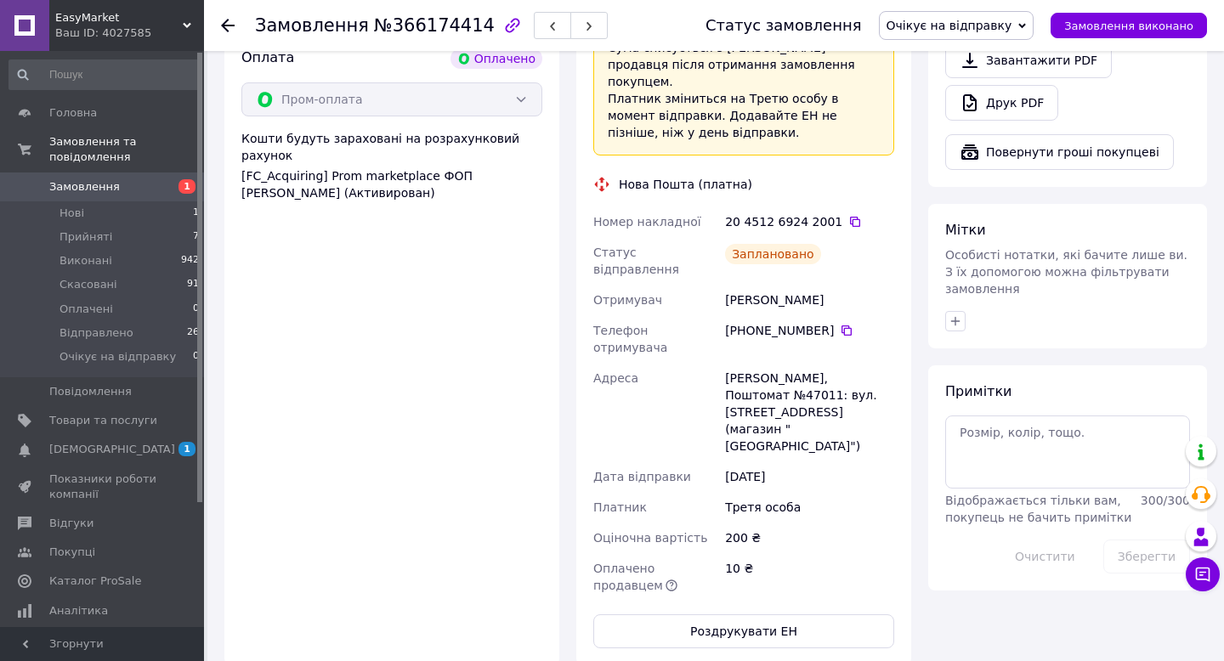
scroll to position [633, 0]
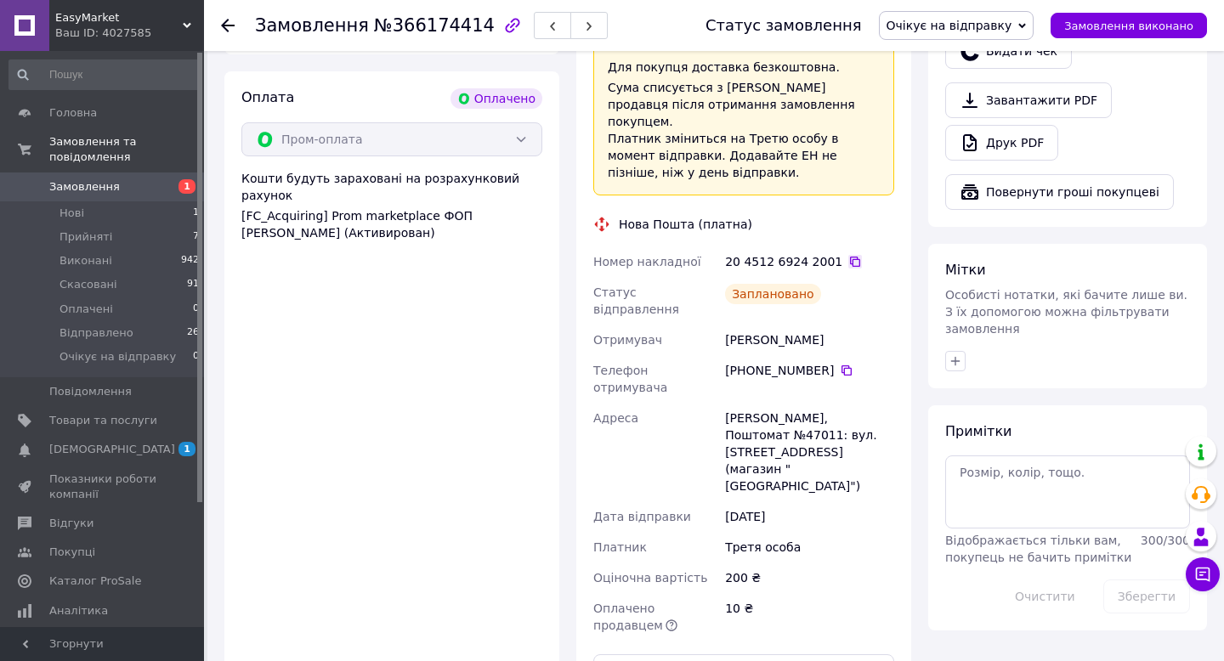
click at [851, 255] on icon at bounding box center [855, 262] width 14 height 14
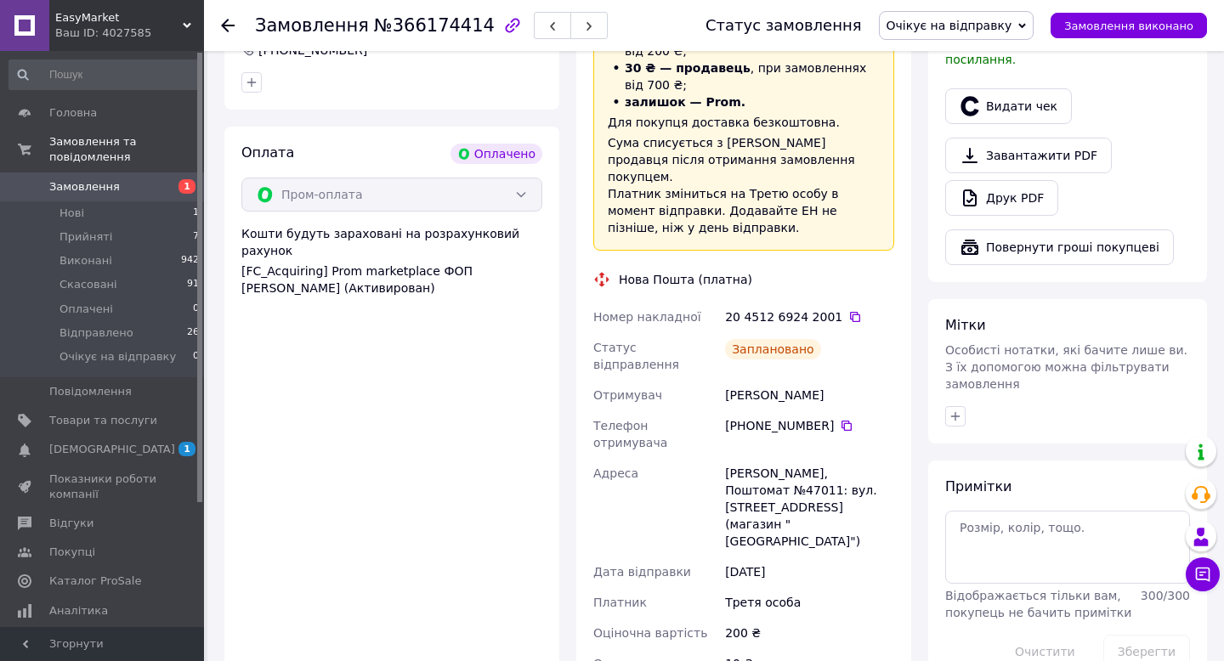
scroll to position [536, 0]
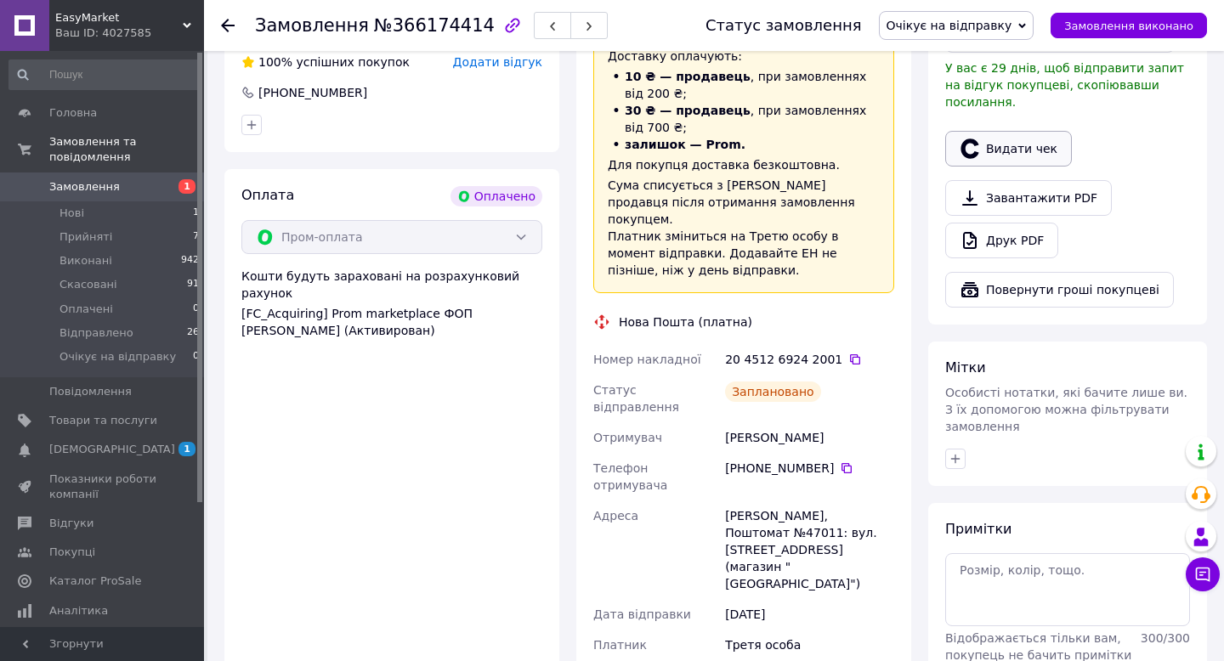
click at [1016, 147] on button "Видати чек" at bounding box center [1008, 149] width 127 height 36
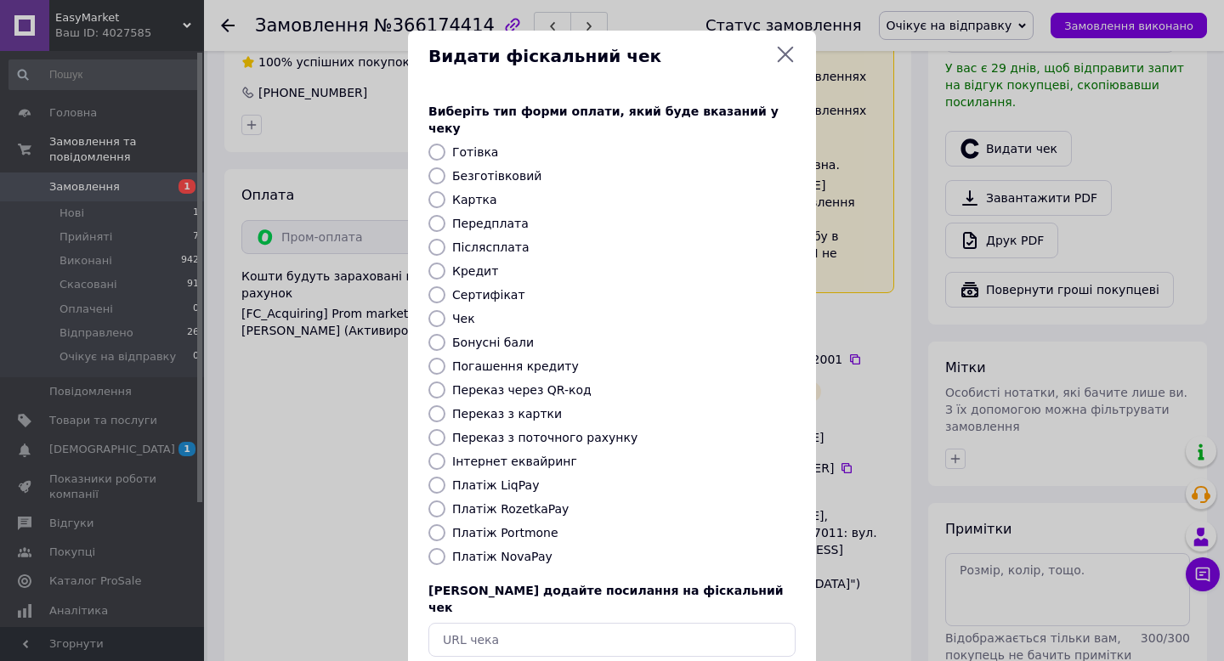
click at [490, 169] on label "Безготівковий" at bounding box center [496, 176] width 89 height 14
click at [445, 167] on input "Безготівковий" at bounding box center [436, 175] width 17 height 17
radio input "true"
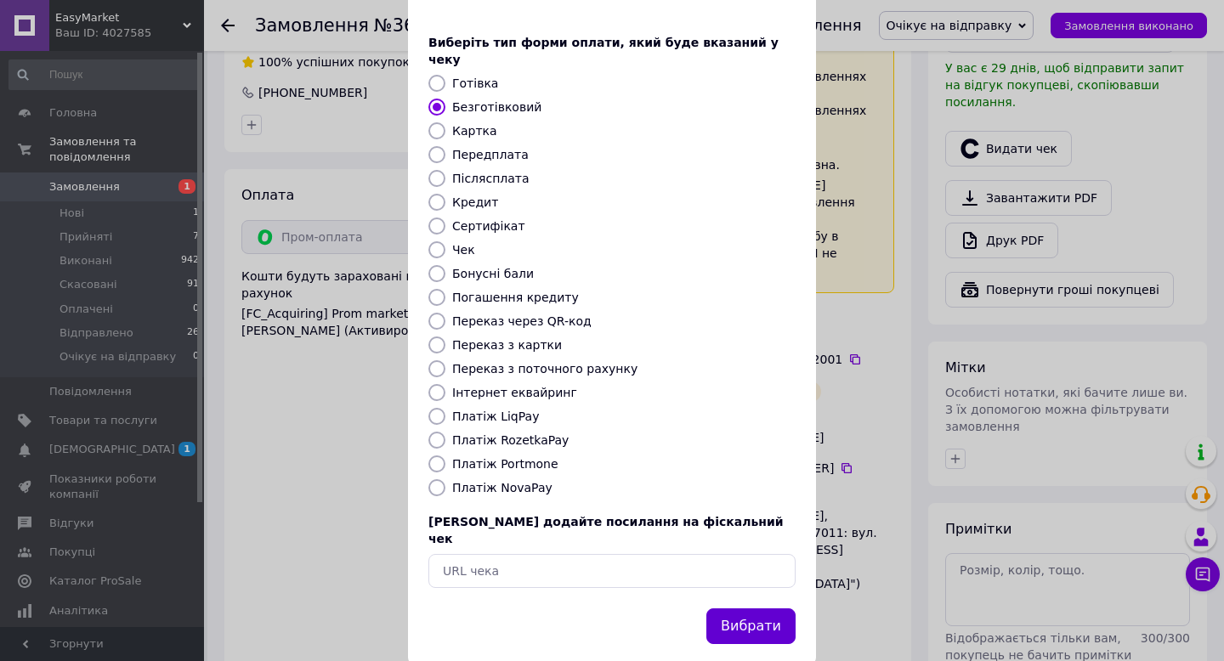
click at [726, 609] on button "Вибрати" at bounding box center [750, 627] width 89 height 37
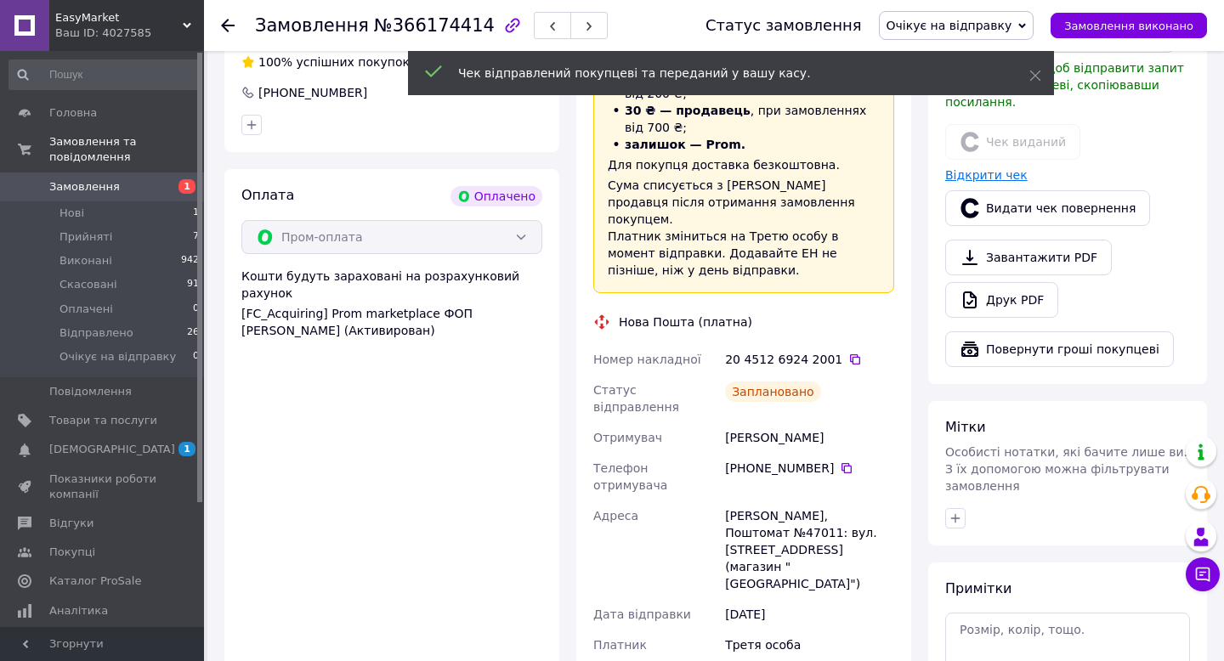
click at [963, 168] on link "Відкрити чек" at bounding box center [986, 175] width 82 height 14
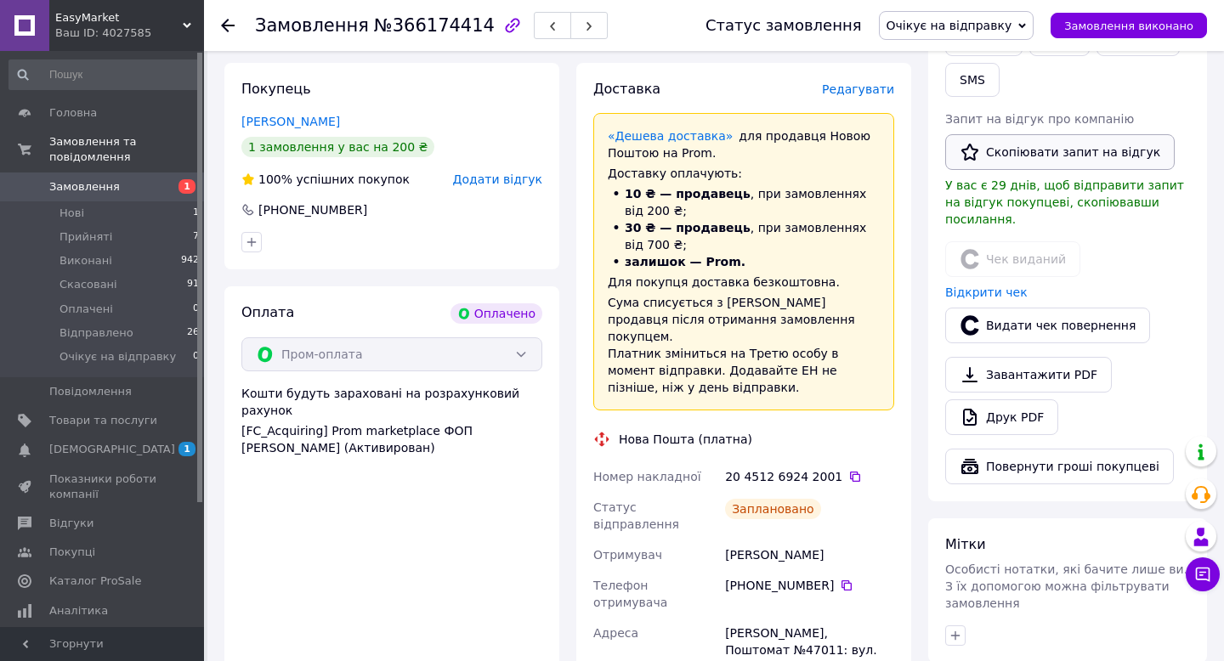
scroll to position [274, 0]
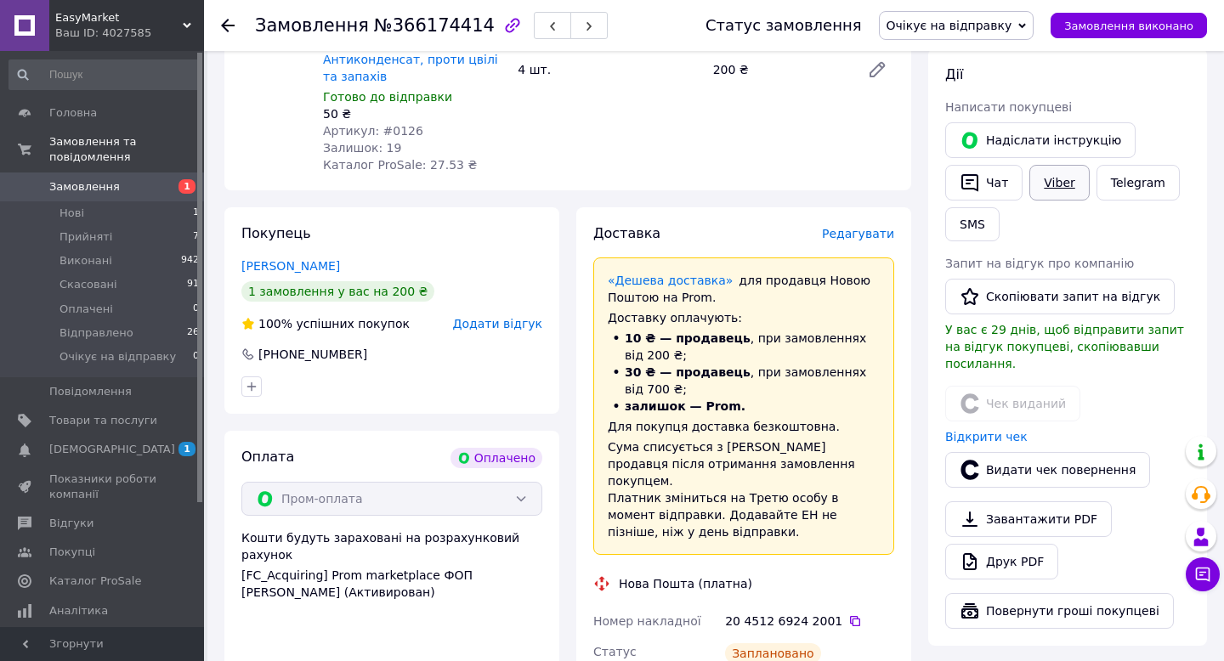
click at [1056, 188] on link "Viber" at bounding box center [1059, 183] width 60 height 36
click at [1070, 177] on link "Viber" at bounding box center [1059, 183] width 60 height 36
click at [848, 615] on icon at bounding box center [855, 622] width 14 height 14
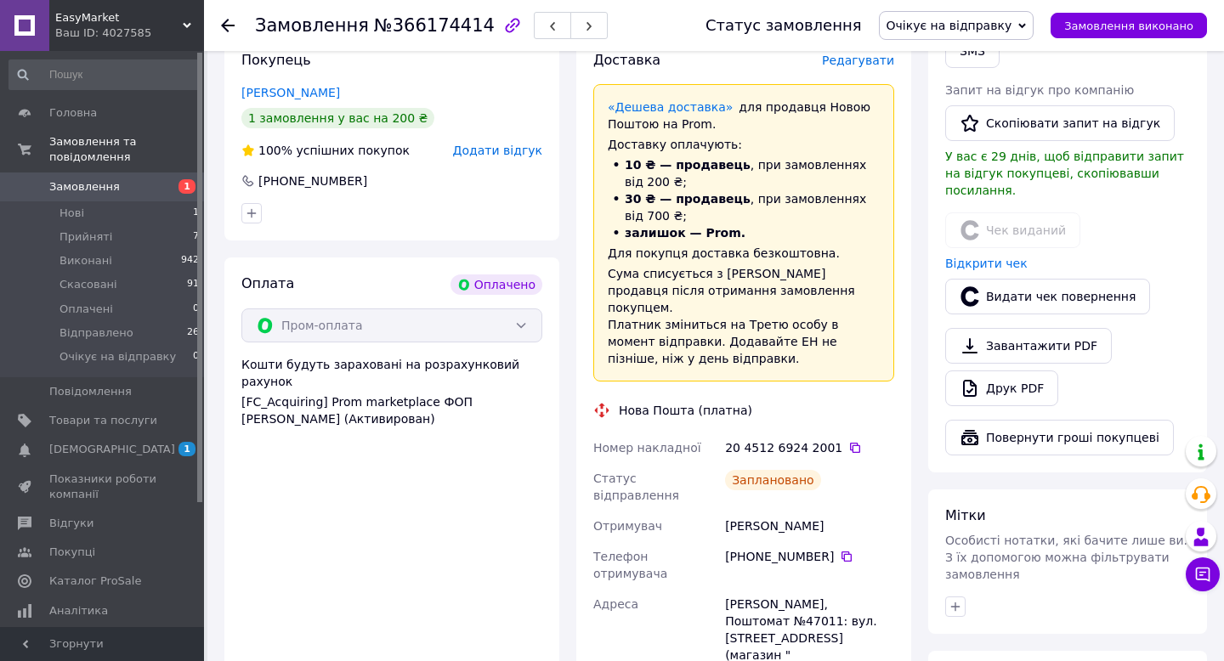
scroll to position [0, 0]
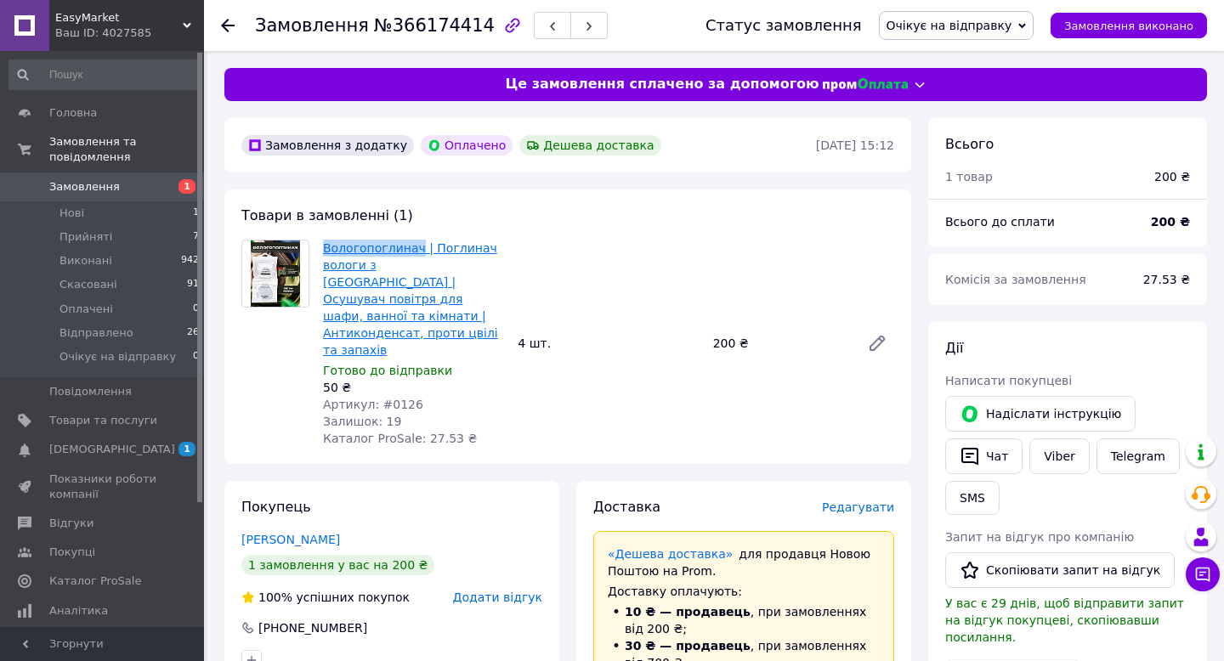
drag, startPoint x: 318, startPoint y: 249, endPoint x: 415, endPoint y: 252, distance: 96.9
click at [415, 252] on div "Вологопоглинач | Поглинач вологи з гачком | Осушувач повітря для шафи, ванної т…" at bounding box center [413, 343] width 195 height 214
copy link "Вологопоглинач"
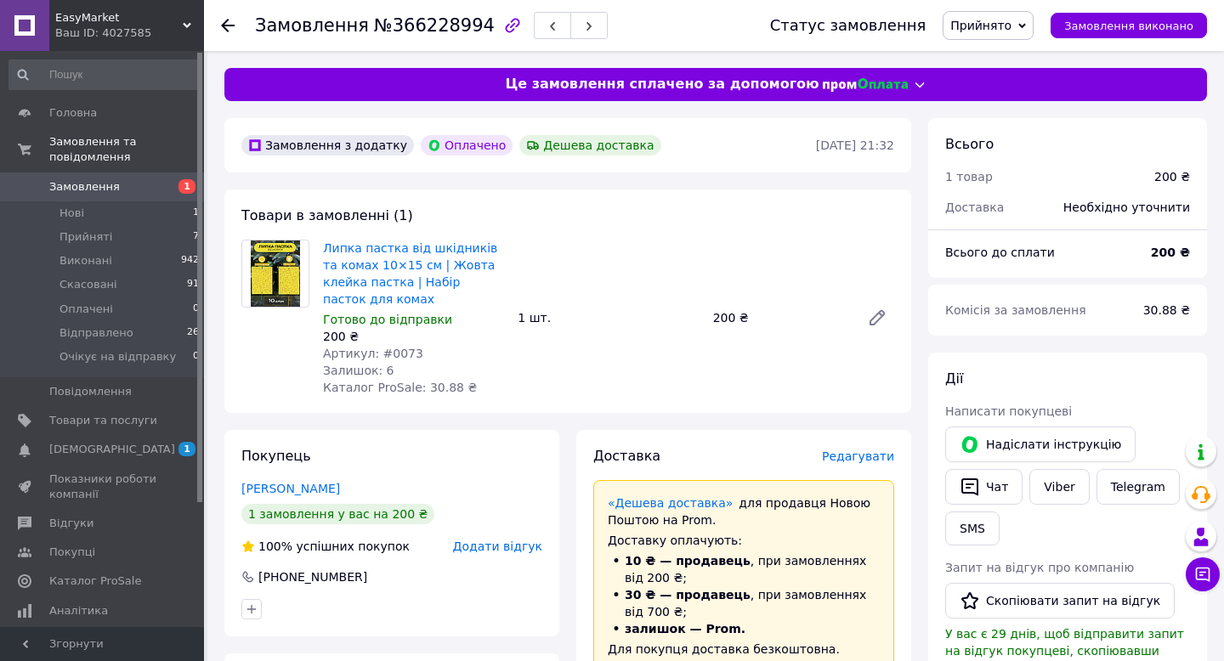
click at [995, 39] on span "Прийнято" at bounding box center [988, 25] width 91 height 29
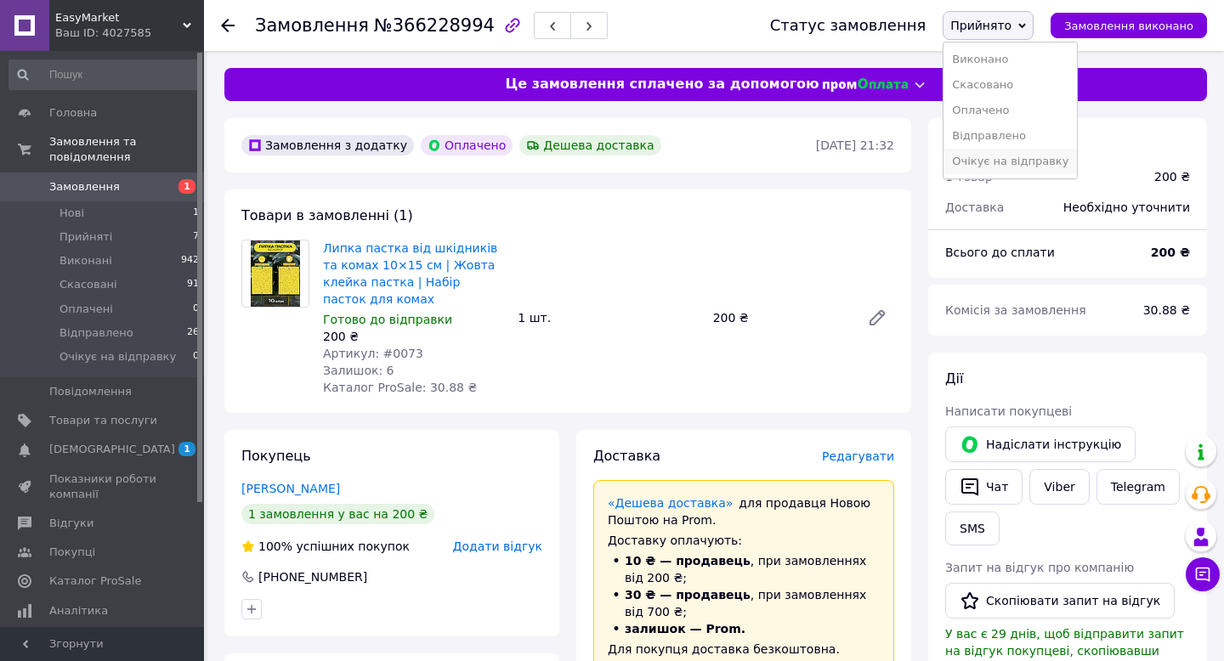
click at [987, 162] on li "Очікує на відправку" at bounding box center [1010, 162] width 133 height 26
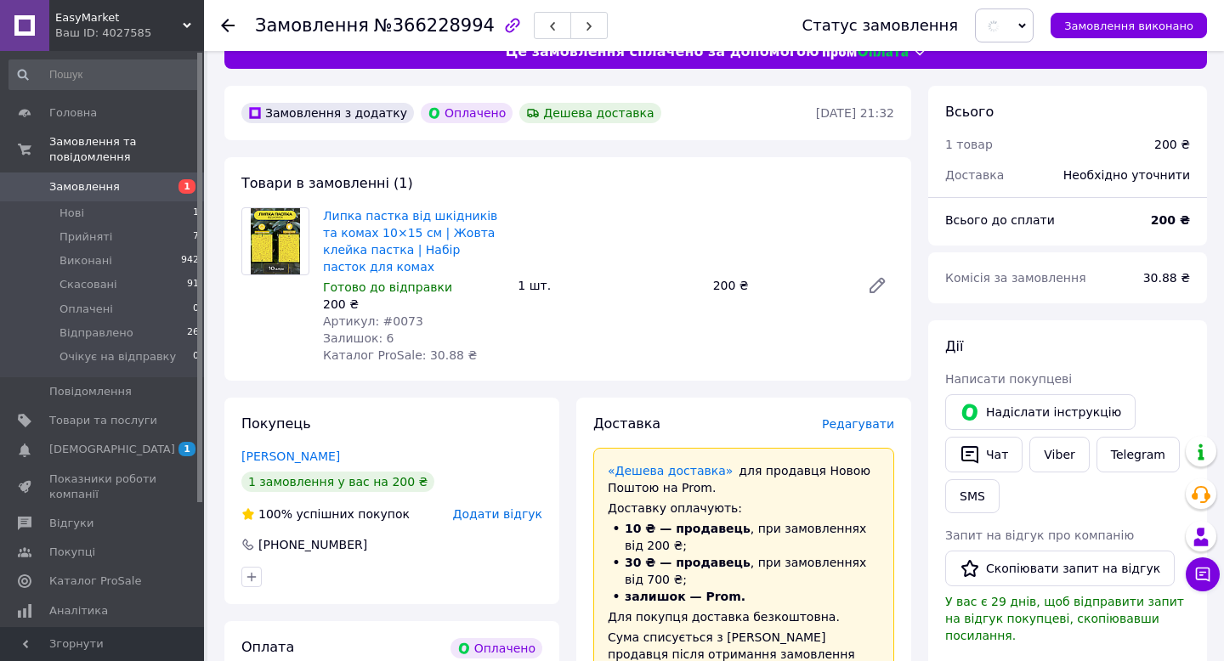
scroll to position [70, 0]
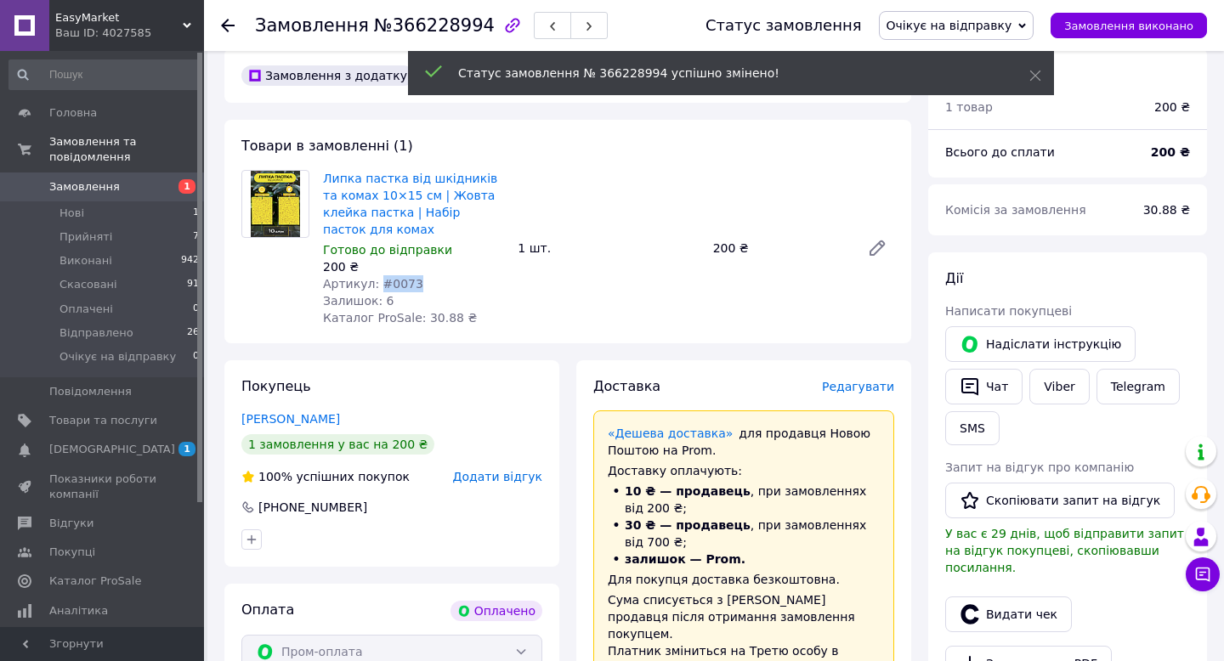
drag, startPoint x: 377, startPoint y: 286, endPoint x: 473, endPoint y: 286, distance: 95.2
click at [473, 286] on div "Артикул: #0073" at bounding box center [413, 283] width 181 height 17
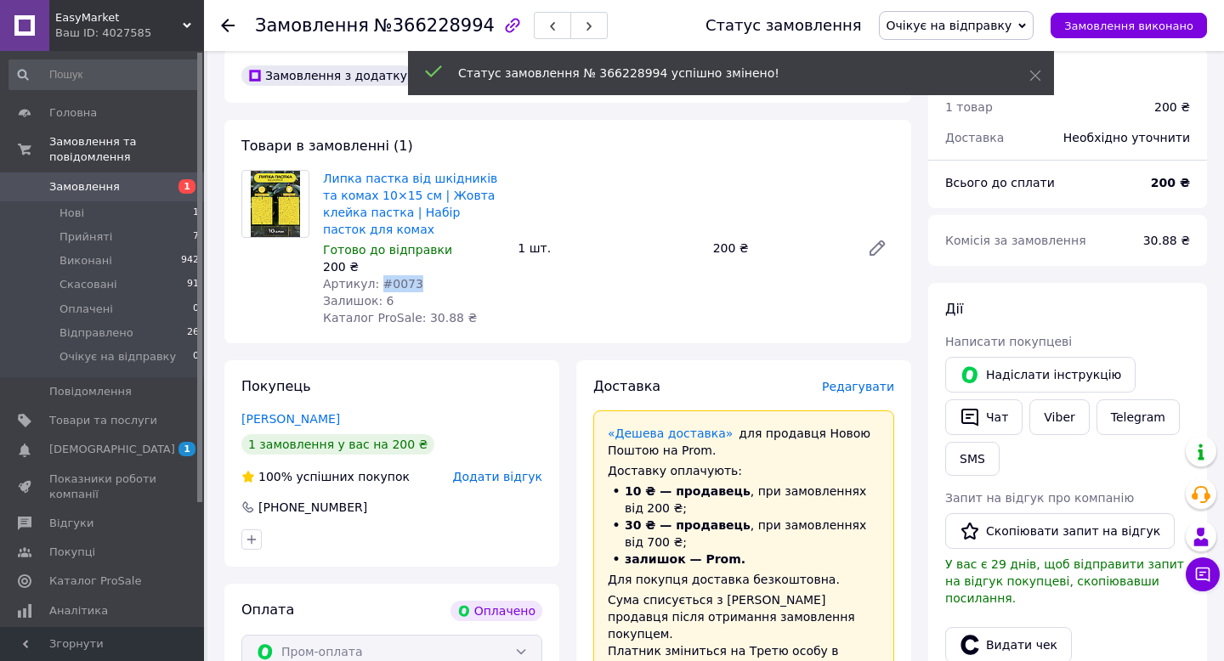
copy span "#0073"
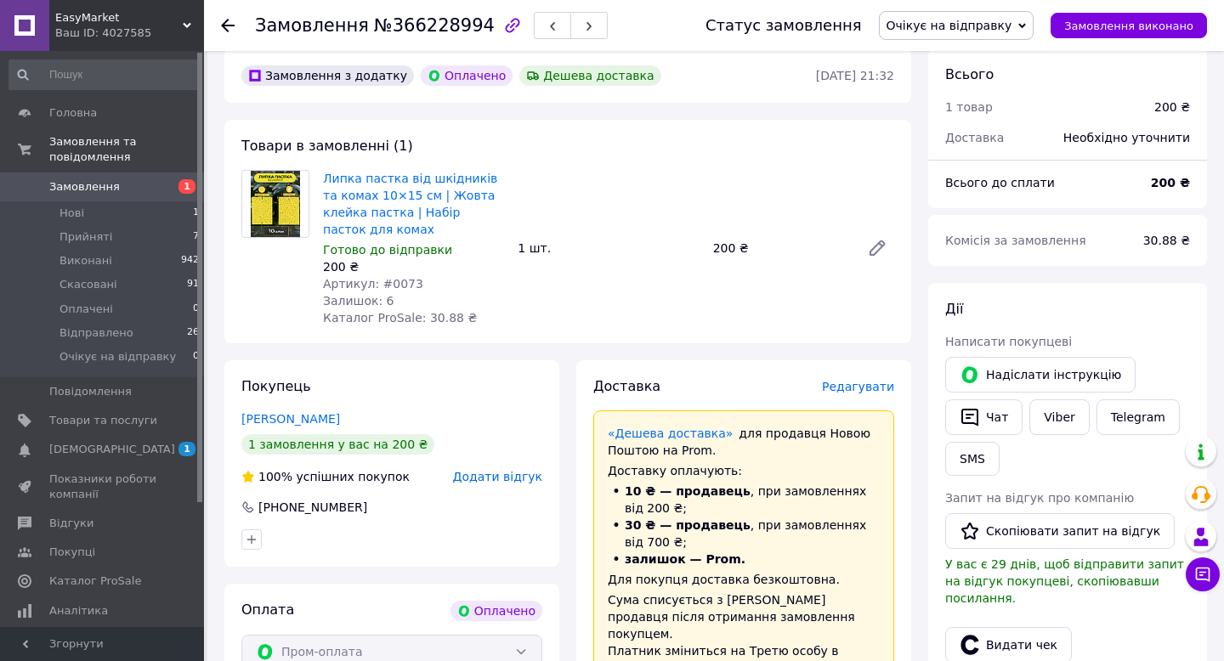
click at [434, 26] on span "№366228994" at bounding box center [434, 25] width 121 height 20
copy span "366228994"
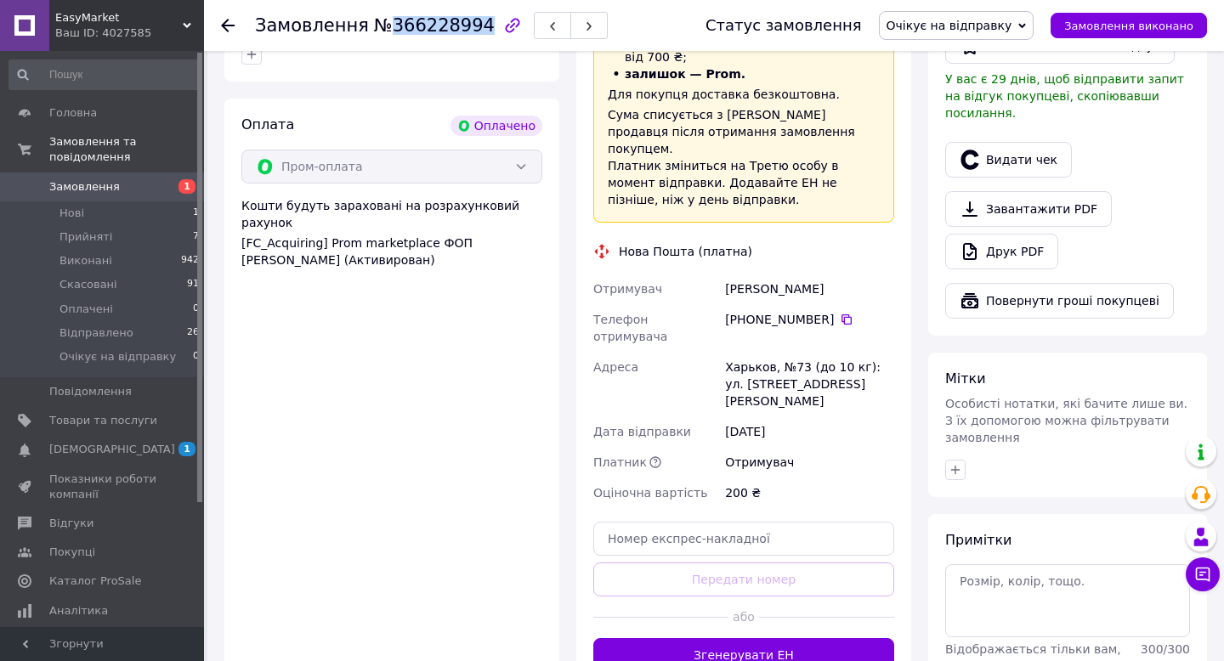
scroll to position [406, 0]
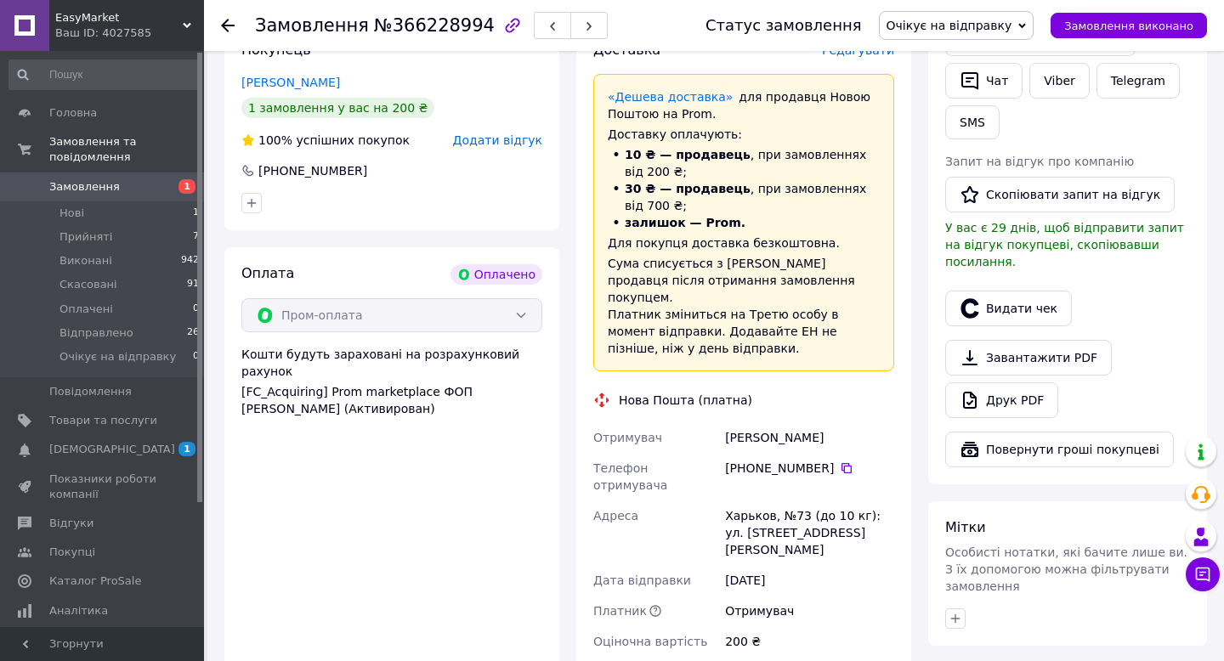
click at [837, 54] on span "Редагувати" at bounding box center [858, 50] width 72 height 14
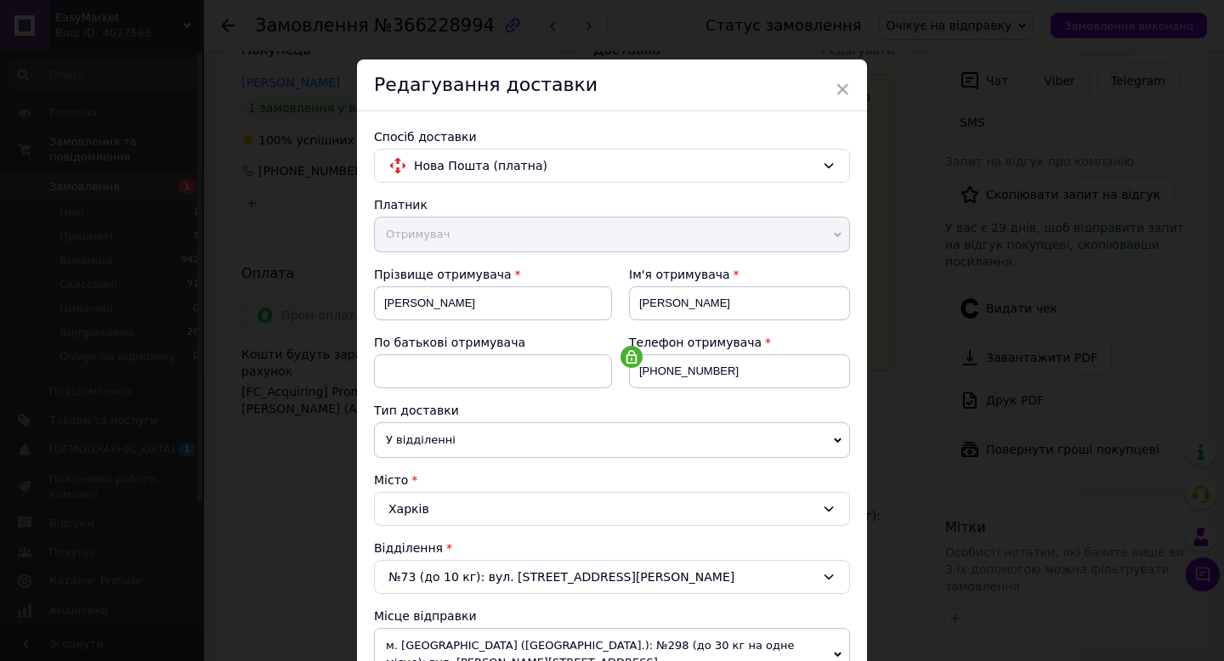
scroll to position [167, 0]
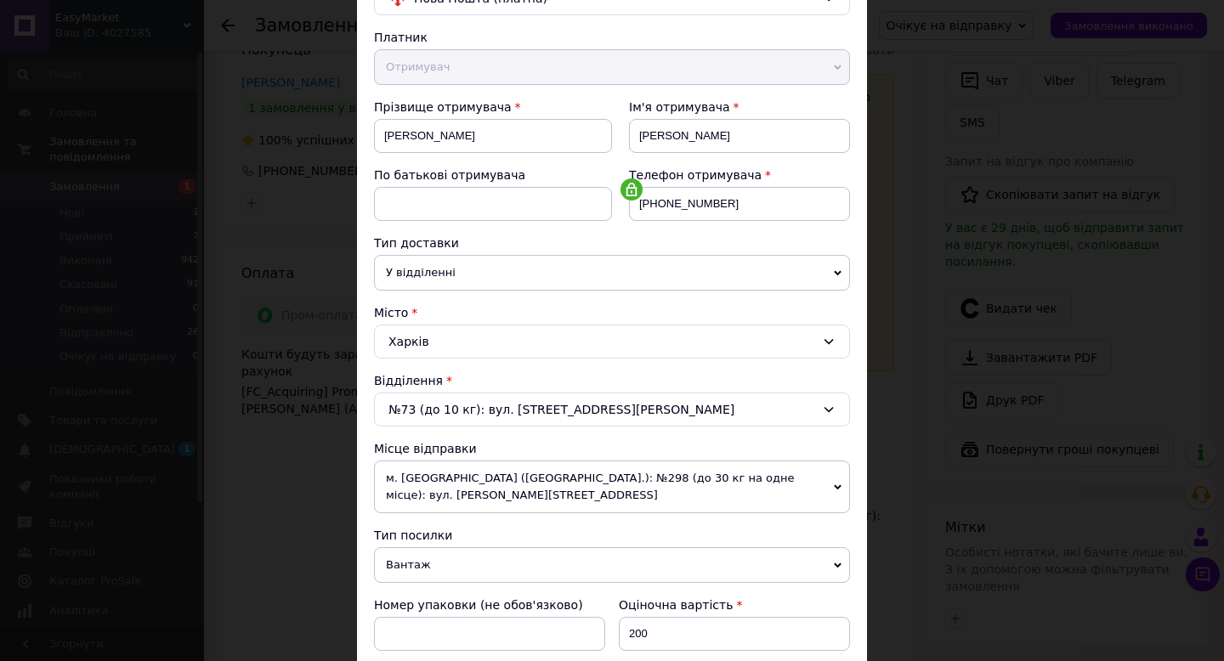
click at [507, 469] on span "м. [GEOGRAPHIC_DATA] ([GEOGRAPHIC_DATA].): №298 (до 30 кг на одне місце): вул. …" at bounding box center [612, 487] width 476 height 53
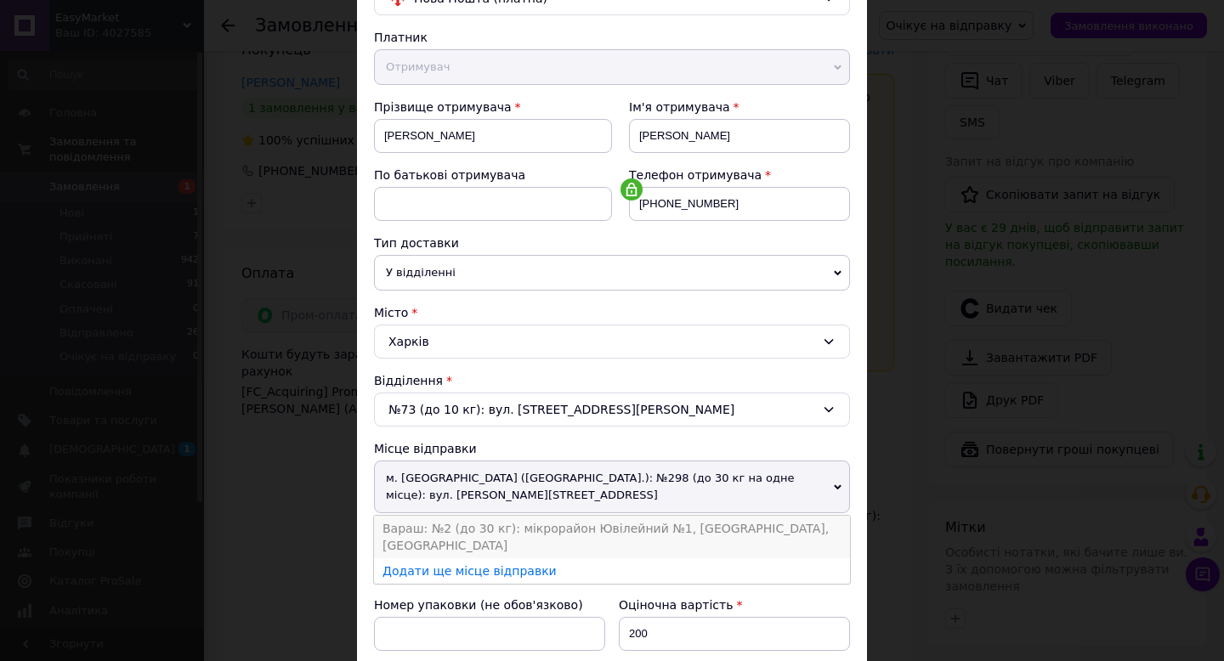
click at [507, 527] on li "Вараш: №2 (до 30 кг): мікрорайон Ювілейний №1, [GEOGRAPHIC_DATA], [GEOGRAPHIC_D…" at bounding box center [612, 537] width 476 height 43
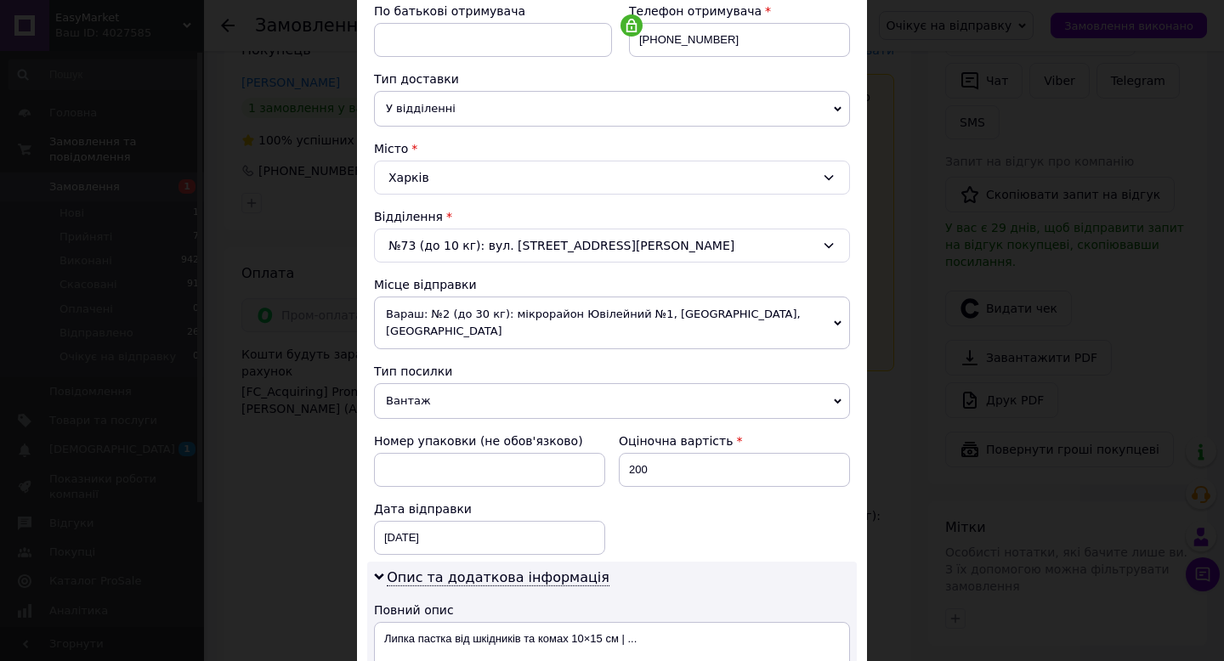
scroll to position [466, 0]
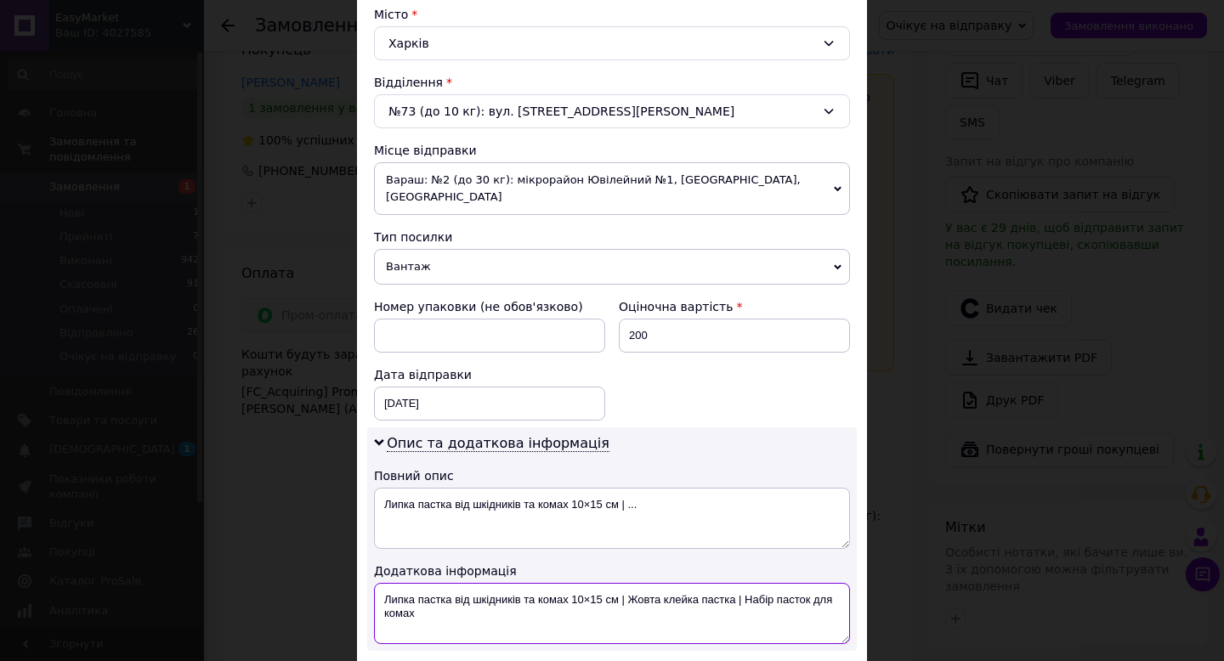
click at [442, 598] on textarea "Липка пастка від шкідників та комах 10×15 см | Жовта клейка пастка | Набір паст…" at bounding box center [612, 613] width 476 height 61
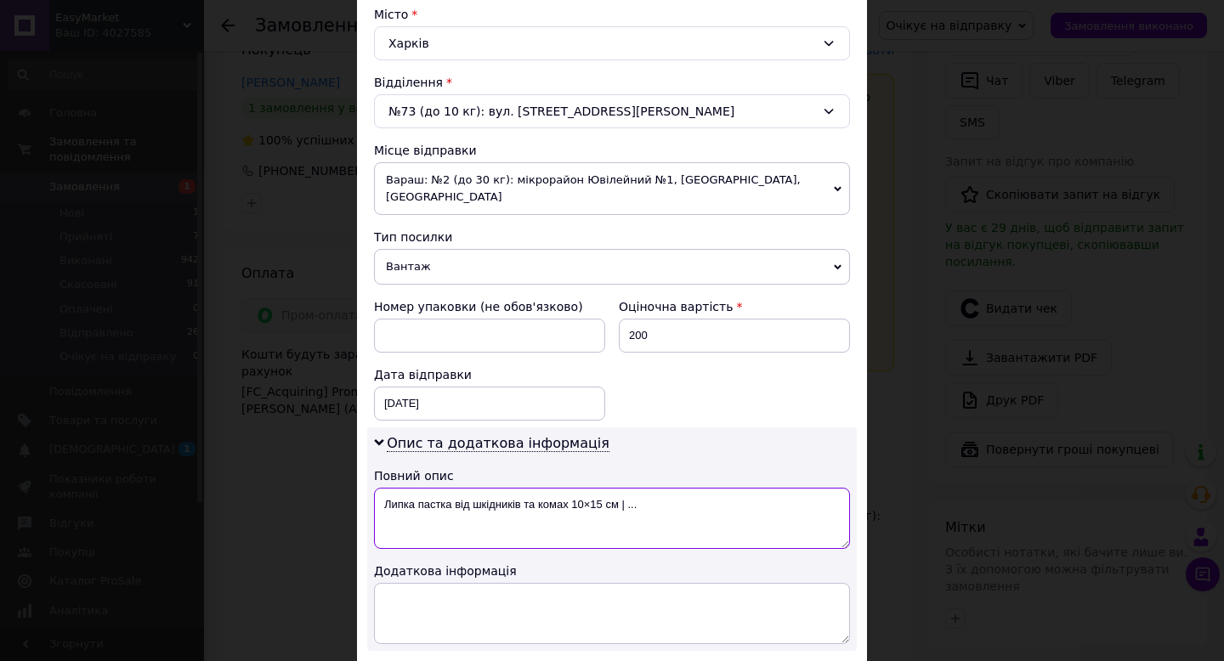
drag, startPoint x: 570, startPoint y: 490, endPoint x: 707, endPoint y: 490, distance: 137.7
click at [707, 490] on textarea "Липка пастка від шкідників та комах 10×15 см | ..." at bounding box center [612, 518] width 476 height 61
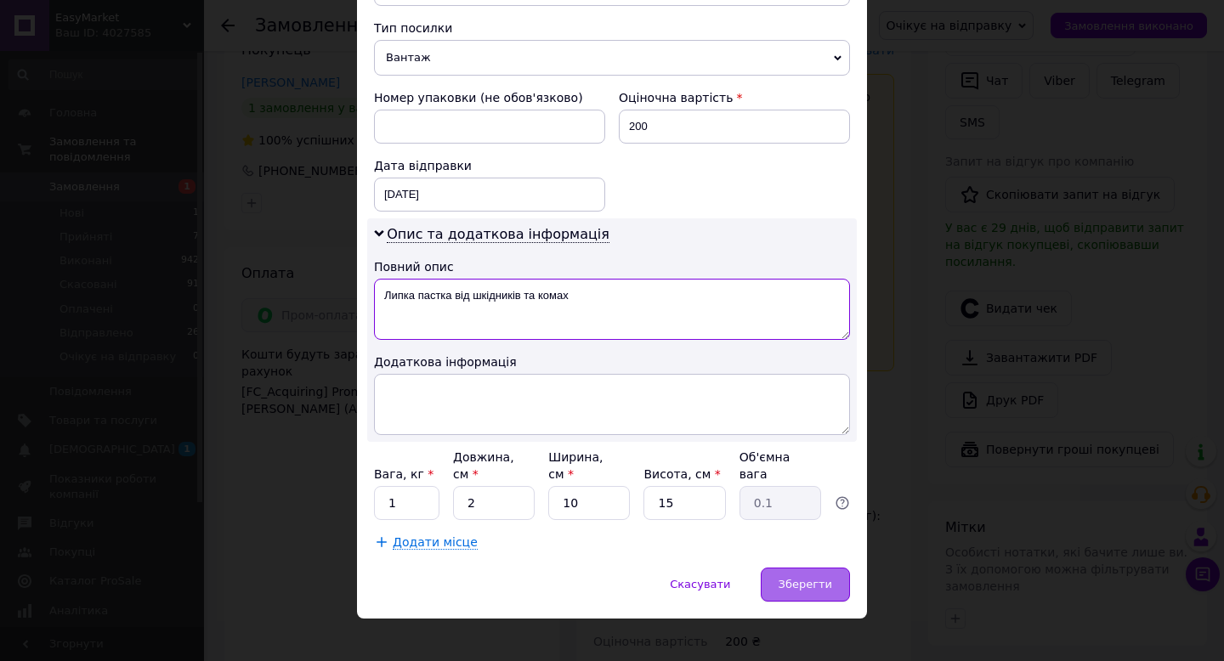
type textarea "Липка пастка від шкідників та комах"
click at [782, 578] on span "Зберегти" at bounding box center [806, 584] width 54 height 13
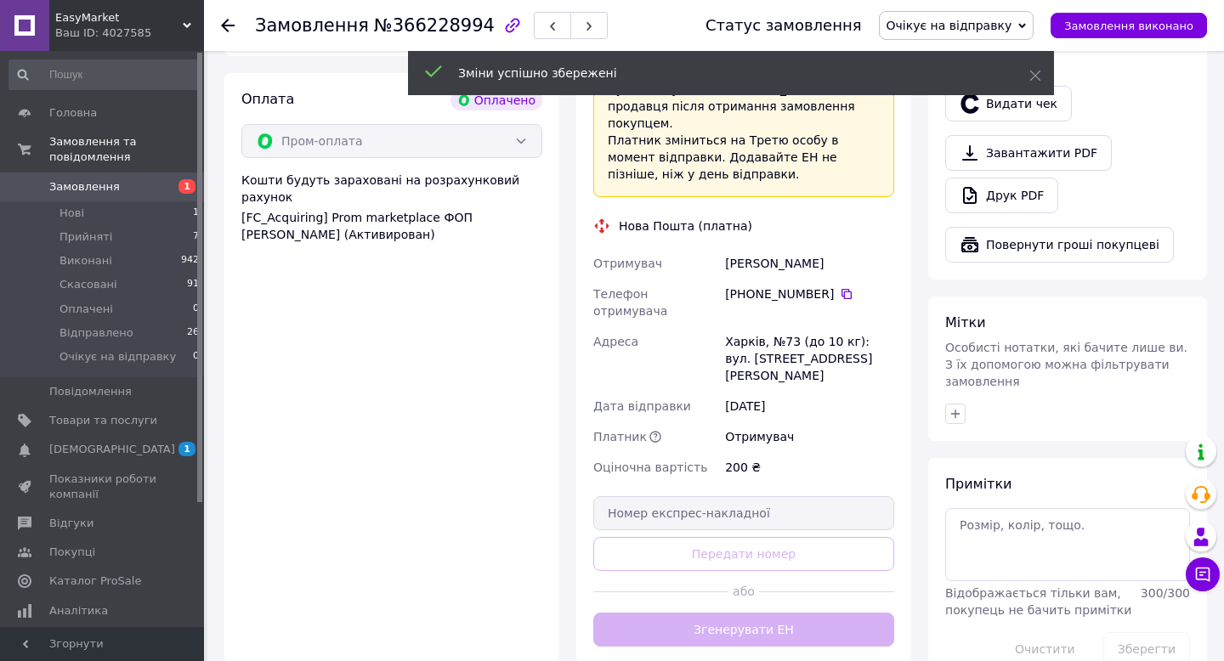
scroll to position [604, 0]
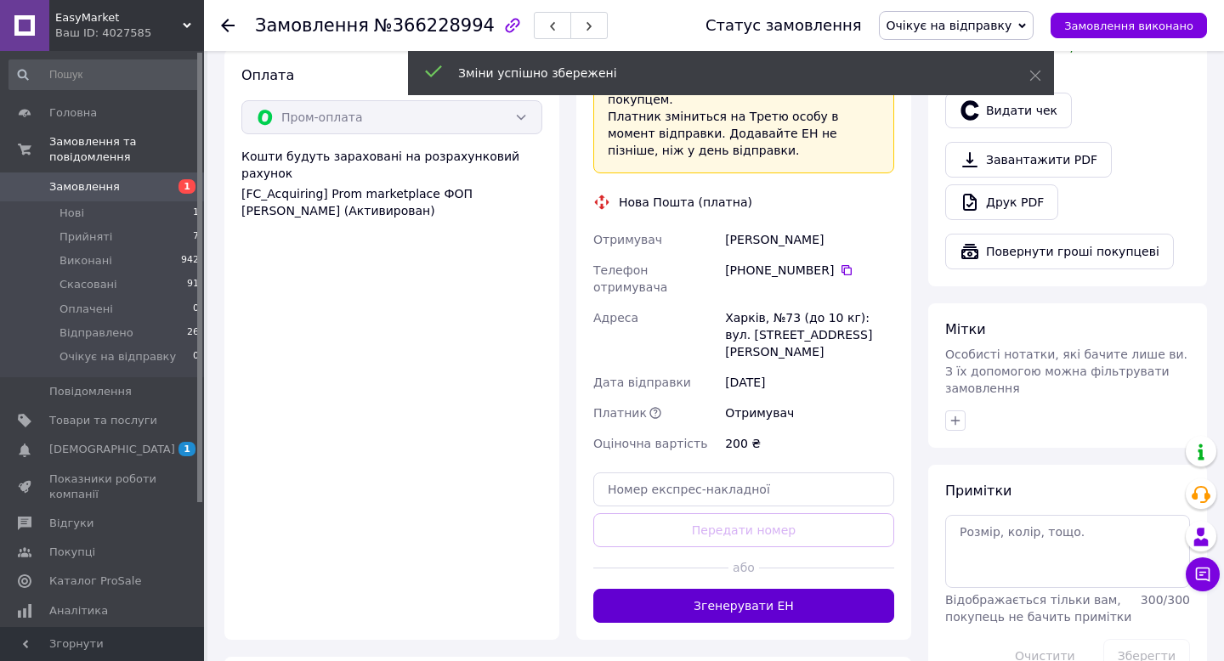
click at [642, 589] on button "Згенерувати ЕН" at bounding box center [743, 606] width 301 height 34
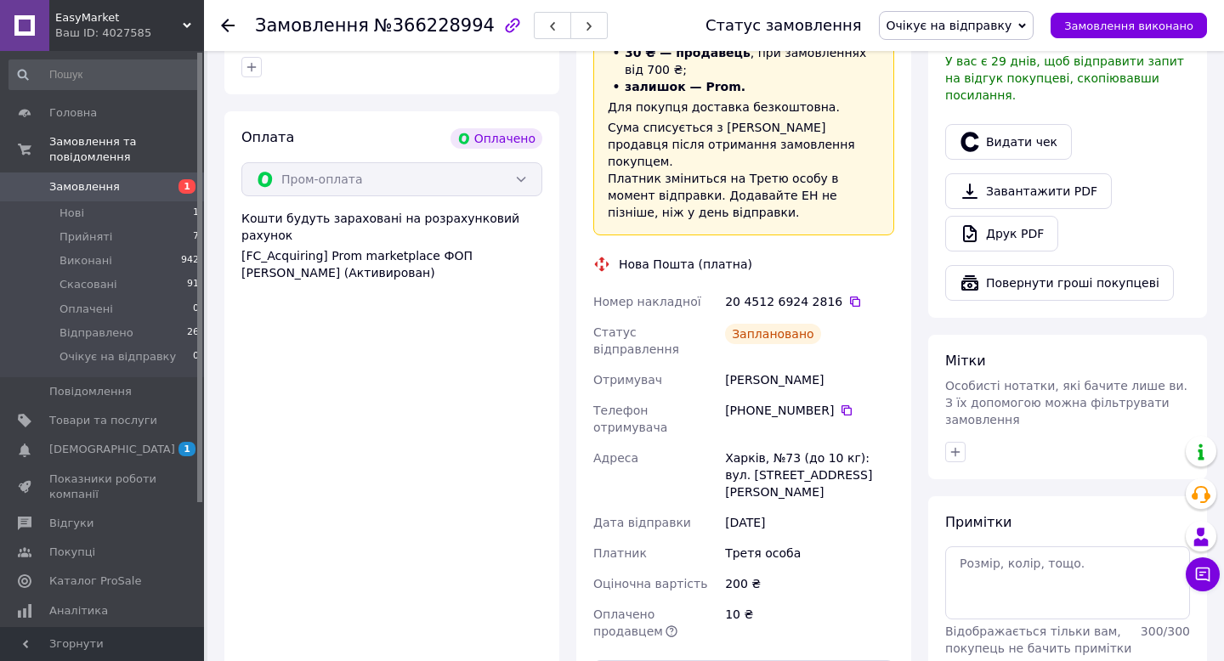
scroll to position [525, 0]
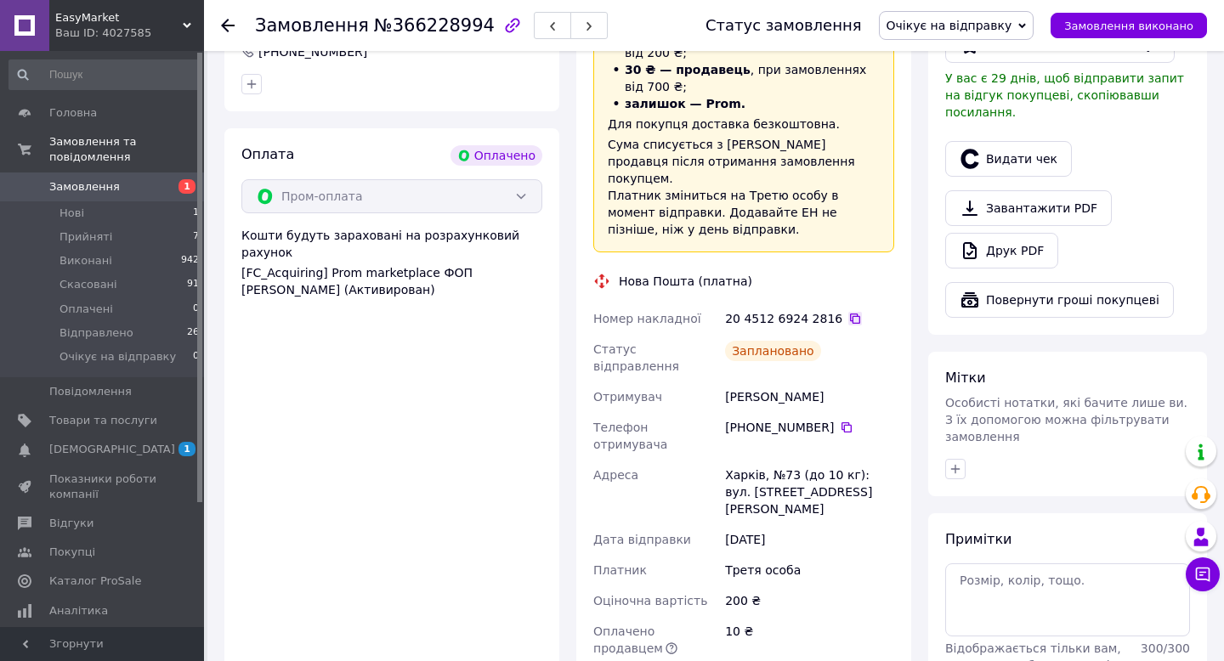
click at [848, 312] on icon at bounding box center [855, 319] width 14 height 14
click at [1037, 146] on button "Видати чек" at bounding box center [1008, 159] width 127 height 36
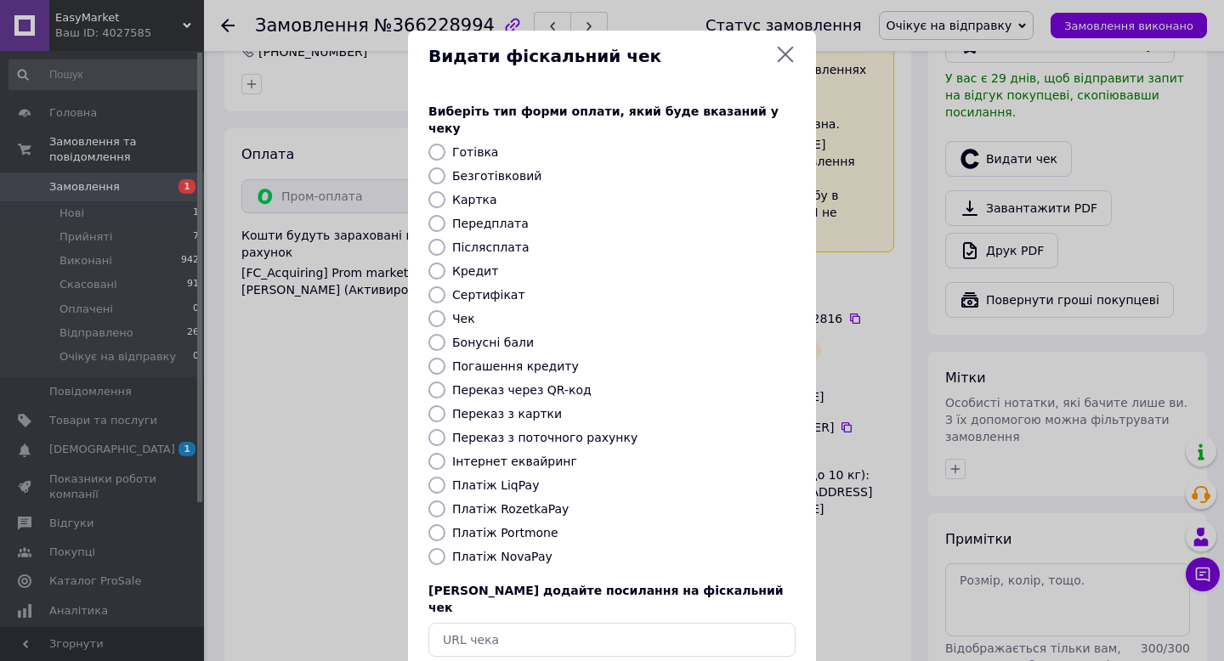
click at [490, 169] on label "Безготівковий" at bounding box center [496, 176] width 89 height 14
click at [445, 167] on input "Безготівковий" at bounding box center [436, 175] width 17 height 17
radio input "true"
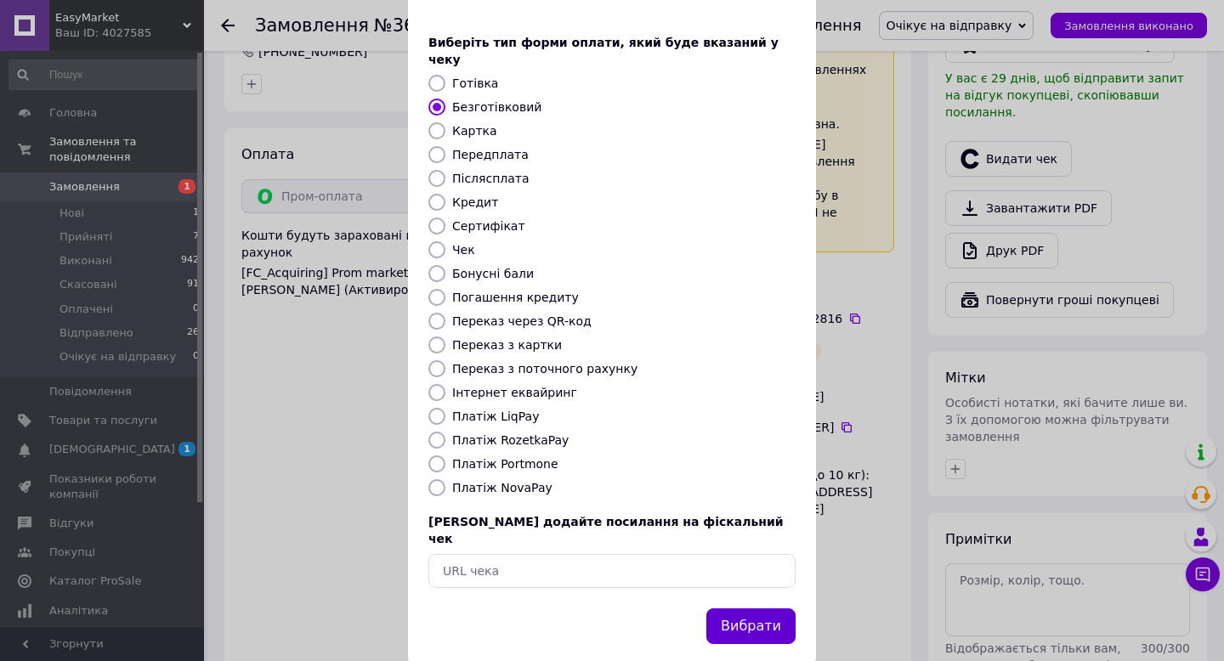
click at [758, 609] on button "Вибрати" at bounding box center [750, 627] width 89 height 37
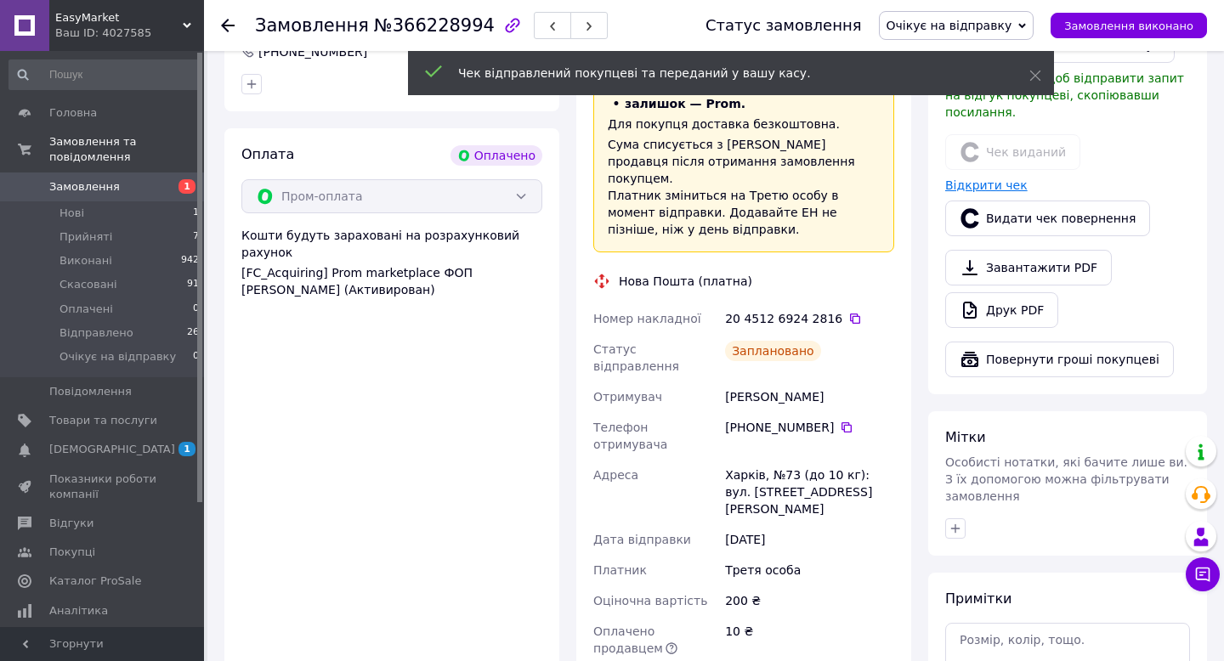
click at [1003, 179] on link "Відкрити чек" at bounding box center [986, 186] width 82 height 14
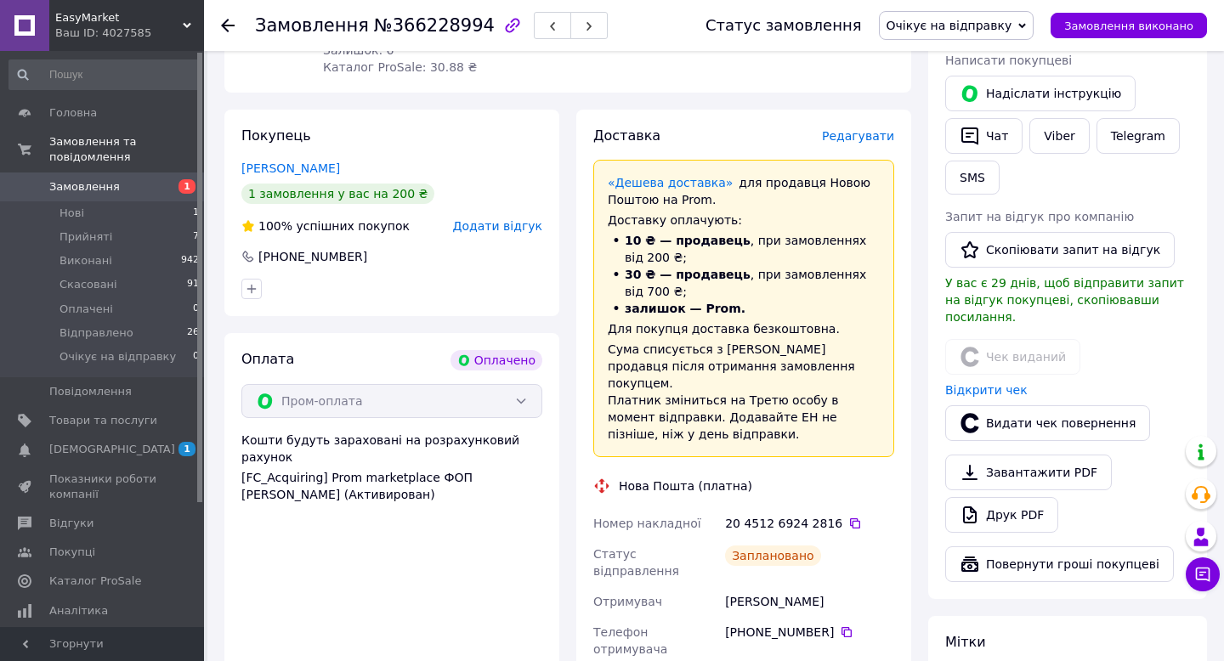
scroll to position [197, 0]
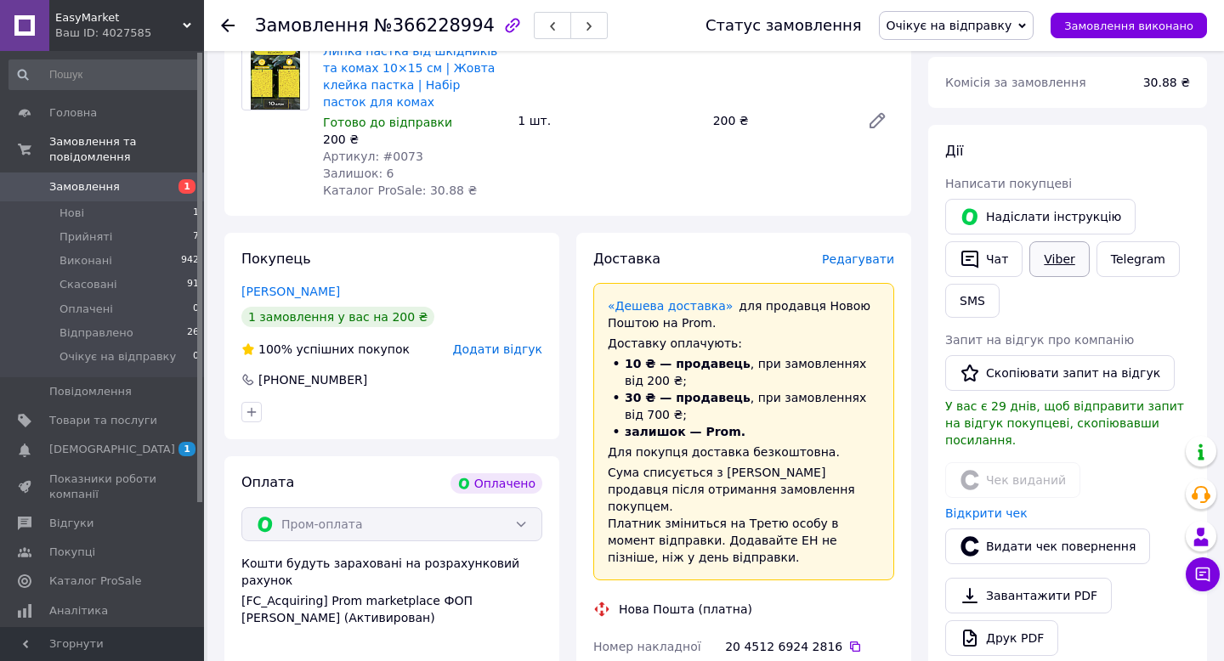
click at [1058, 245] on link "Viber" at bounding box center [1059, 259] width 60 height 36
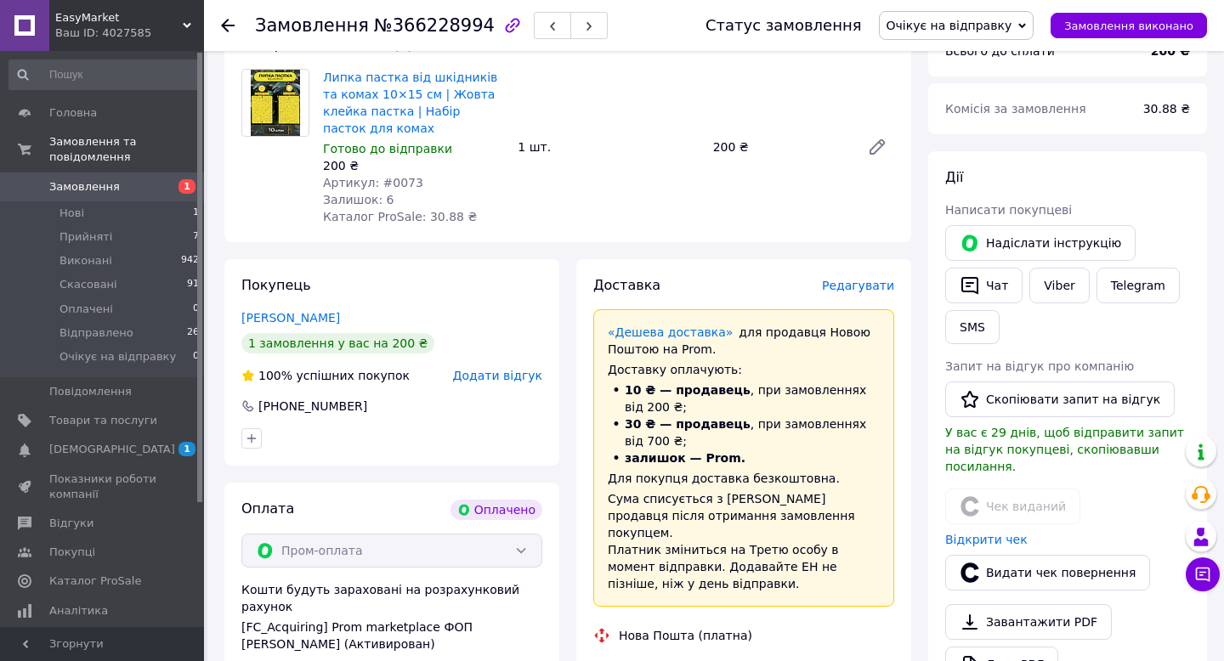
scroll to position [145, 0]
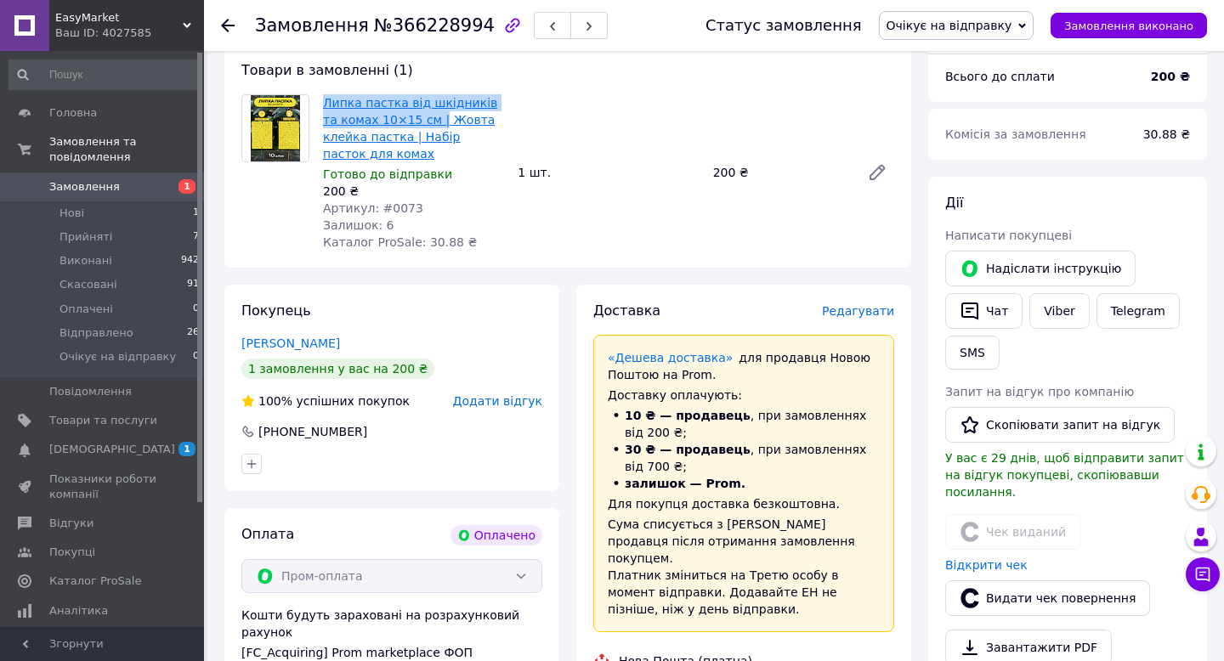
copy div "Липка пастка від шкідників та комах 10×15 см |"
drag, startPoint x: 311, startPoint y: 101, endPoint x: 416, endPoint y: 116, distance: 105.5
click at [416, 116] on div "Липка пастка від шкідників та комах 10×15 см | Жовта клейка пастка | Набір паст…" at bounding box center [568, 172] width 666 height 156
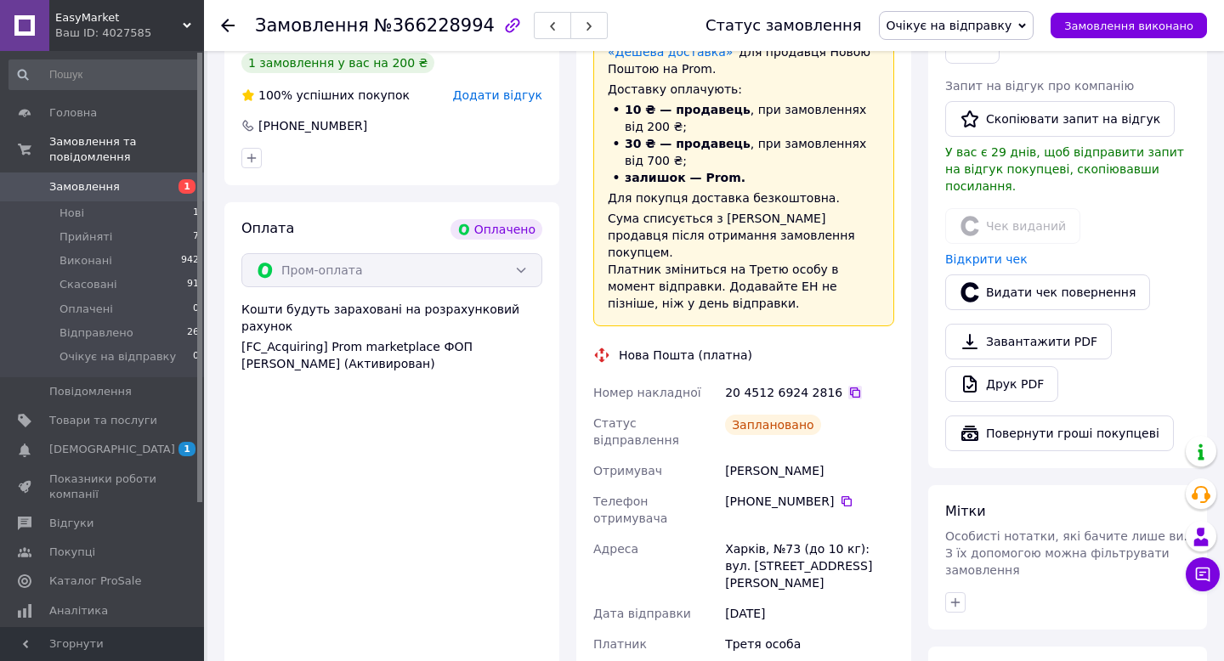
click at [850, 388] on icon at bounding box center [855, 393] width 10 height 10
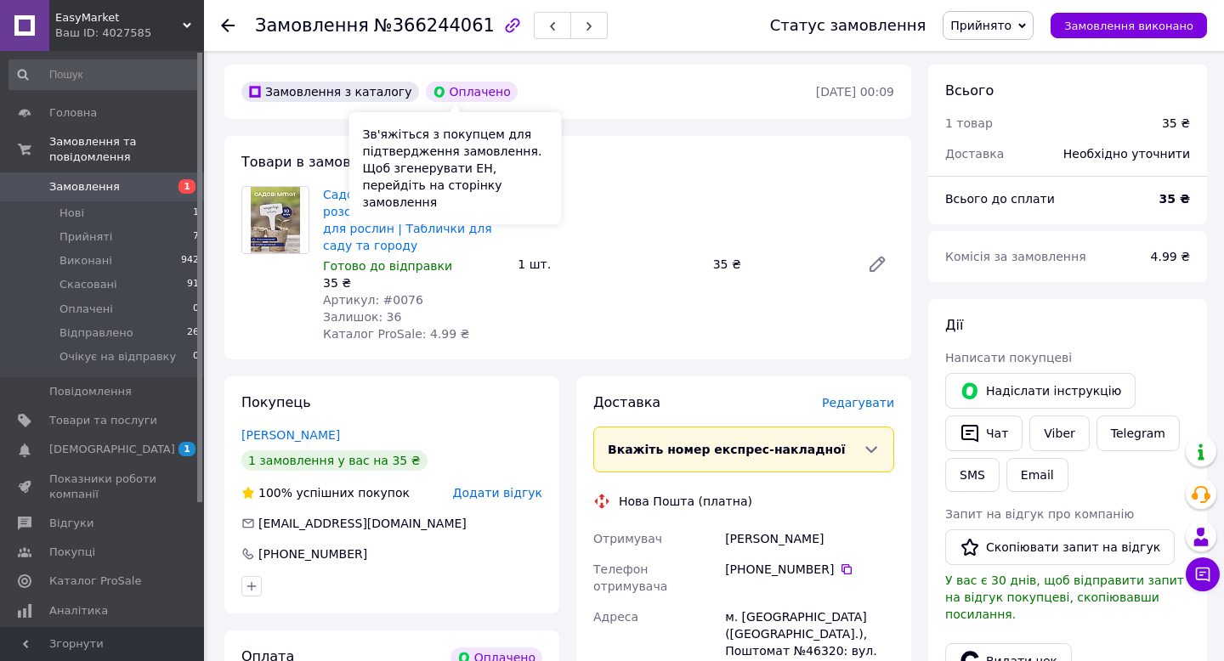
scroll to position [74, 0]
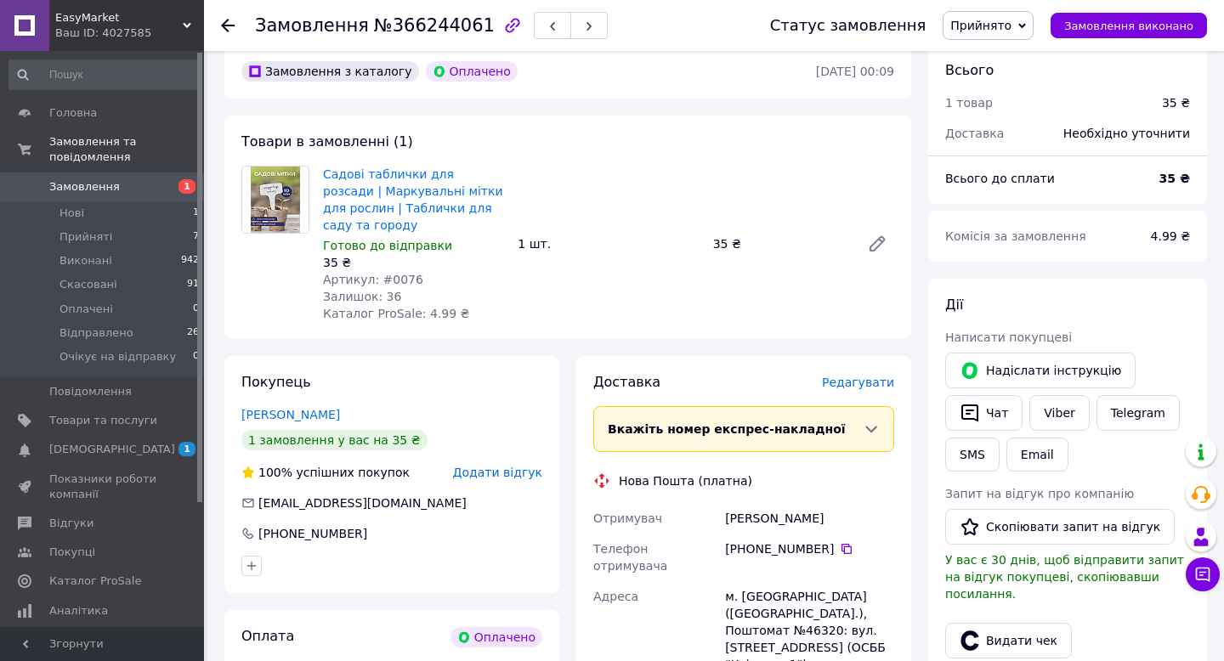
click at [983, 32] on span "Прийнято" at bounding box center [988, 25] width 91 height 29
click at [983, 156] on li "Очікує на відправку" at bounding box center [1010, 162] width 133 height 26
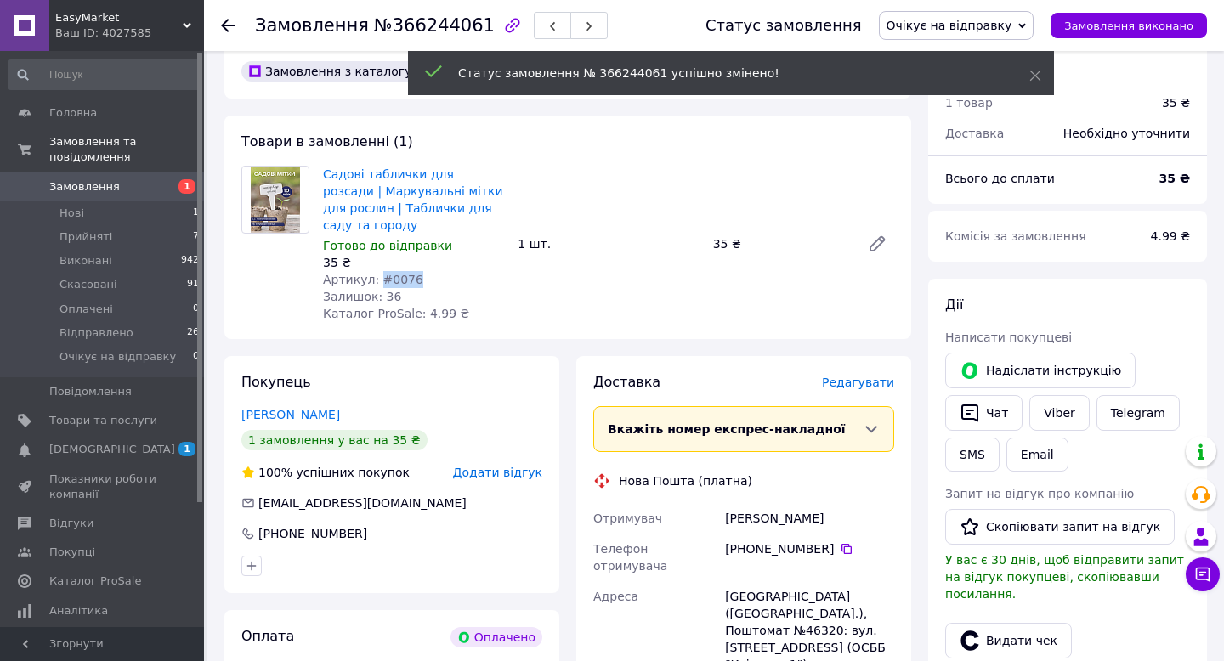
drag, startPoint x: 377, startPoint y: 264, endPoint x: 454, endPoint y: 264, distance: 76.5
click at [454, 271] on div "Артикул: #0076" at bounding box center [413, 279] width 181 height 17
copy span "#0076"
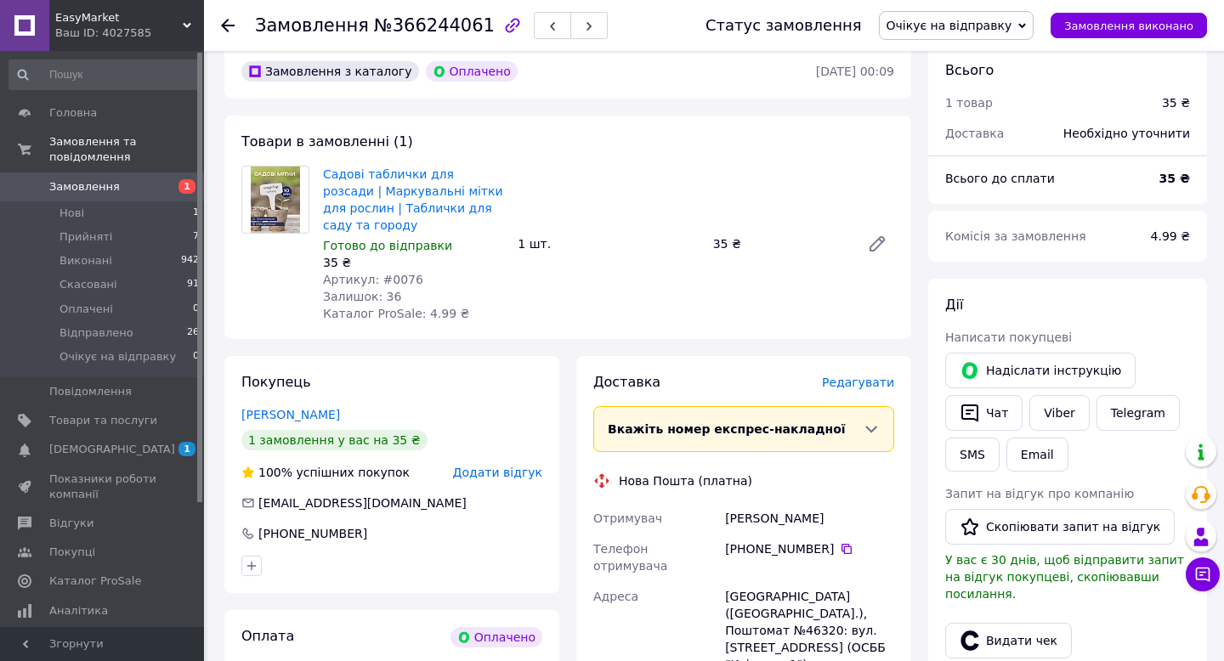
click at [615, 300] on div "Садові таблички для розсади | Маркувальні мітки для рослин | Таблички для саду …" at bounding box center [608, 243] width 585 height 163
click at [425, 27] on span "№366244061" at bounding box center [434, 25] width 121 height 20
copy span "366244061"
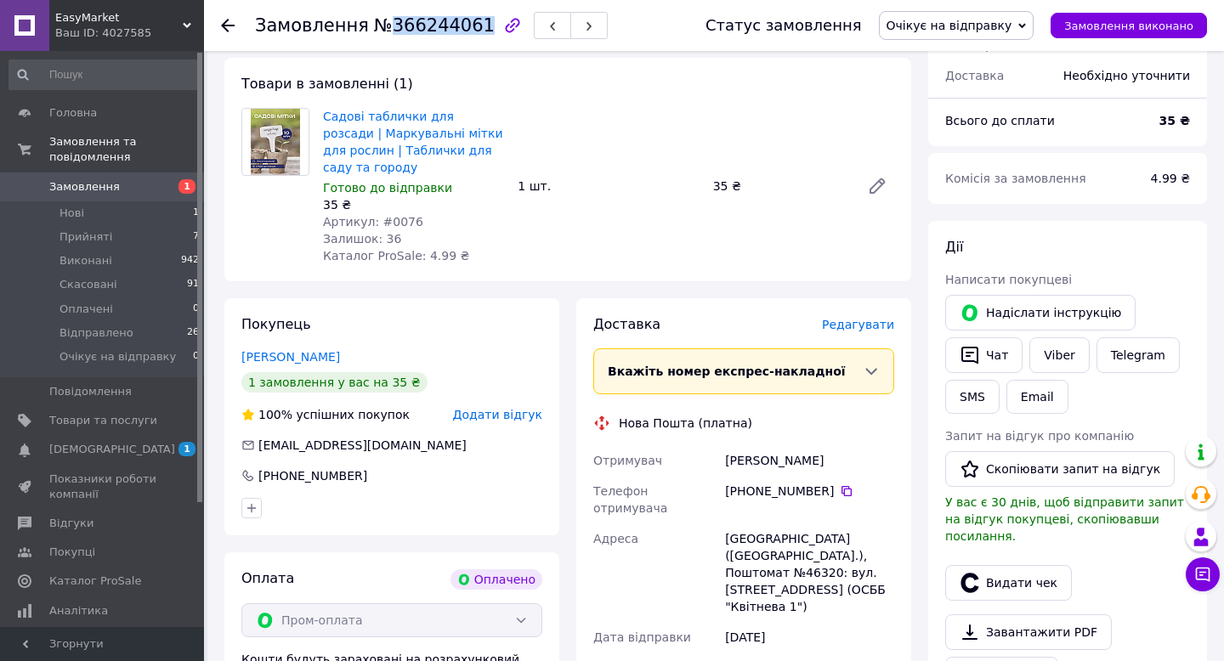
scroll to position [157, 0]
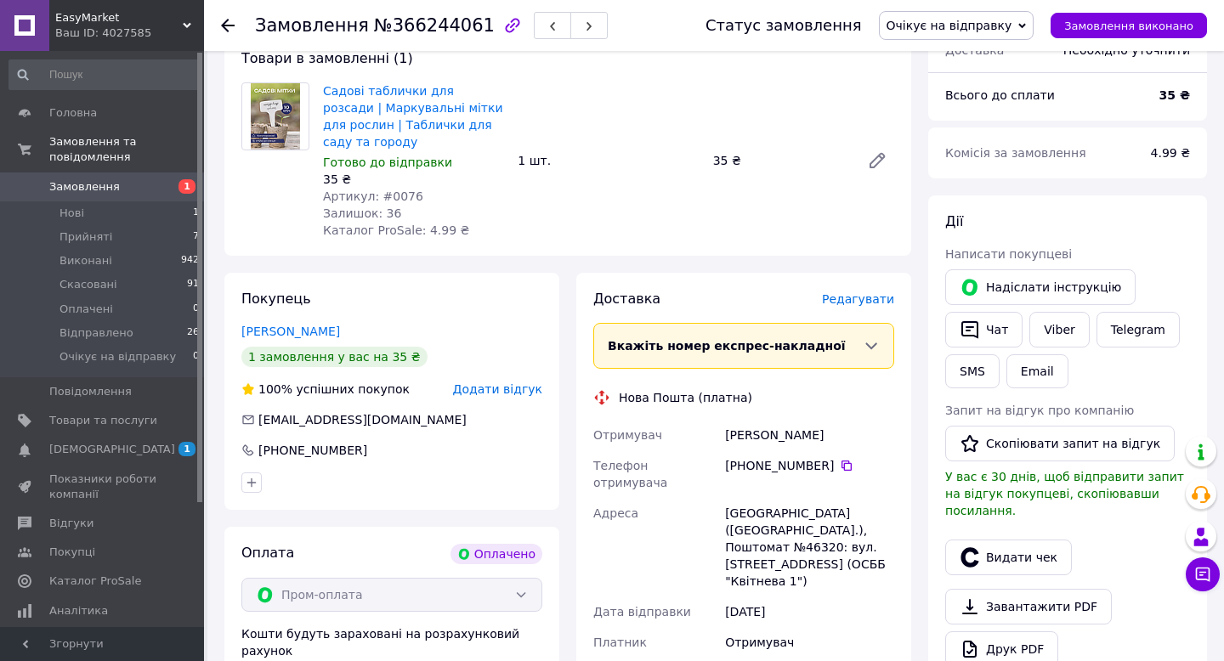
click at [847, 292] on span "Редагувати" at bounding box center [858, 299] width 72 height 14
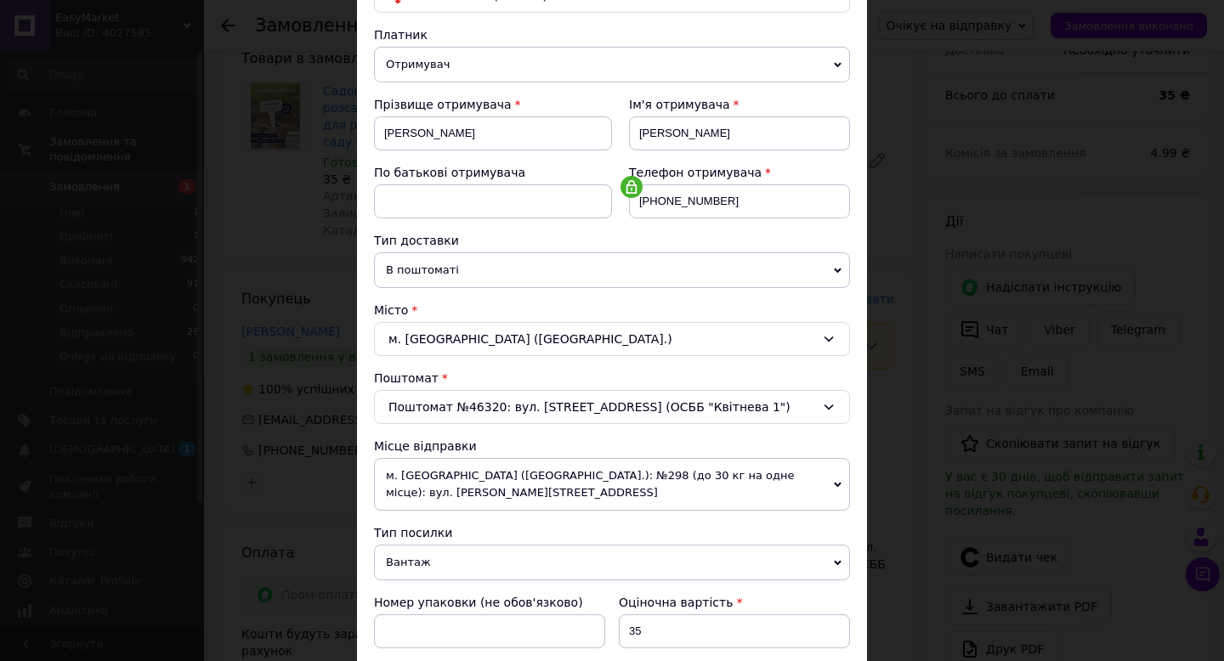
scroll to position [204, 0]
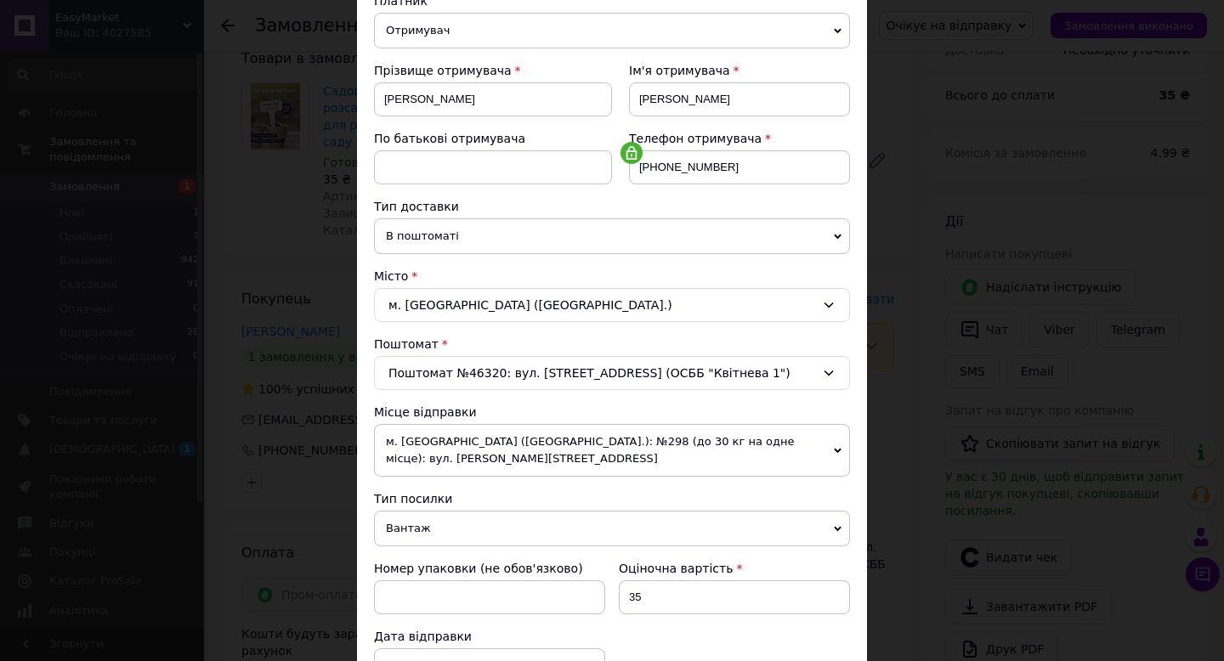
click at [485, 435] on span "м. [GEOGRAPHIC_DATA] ([GEOGRAPHIC_DATA].): №298 (до 30 кг на одне місце): вул. …" at bounding box center [612, 450] width 476 height 53
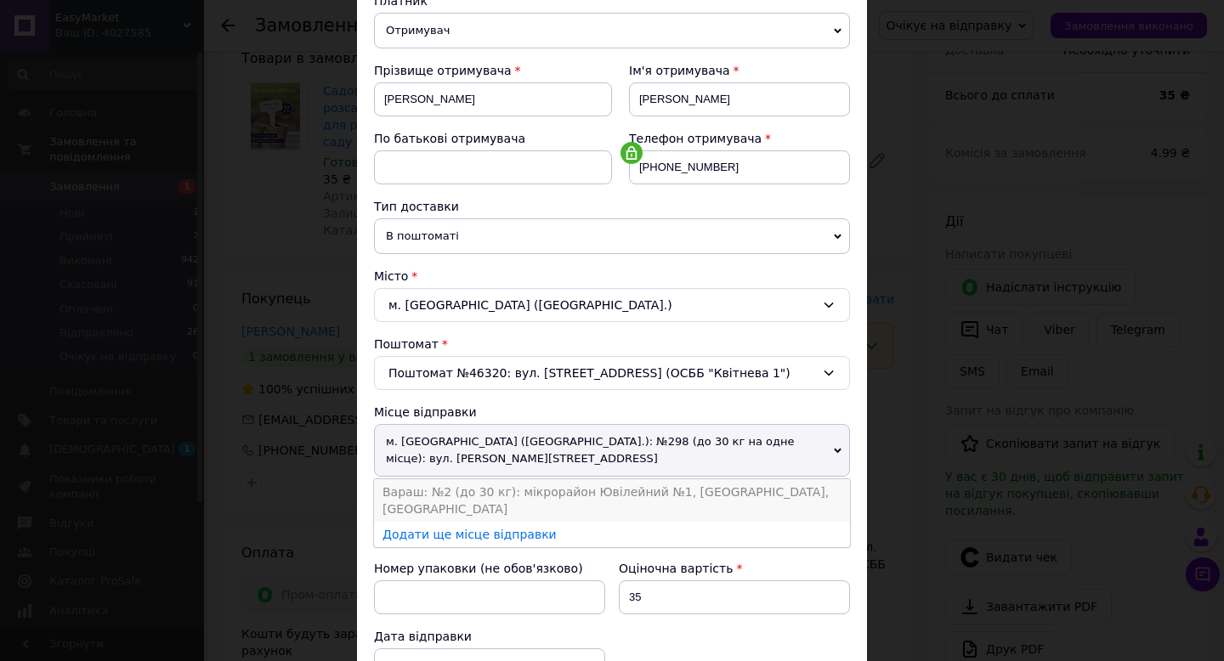
click at [492, 495] on li "Вараш: №2 (до 30 кг): мікрорайон Ювілейний №1, [GEOGRAPHIC_DATA], [GEOGRAPHIC_D…" at bounding box center [612, 500] width 476 height 43
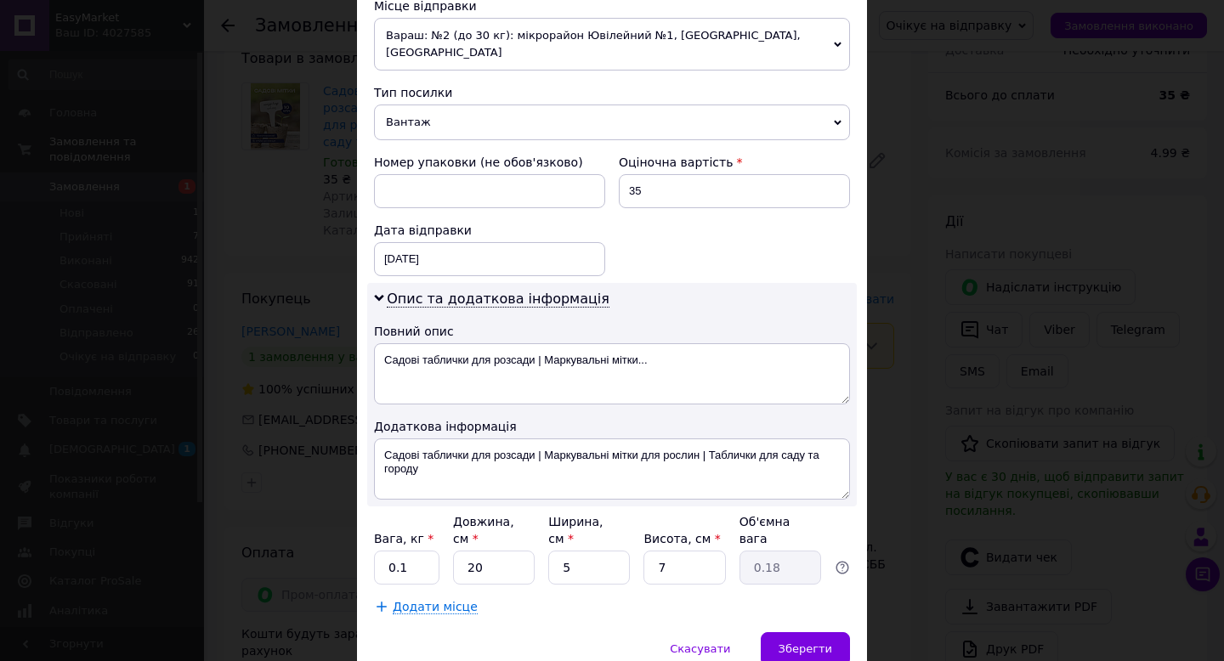
scroll to position [643, 0]
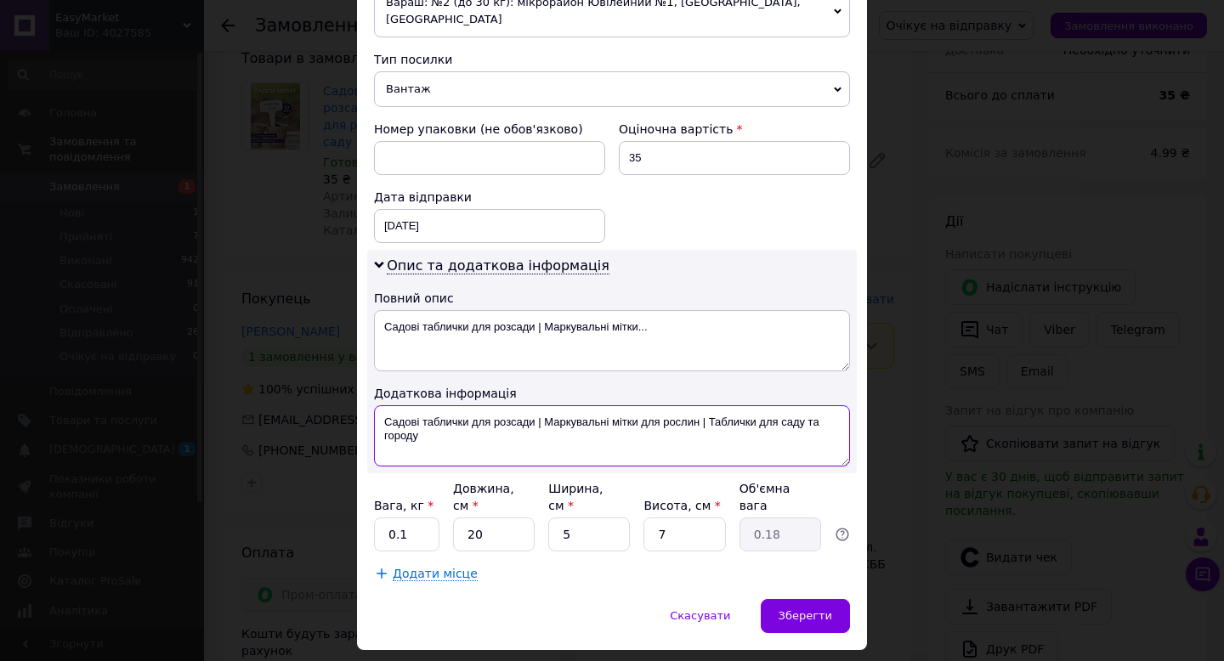
click at [458, 429] on textarea "Садові таблички для розсади | Маркувальні мітки для рослин | Таблички для саду …" at bounding box center [612, 435] width 476 height 61
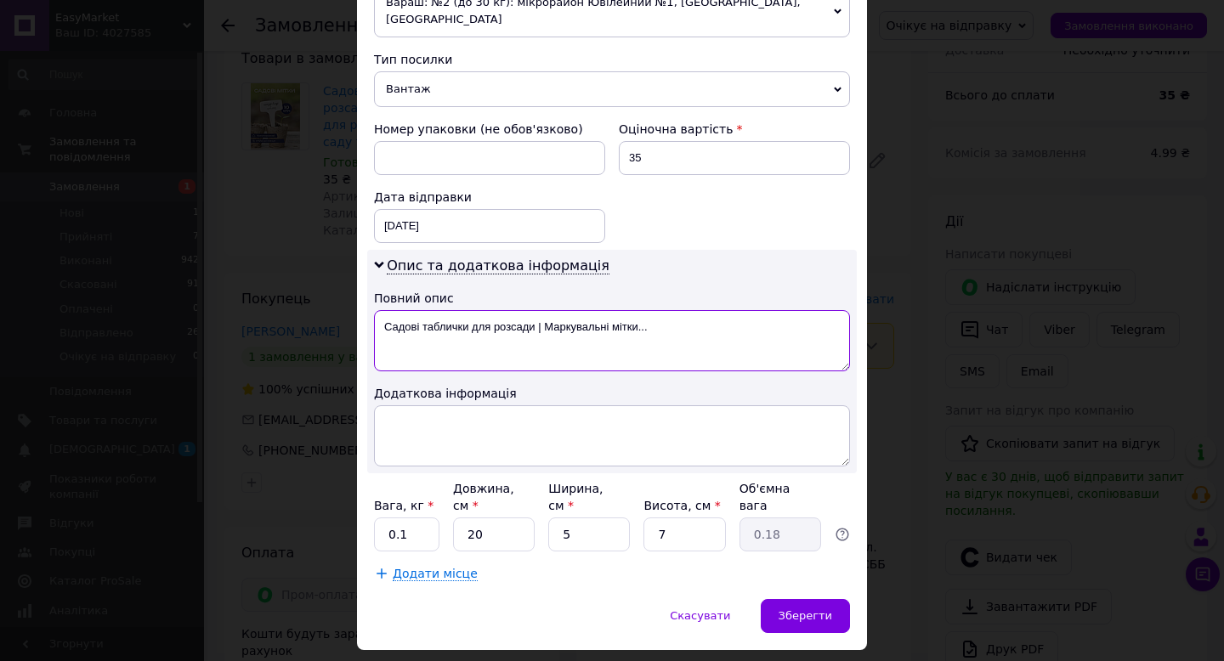
drag, startPoint x: 532, startPoint y: 310, endPoint x: 855, endPoint y: 310, distance: 323.0
click at [855, 310] on div "Спосіб доставки Нова Пошта (платна) Платник Отримувач Відправник Прізвище отрим…" at bounding box center [612, 33] width 510 height 1131
type textarea "Садові таблички для розсади"
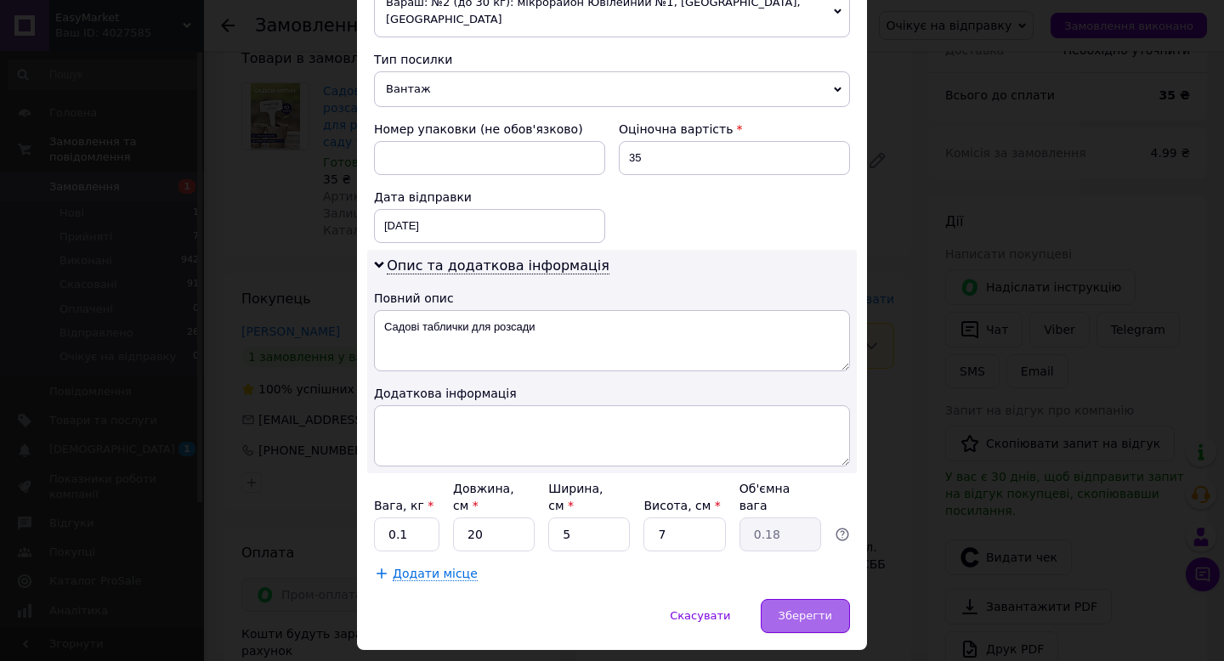
click at [820, 609] on span "Зберегти" at bounding box center [806, 615] width 54 height 13
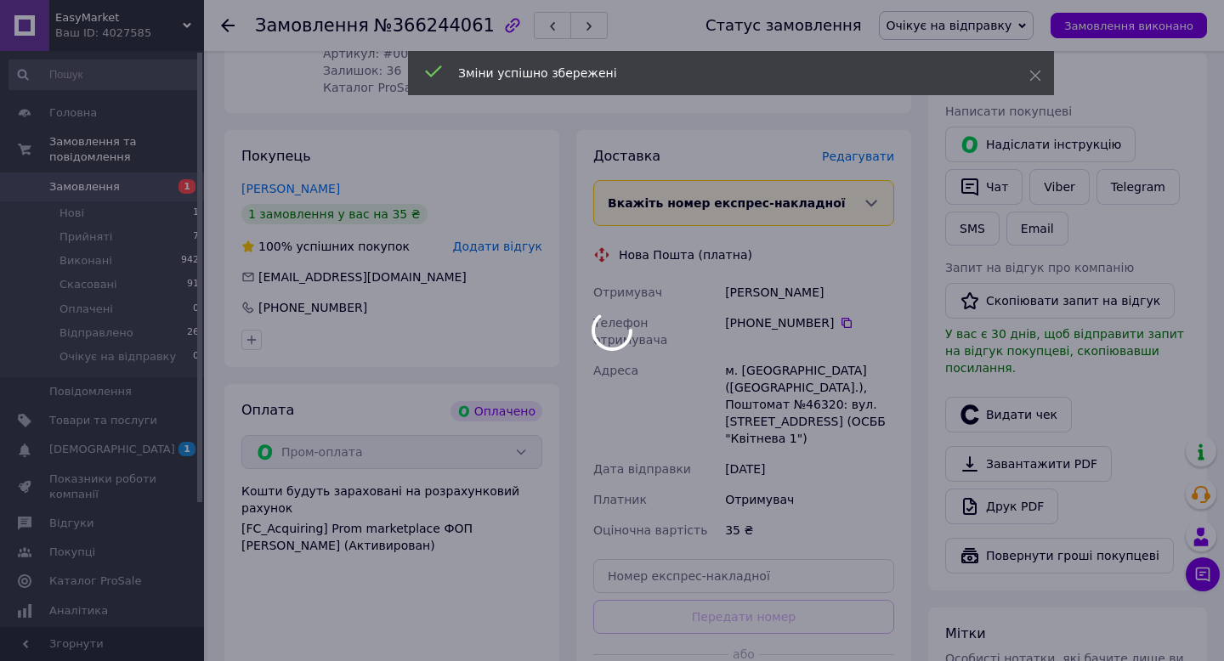
scroll to position [360, 0]
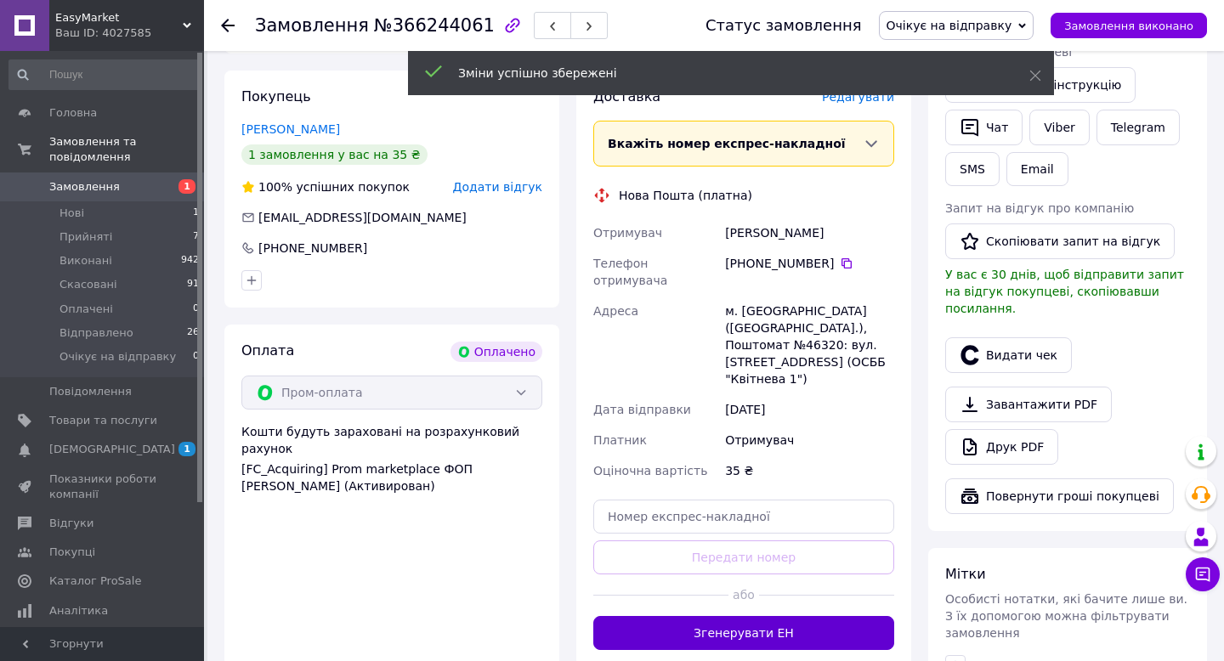
click at [748, 616] on button "Згенерувати ЕН" at bounding box center [743, 633] width 301 height 34
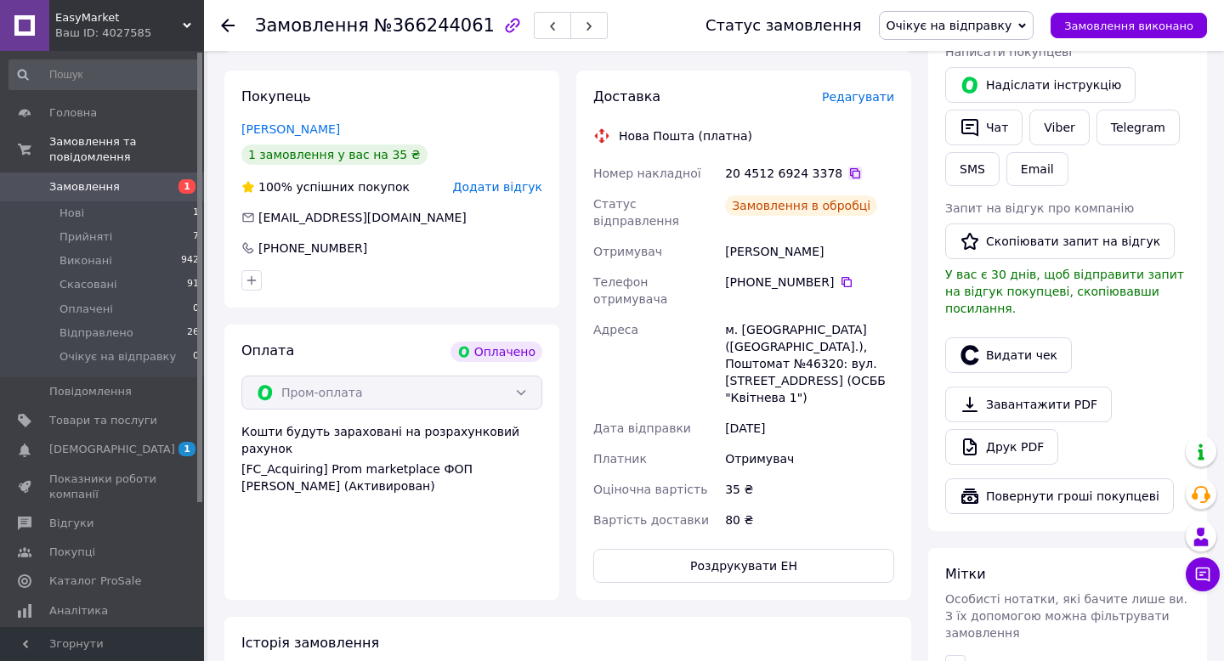
click at [848, 167] on icon at bounding box center [855, 174] width 14 height 14
click at [1024, 337] on button "Видати чек" at bounding box center [1008, 355] width 127 height 36
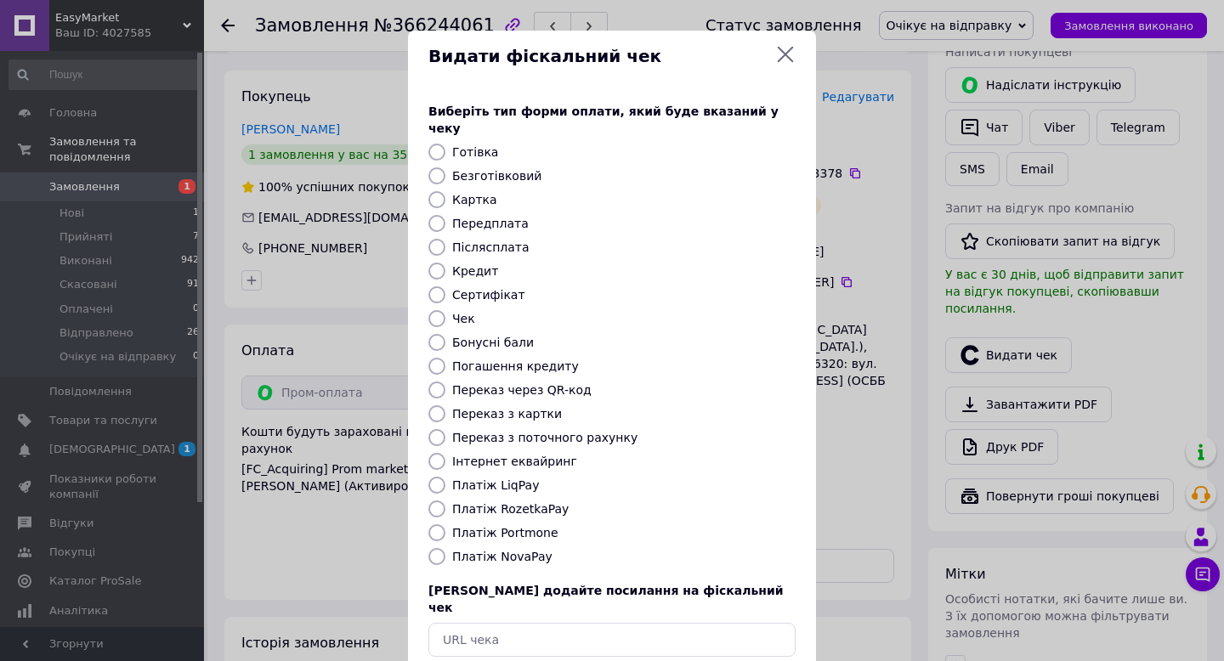
click at [462, 169] on label "Безготівковий" at bounding box center [496, 176] width 89 height 14
click at [445, 167] on input "Безготівковий" at bounding box center [436, 175] width 17 height 17
radio input "true"
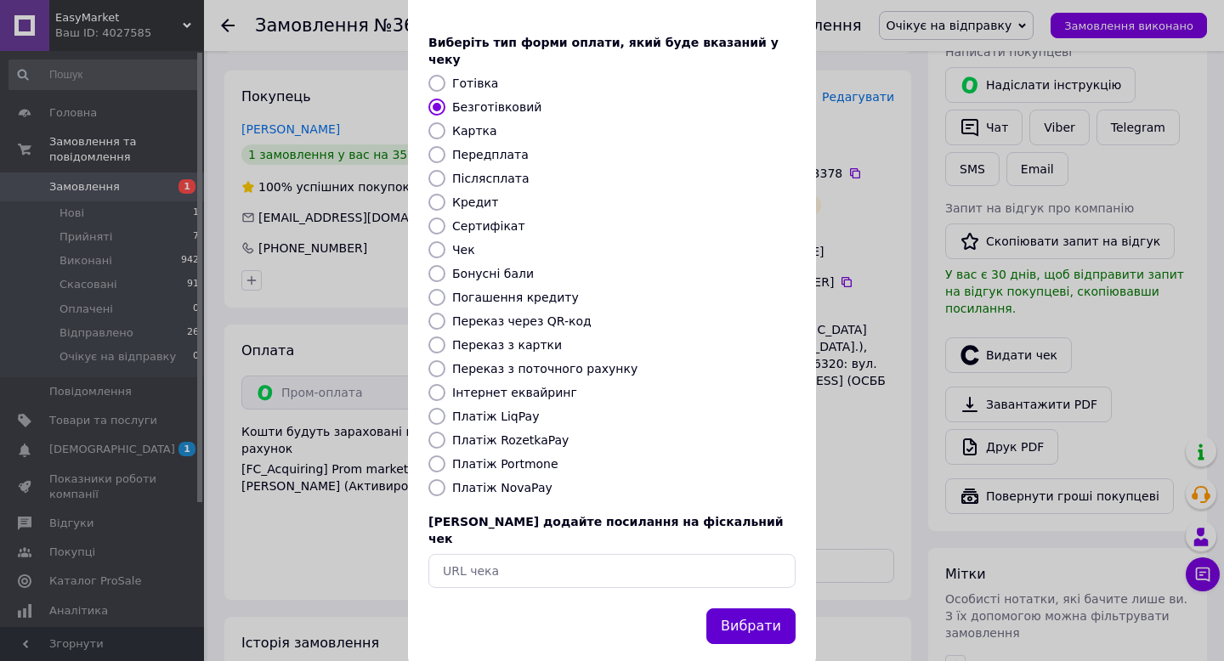
click at [763, 609] on button "Вибрати" at bounding box center [750, 627] width 89 height 37
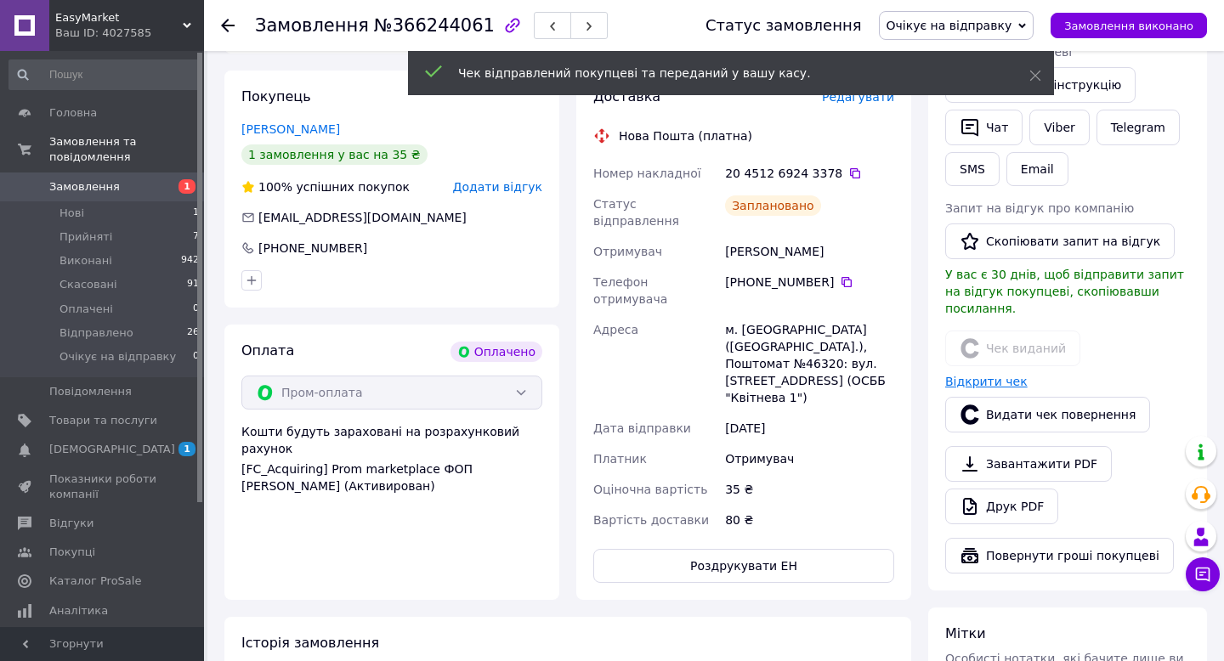
click at [1006, 375] on link "Відкрити чек" at bounding box center [986, 382] width 82 height 14
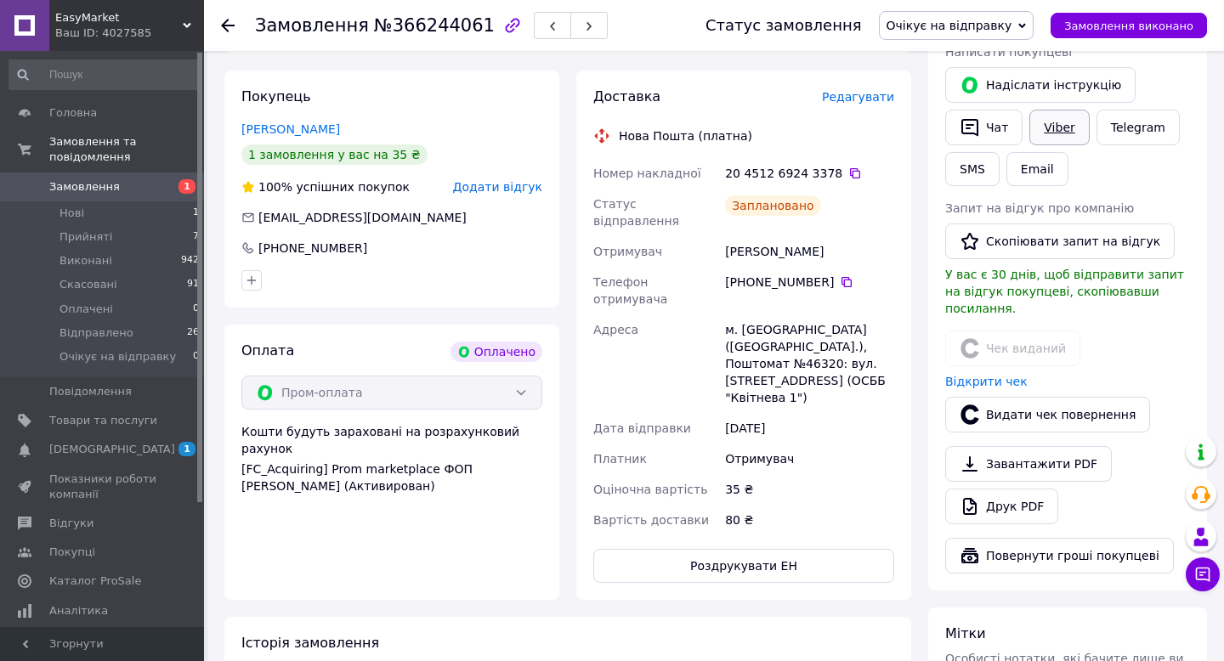
click at [1036, 125] on link "Viber" at bounding box center [1059, 128] width 60 height 36
click at [850, 168] on icon at bounding box center [855, 173] width 10 height 10
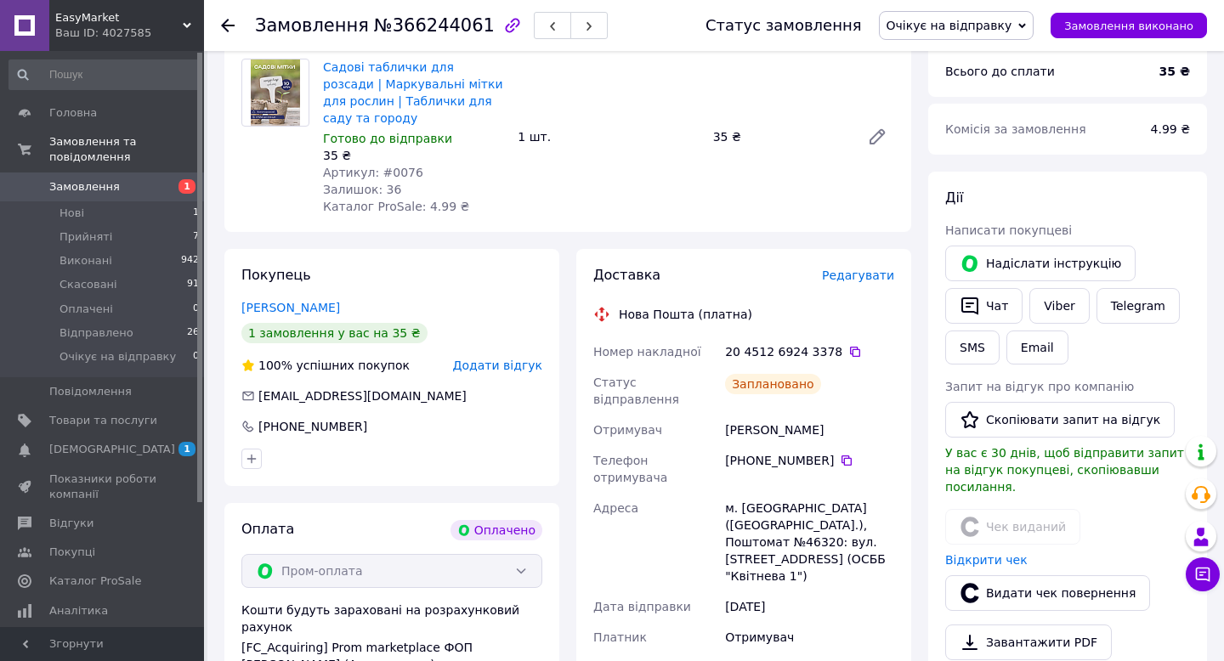
scroll to position [0, 0]
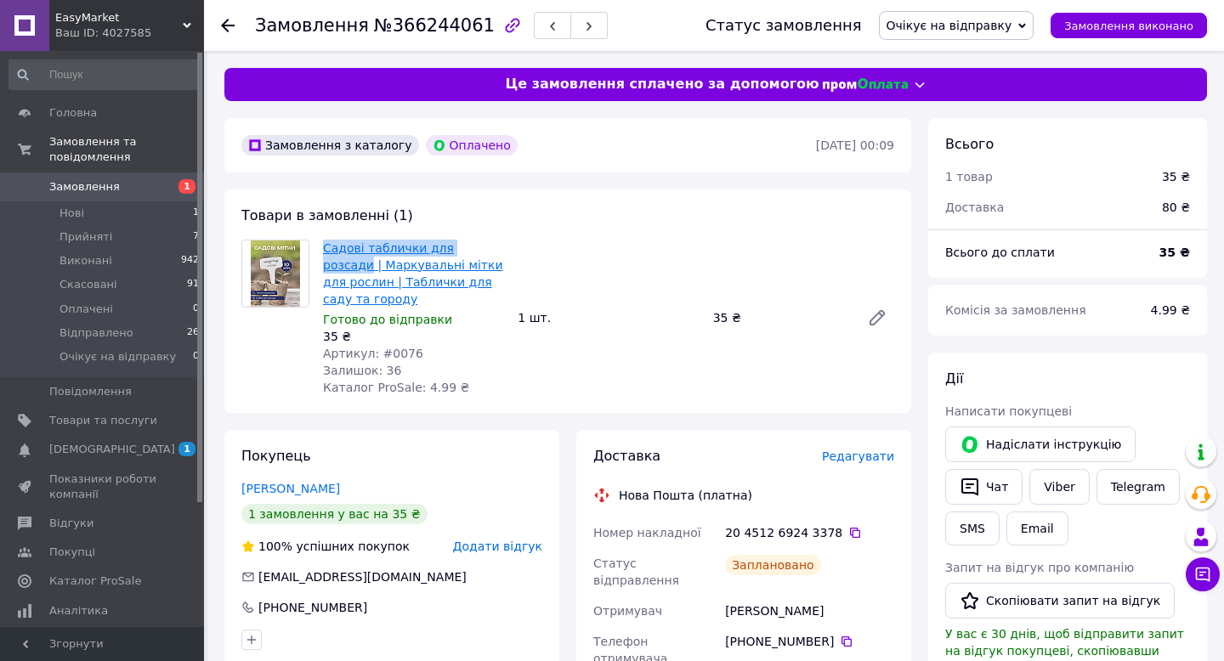
drag, startPoint x: 316, startPoint y: 249, endPoint x: 490, endPoint y: 250, distance: 174.3
click at [490, 250] on div "Садові таблички для розсади | Маркувальні мітки для рослин | Таблички для саду …" at bounding box center [413, 317] width 195 height 163
copy link "Садові таблички для розсади"
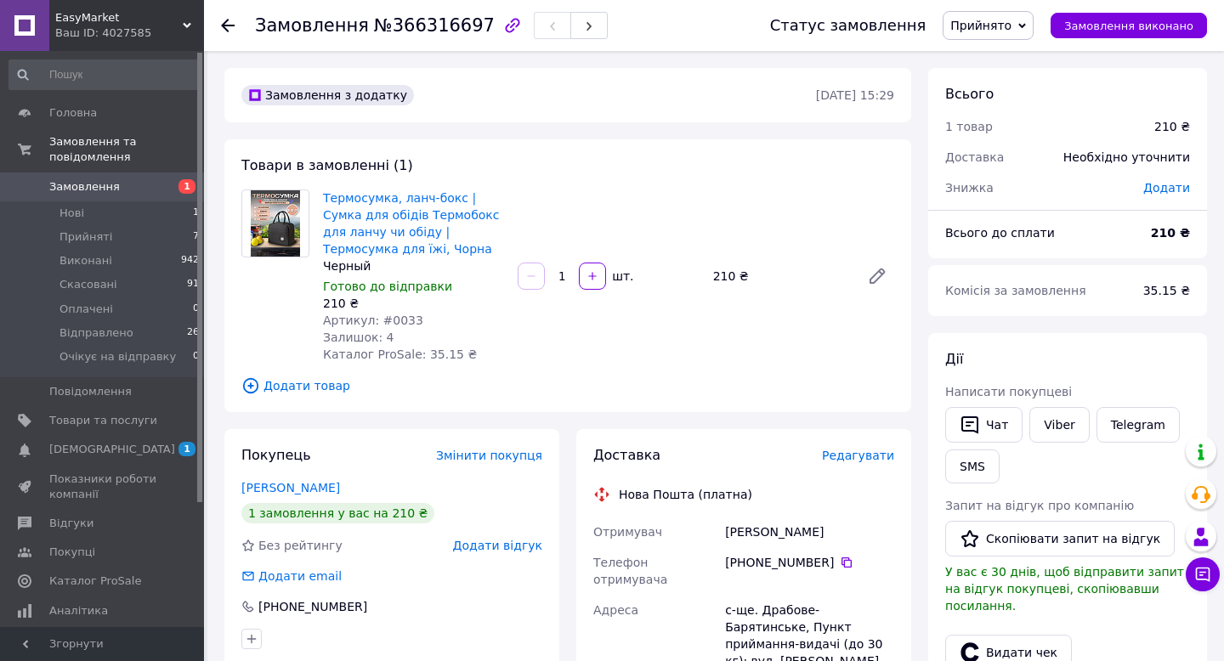
click at [1002, 33] on span "Прийнято" at bounding box center [988, 25] width 91 height 29
click at [571, 403] on div "Товари в замовленні (1) Термосумка, ланч-бокс | Сумка для обідів Термобокс для …" at bounding box center [567, 275] width 687 height 273
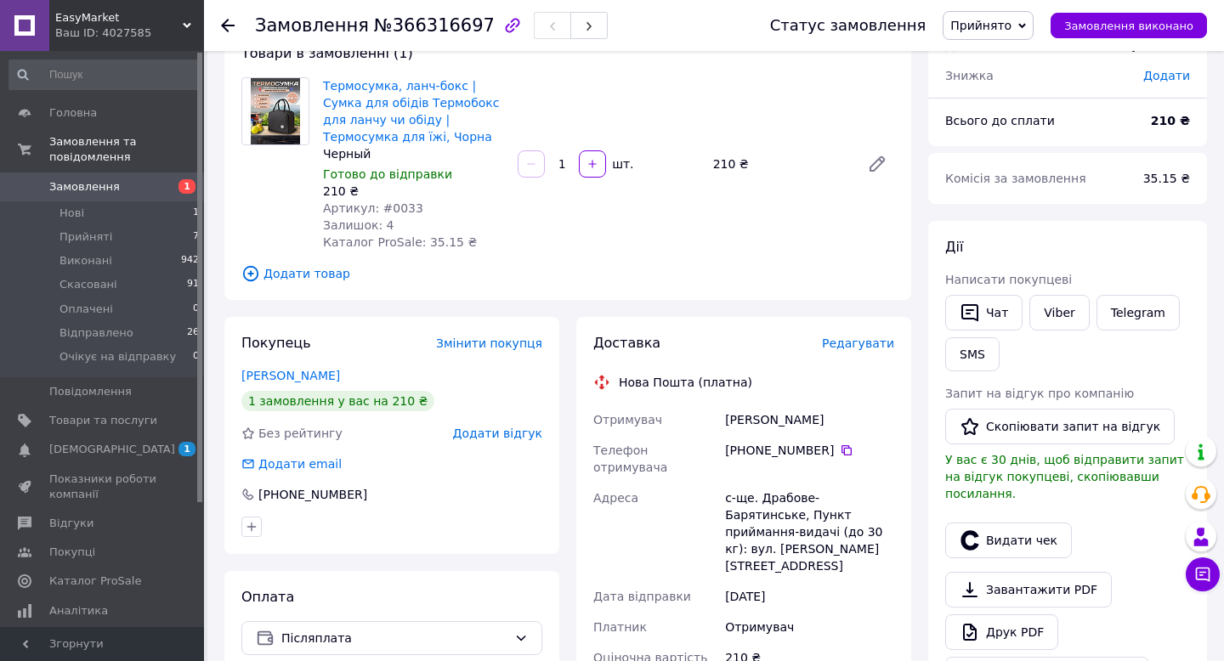
scroll to position [136, 0]
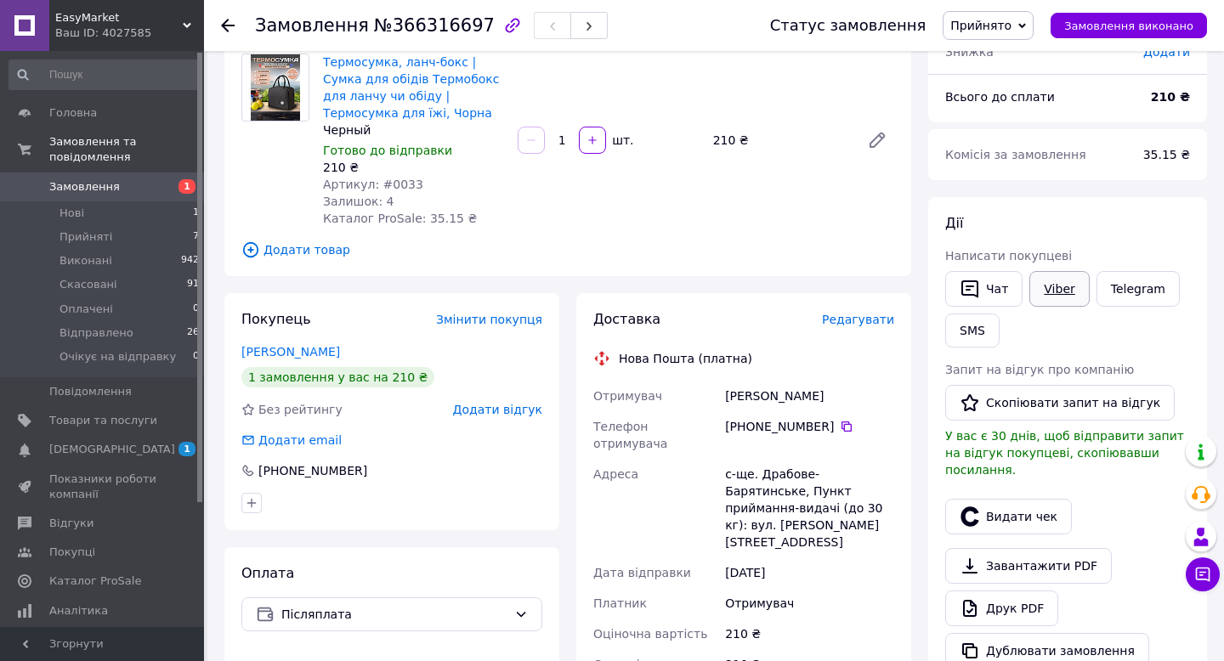
click at [1065, 289] on link "Viber" at bounding box center [1059, 289] width 60 height 36
click at [1078, 295] on link "Viber" at bounding box center [1059, 289] width 60 height 36
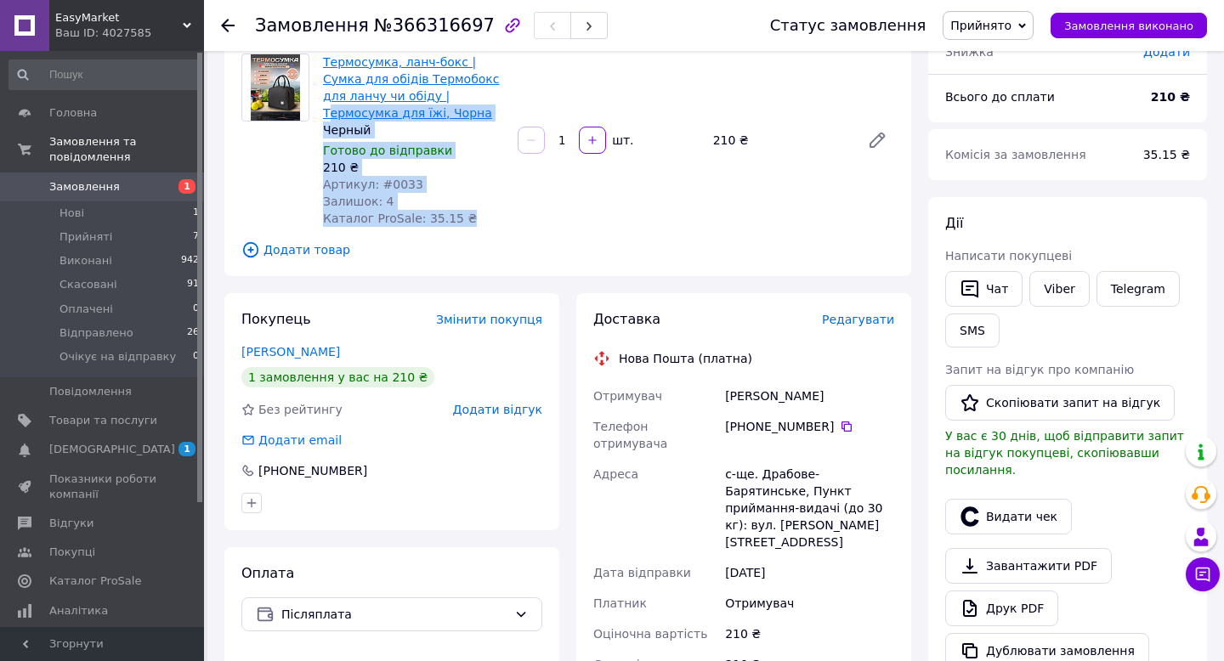
drag, startPoint x: 494, startPoint y: 114, endPoint x: 331, endPoint y: 115, distance: 163.2
click at [331, 115] on div "Термосумка, ланч-бокс | Сумка для обідів Термобокс для ланчу чи обіду | Термосу…" at bounding box center [608, 140] width 585 height 180
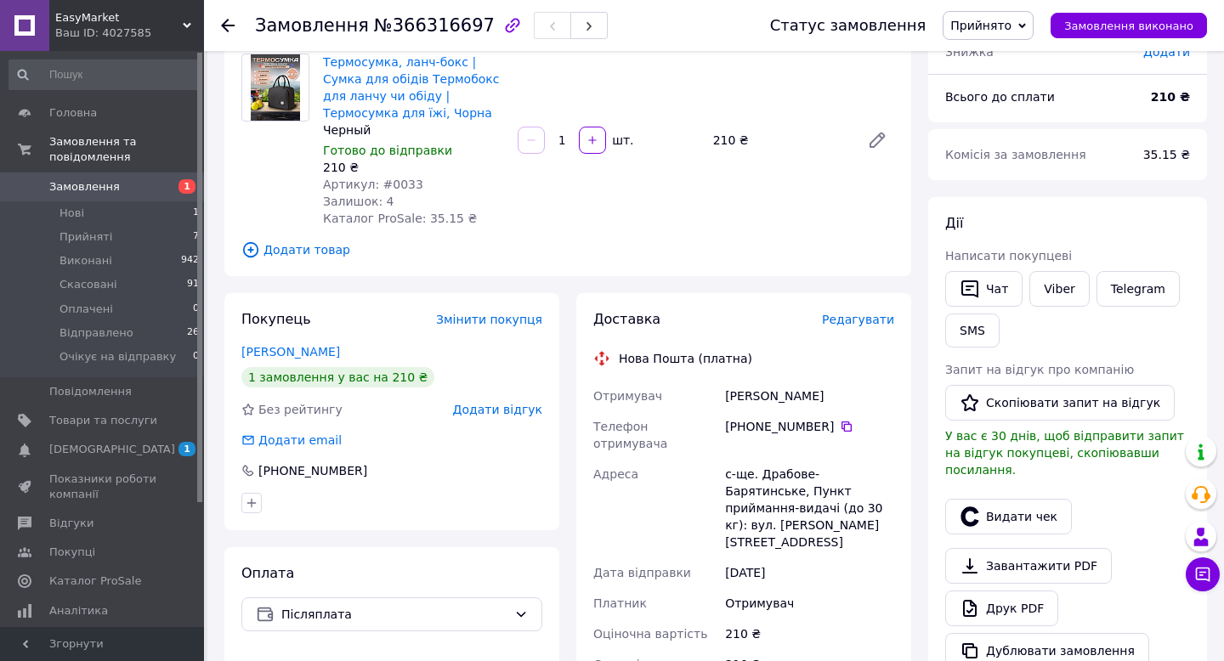
click at [419, 133] on div "Черный" at bounding box center [413, 130] width 181 height 17
drag, startPoint x: 318, startPoint y: 111, endPoint x: 482, endPoint y: 109, distance: 164.1
click at [482, 109] on div "Термосумка, ланч-бокс | Сумка для обідів Термобокс для ланчу чи обіду | Термосу…" at bounding box center [413, 140] width 195 height 180
copy link "Термосумка для їжі, Чорна"
click at [162, 218] on li "Нові 1" at bounding box center [104, 213] width 209 height 24
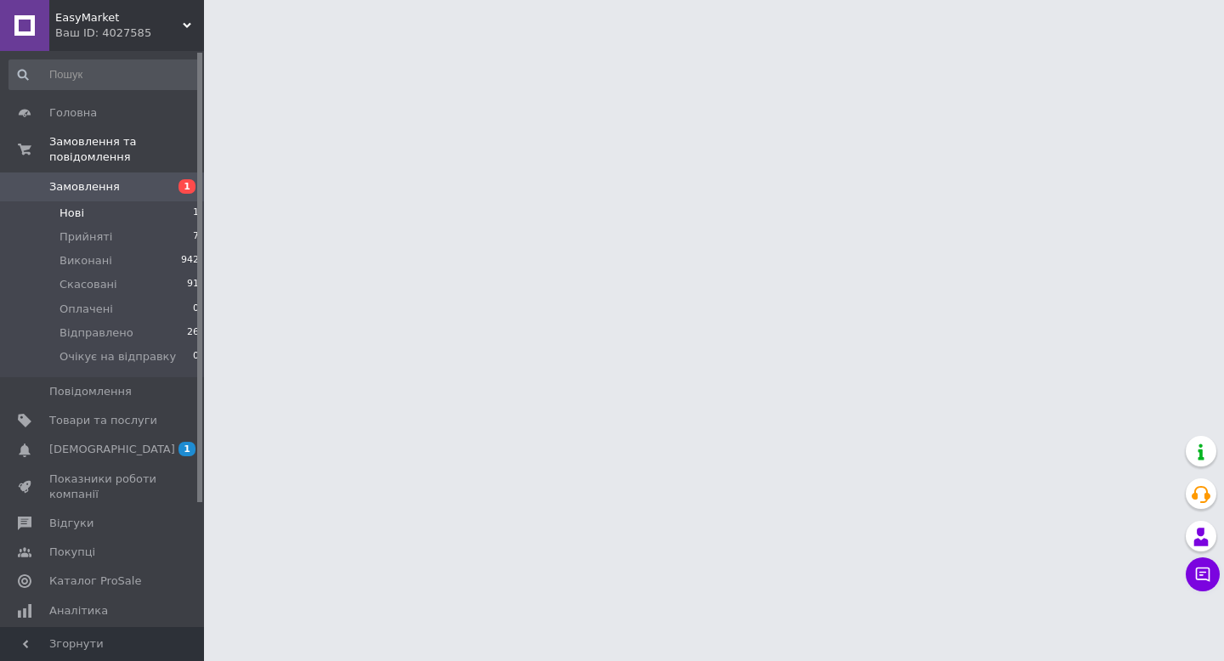
click at [145, 216] on li "Нові 1" at bounding box center [104, 213] width 209 height 24
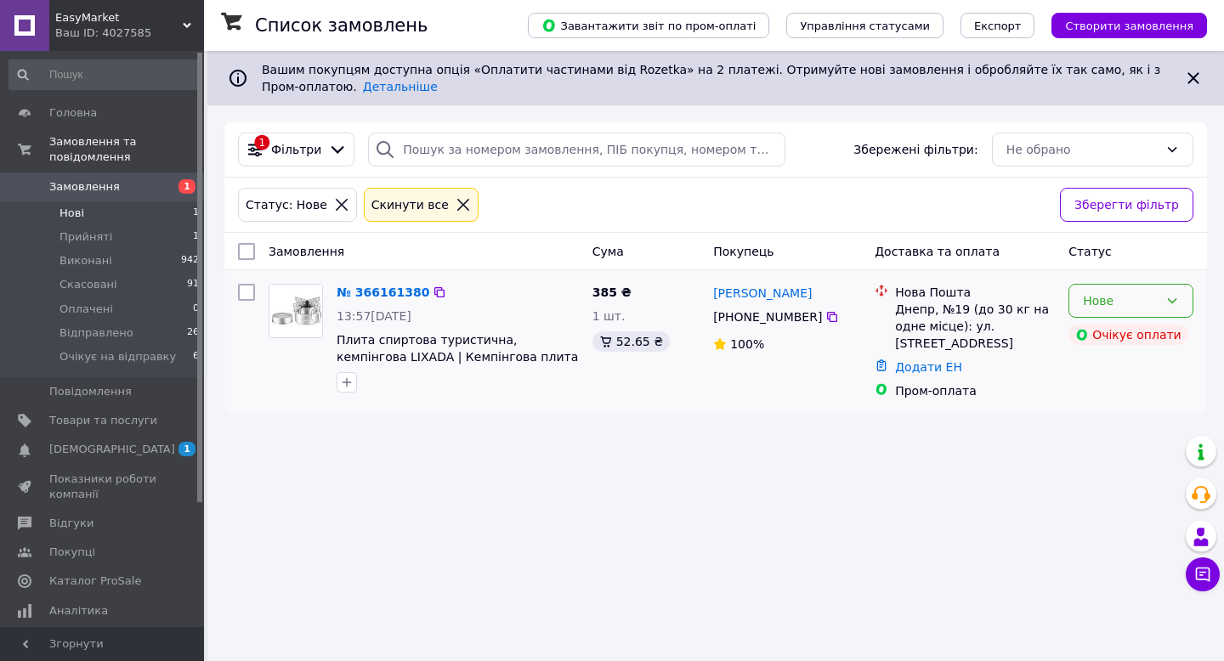
click at [1131, 300] on div "Нове" at bounding box center [1121, 301] width 76 height 19
click at [1097, 399] on li "Скасовано" at bounding box center [1130, 398] width 123 height 31
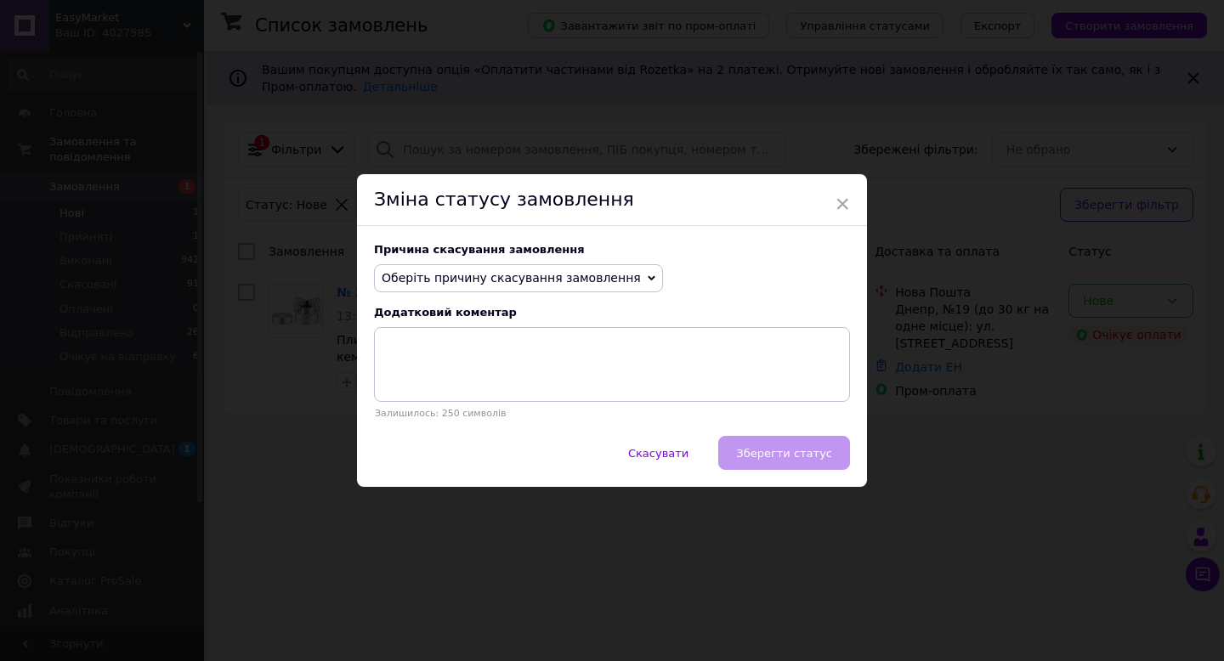
click at [573, 282] on span "Оберіть причину скасування замовлення" at bounding box center [511, 278] width 259 height 14
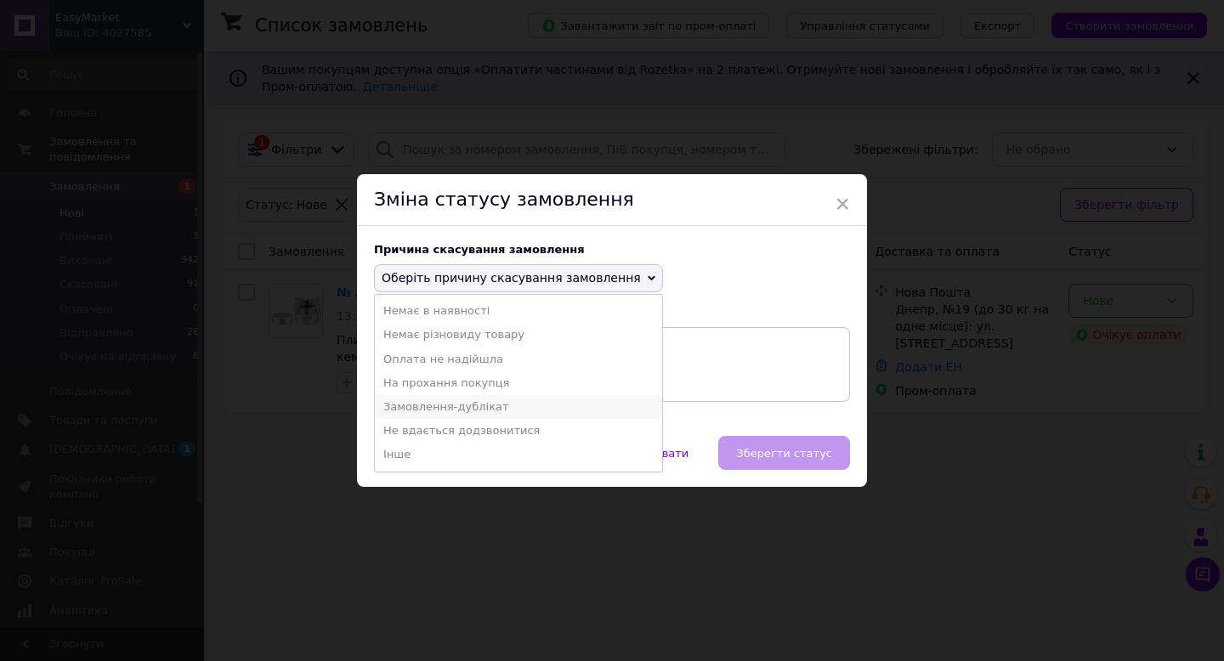
click at [459, 412] on li "Замовлення-дублікат" at bounding box center [518, 407] width 287 height 24
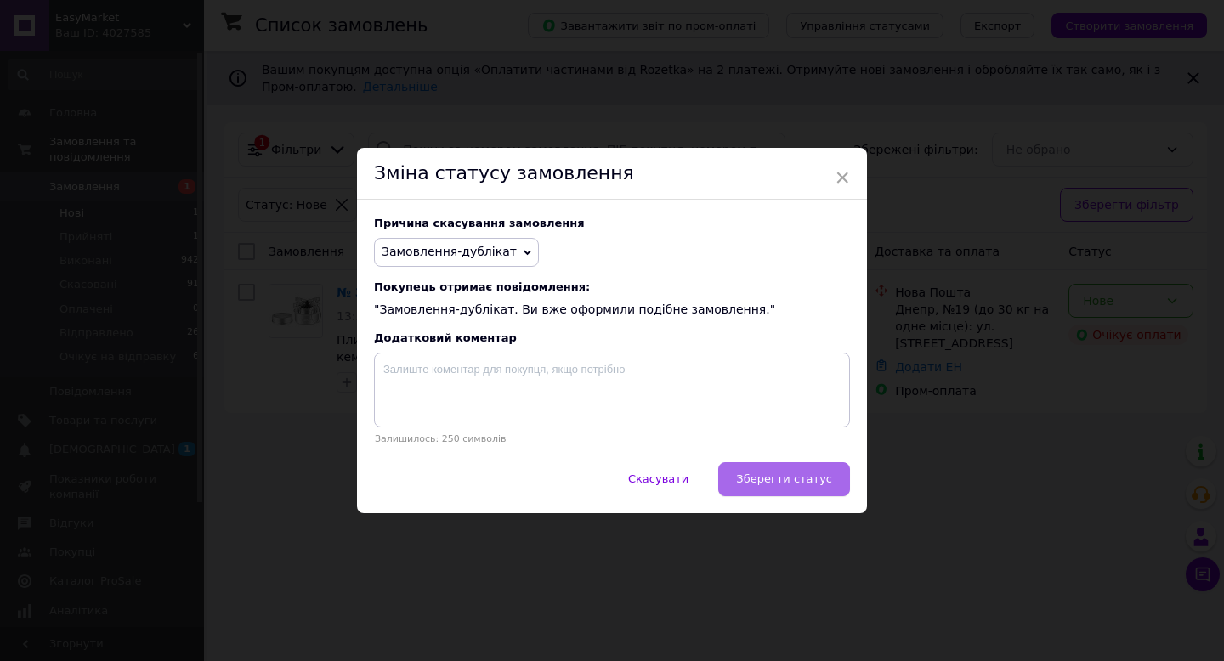
click at [813, 467] on button "Зберегти статус" at bounding box center [784, 479] width 132 height 34
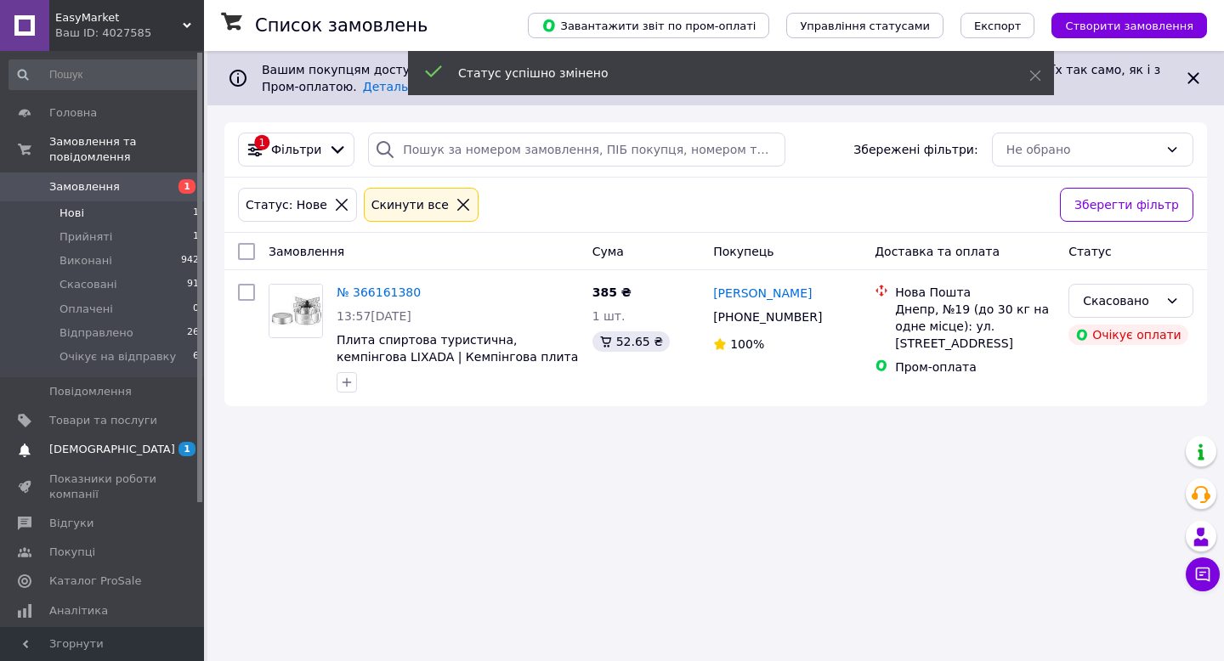
click at [138, 451] on span "[DEMOGRAPHIC_DATA]" at bounding box center [103, 449] width 108 height 15
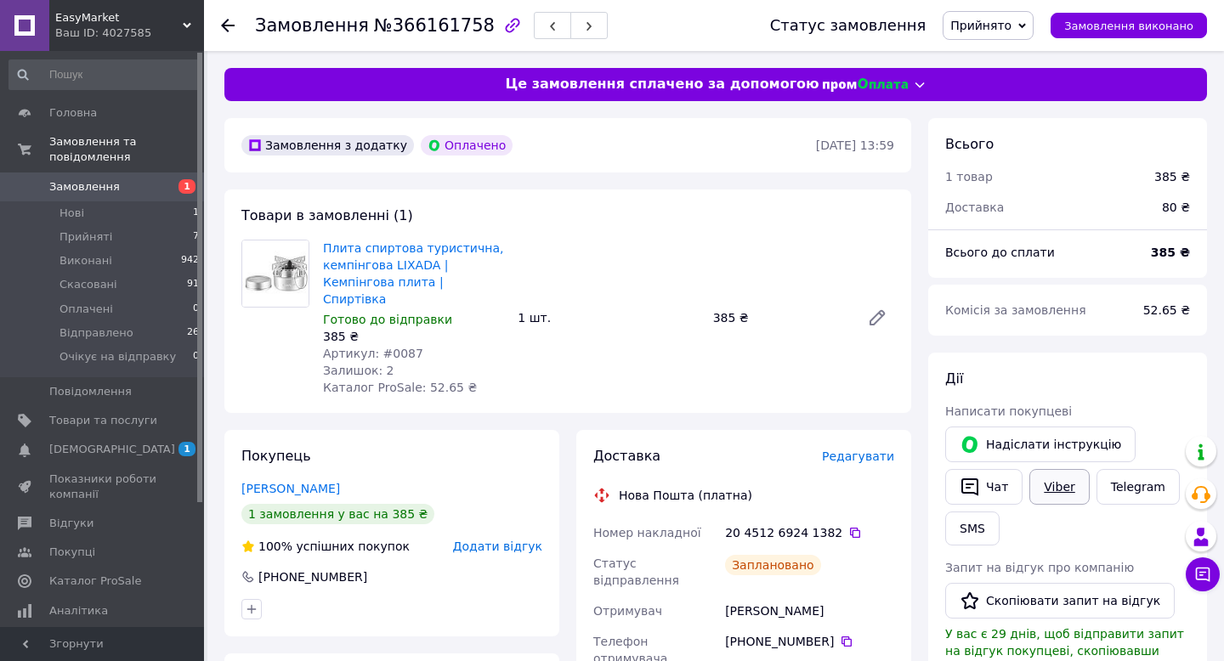
click at [1054, 479] on link "Viber" at bounding box center [1059, 487] width 60 height 36
click at [1042, 497] on link "Viber" at bounding box center [1059, 487] width 60 height 36
click at [850, 528] on icon at bounding box center [855, 533] width 10 height 10
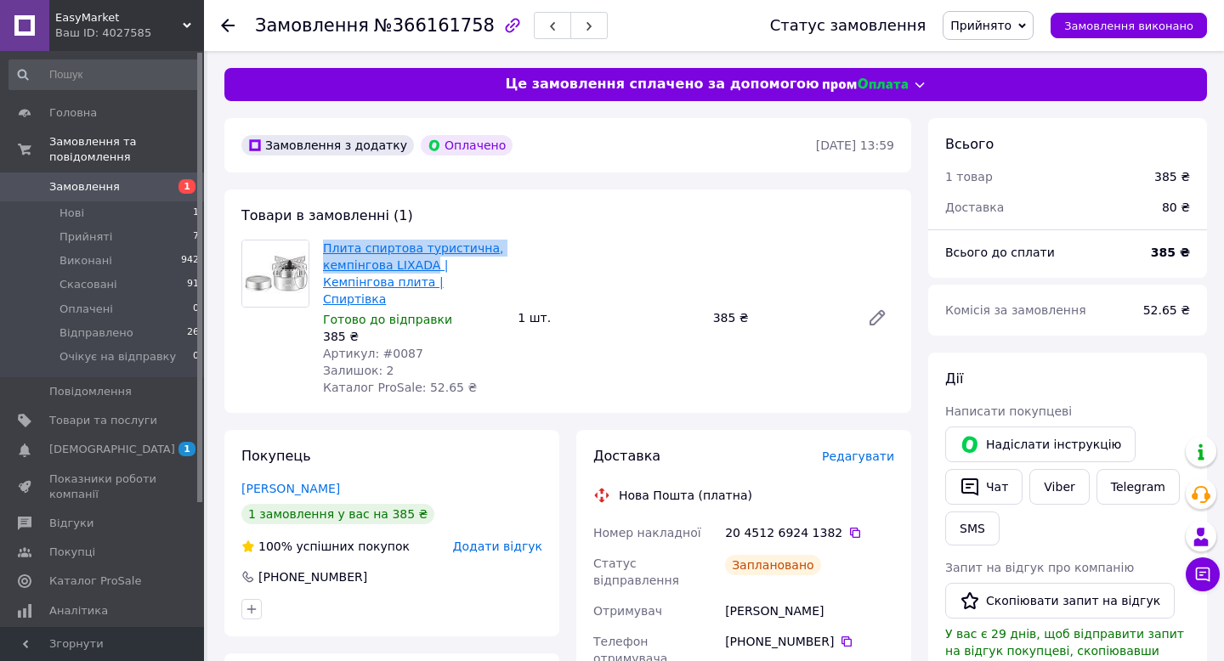
drag, startPoint x: 320, startPoint y: 244, endPoint x: 430, endPoint y: 264, distance: 112.2
click at [430, 264] on div "Плита спиртова туристична, кемпінгова LIXADA | Кемпінгова плита | Спиртівка Гот…" at bounding box center [413, 317] width 195 height 163
copy link "Плита спиртова туристична, кемпінгова LIXADA"
